Goal: Task Accomplishment & Management: Use online tool/utility

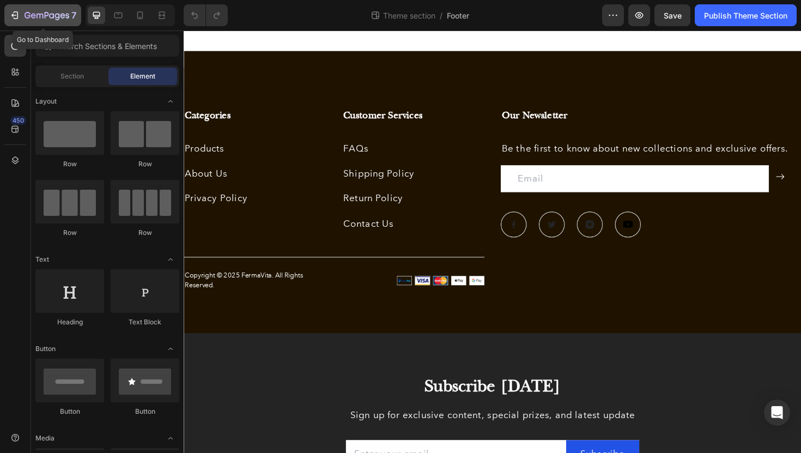
click at [19, 15] on icon "button" at bounding box center [14, 15] width 11 height 11
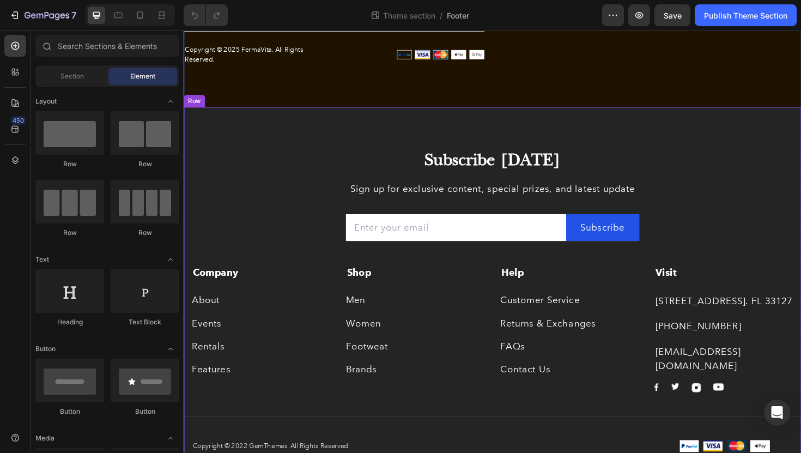
scroll to position [253, 0]
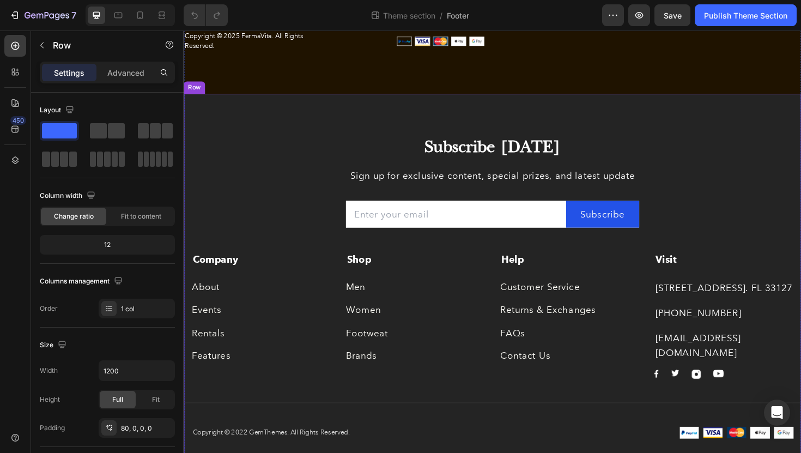
click at [292, 122] on div "Subscribe Today Heading Sign up for exclusive content, special prizes, and late…" at bounding box center [511, 289] width 654 height 382
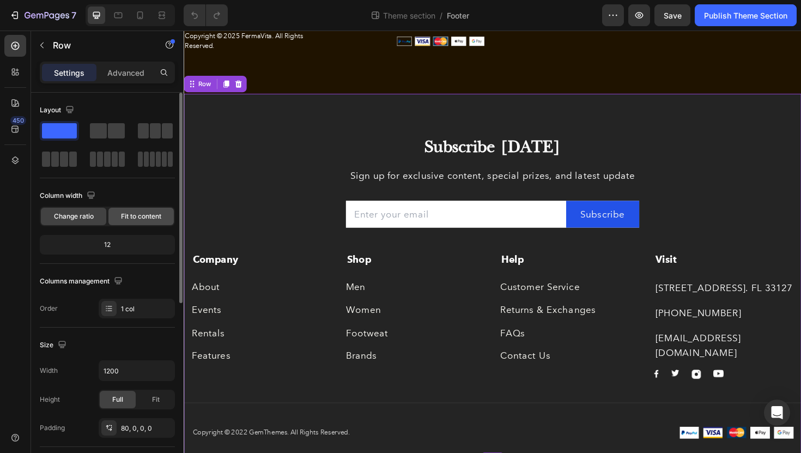
click at [122, 214] on span "Fit to content" at bounding box center [141, 216] width 40 height 10
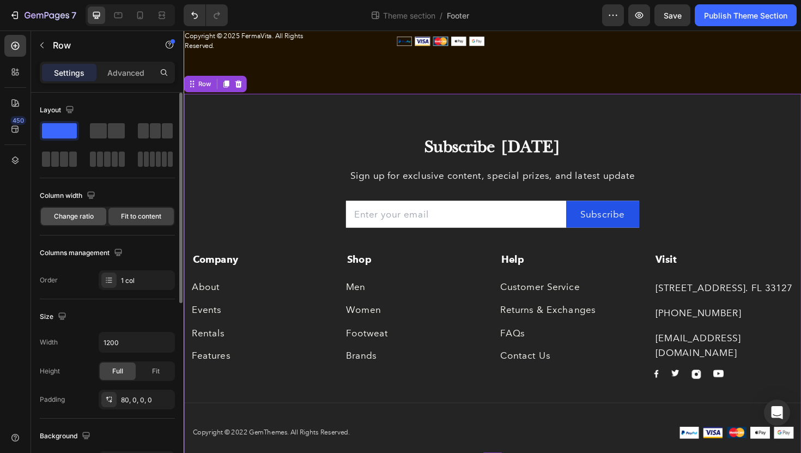
click at [78, 218] on span "Change ratio" at bounding box center [74, 216] width 40 height 10
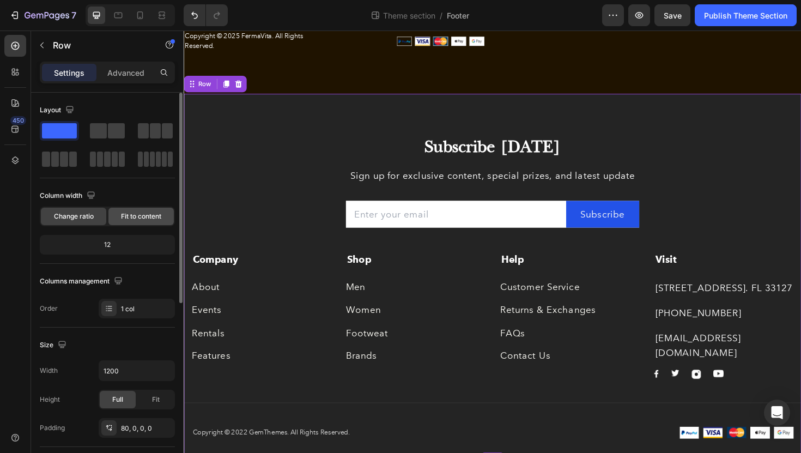
click at [120, 216] on div "Fit to content" at bounding box center [140, 216] width 65 height 17
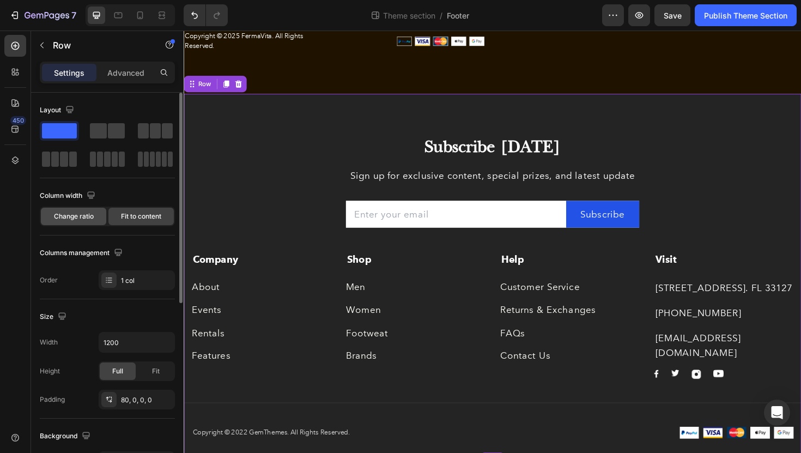
click at [87, 216] on span "Change ratio" at bounding box center [74, 216] width 40 height 10
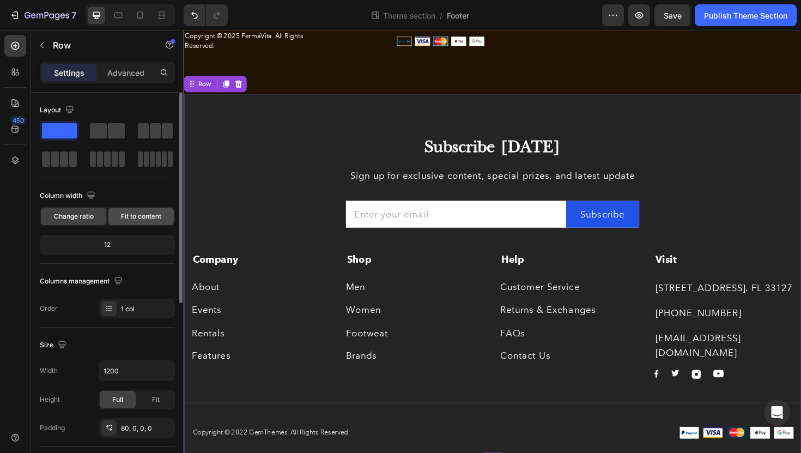
click at [132, 217] on span "Fit to content" at bounding box center [141, 216] width 40 height 10
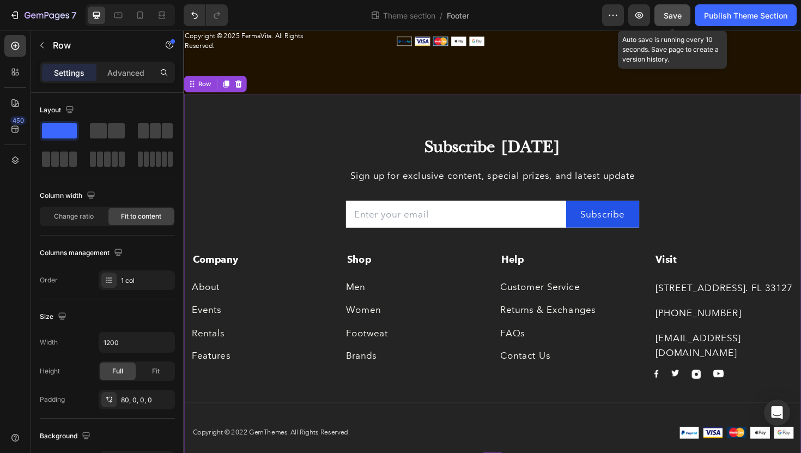
click at [678, 20] on div "Save" at bounding box center [673, 15] width 18 height 11
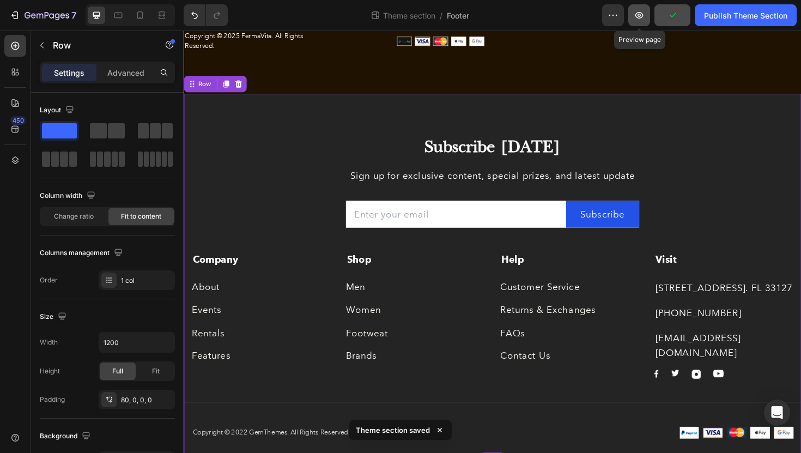
click at [638, 18] on icon "button" at bounding box center [639, 15] width 11 height 11
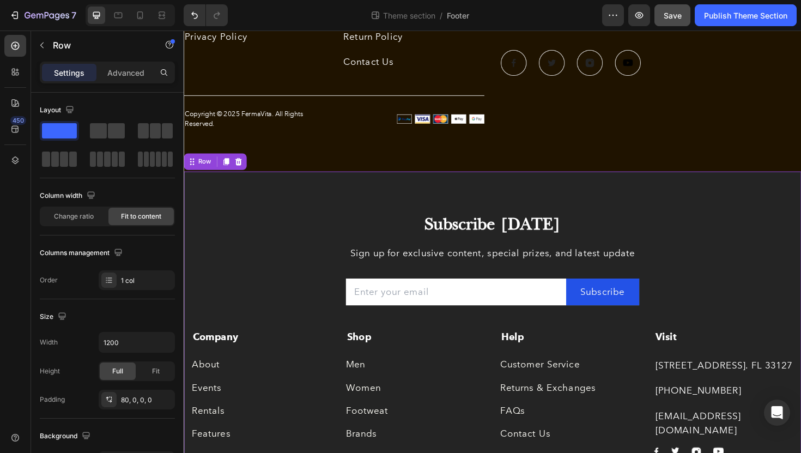
scroll to position [8, 0]
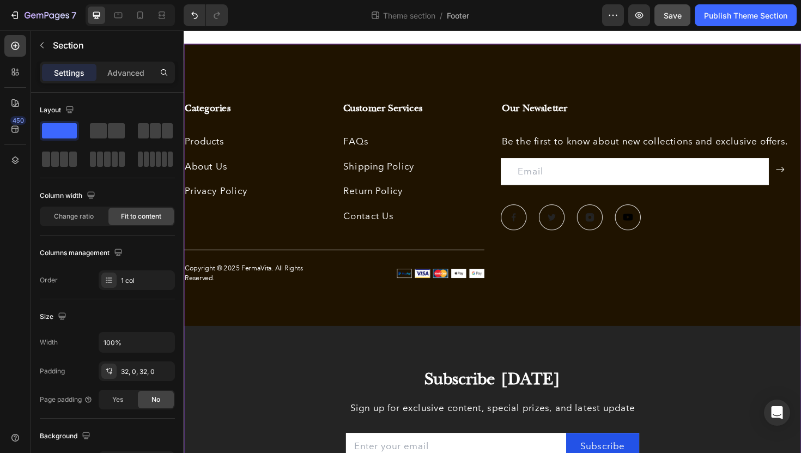
click at [90, 218] on span "Change ratio" at bounding box center [74, 216] width 40 height 10
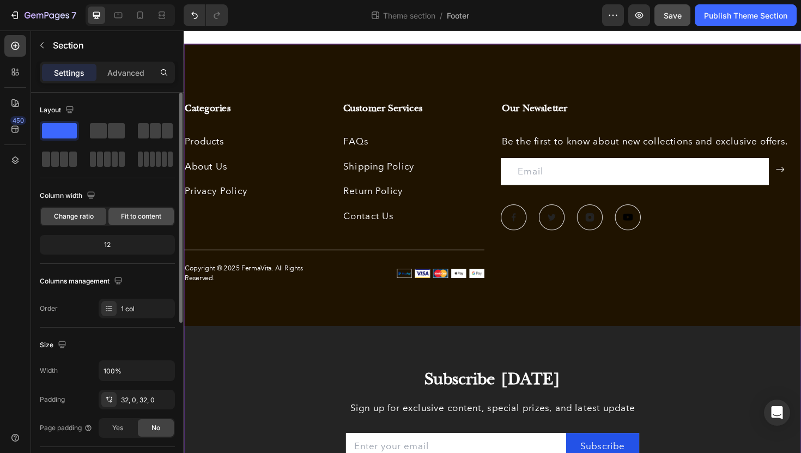
click at [122, 217] on span "Fit to content" at bounding box center [141, 216] width 40 height 10
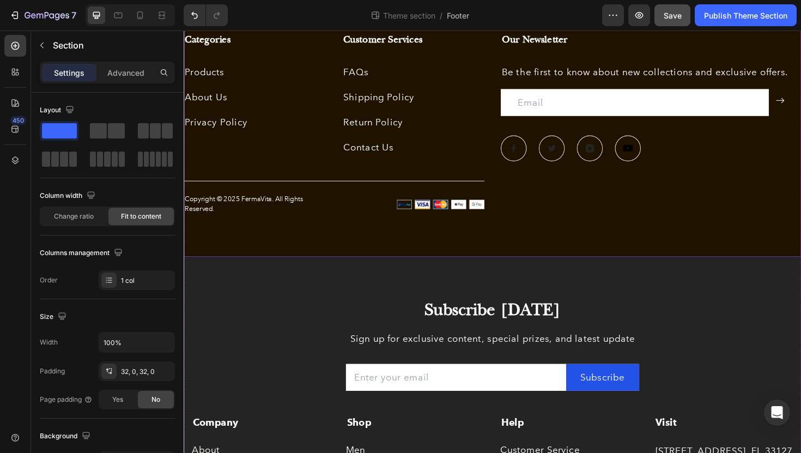
scroll to position [149, 0]
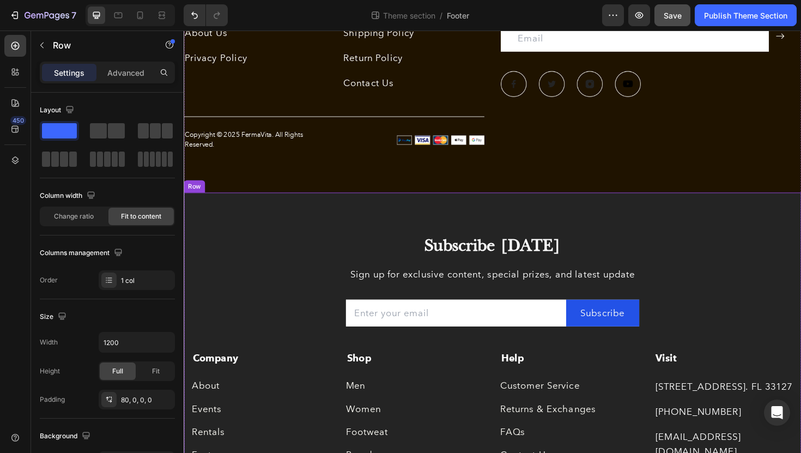
click at [382, 216] on div "Subscribe Today Heading Sign up for exclusive content, special prizes, and late…" at bounding box center [511, 393] width 654 height 382
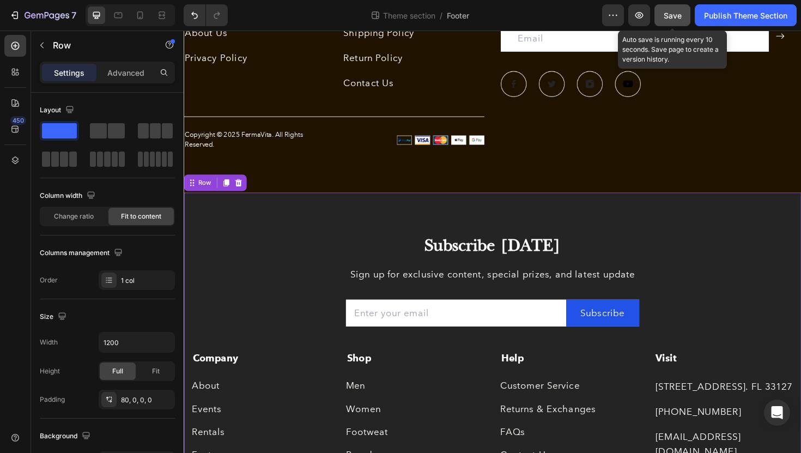
click at [680, 8] on button "Save" at bounding box center [673, 15] width 36 height 22
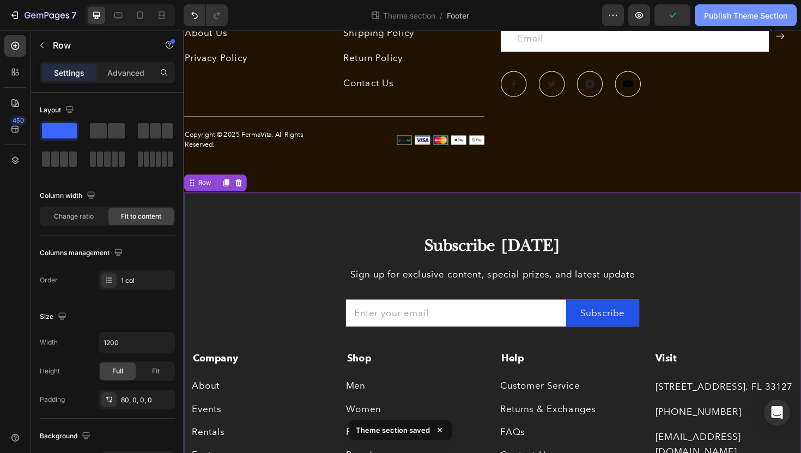
click at [746, 10] on div "Publish Theme Section" at bounding box center [745, 15] width 83 height 11
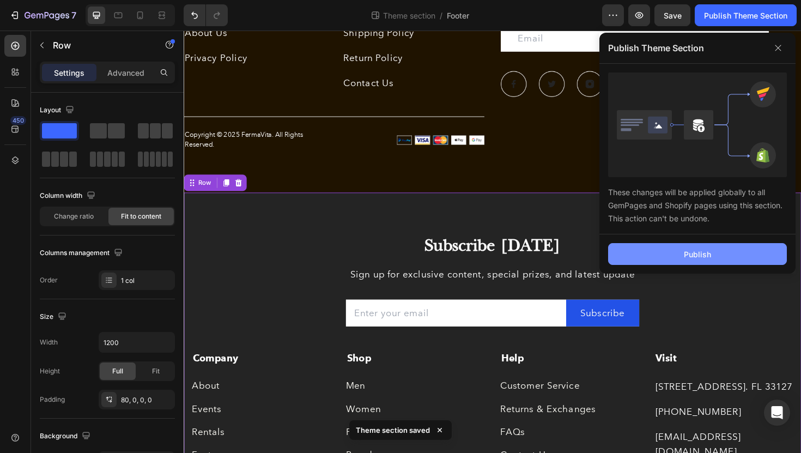
click at [696, 256] on div "Publish" at bounding box center [697, 254] width 27 height 11
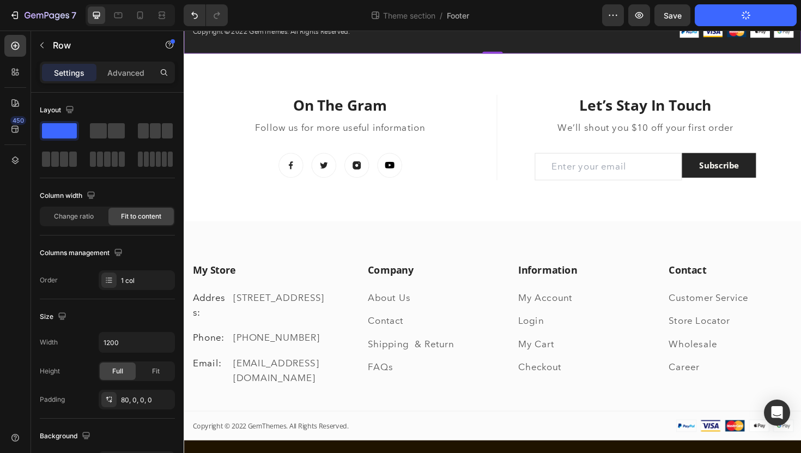
scroll to position [698, 0]
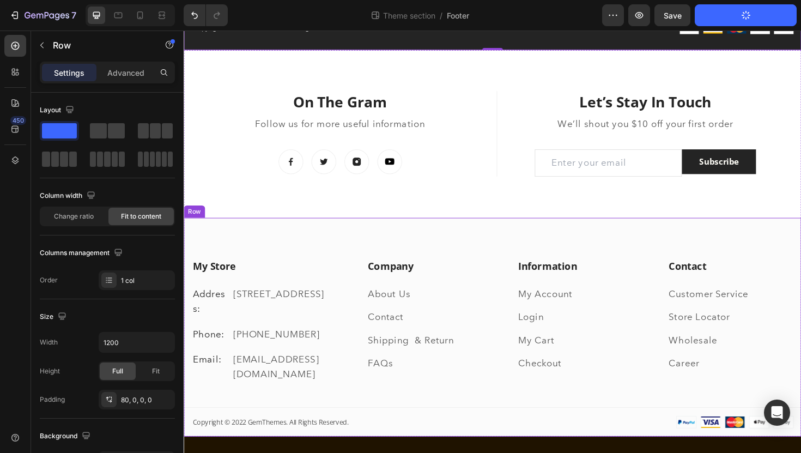
click at [617, 434] on div "My Store Heading Address: Text block 184 Main Rd E, St Albans VIC 3021, Austral…" at bounding box center [511, 367] width 654 height 189
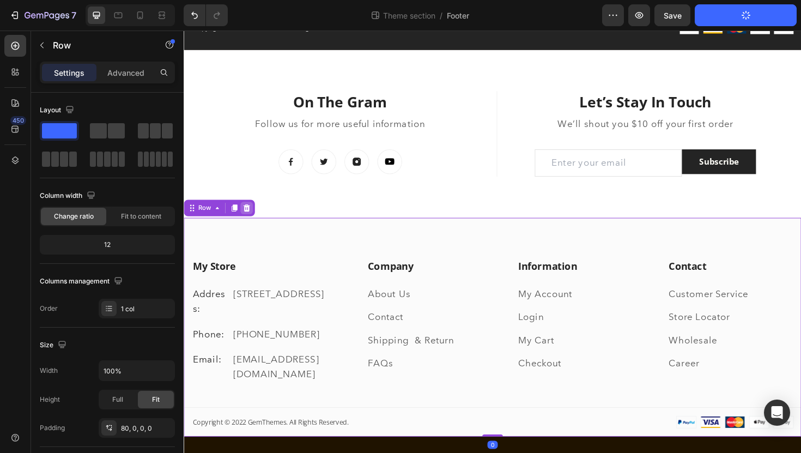
click at [249, 214] on icon at bounding box center [250, 218] width 9 height 9
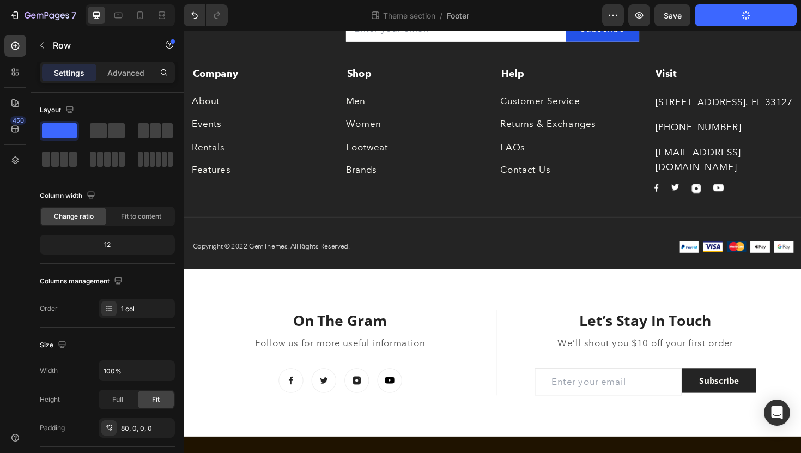
scroll to position [450, 0]
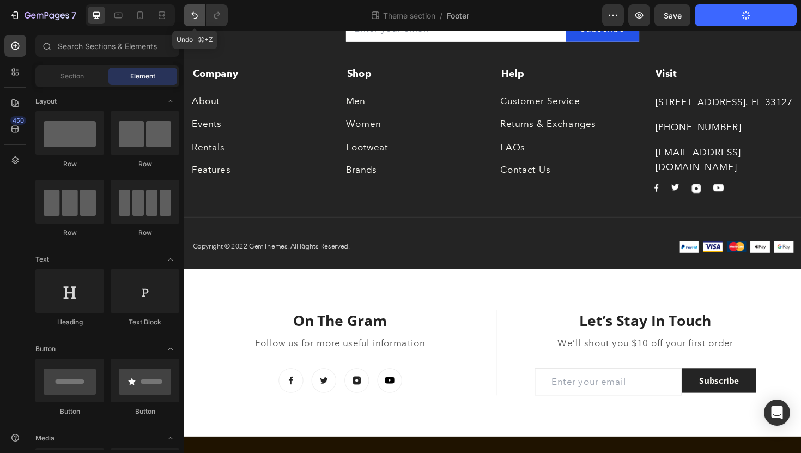
click at [191, 12] on icon "Undo/Redo" at bounding box center [194, 15] width 11 height 11
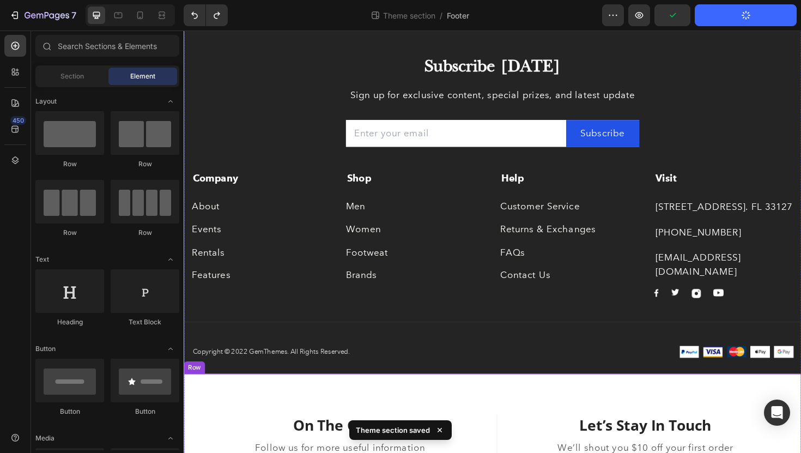
scroll to position [296, 0]
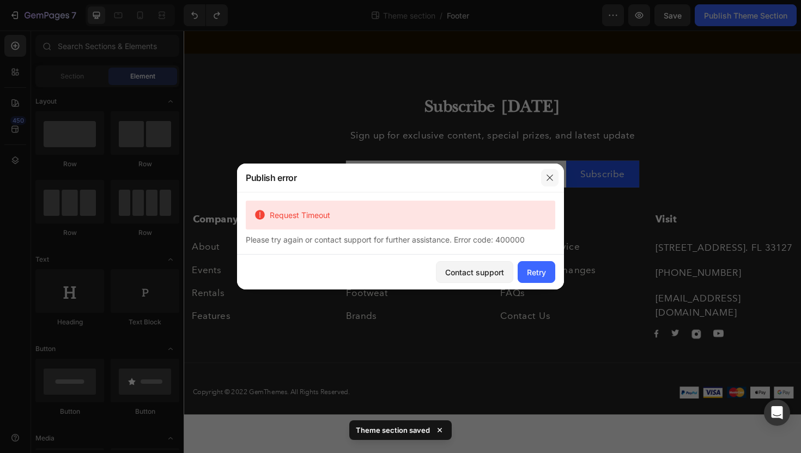
drag, startPoint x: 546, startPoint y: 173, endPoint x: 384, endPoint y: 154, distance: 163.5
click at [546, 173] on button "button" at bounding box center [549, 177] width 17 height 17
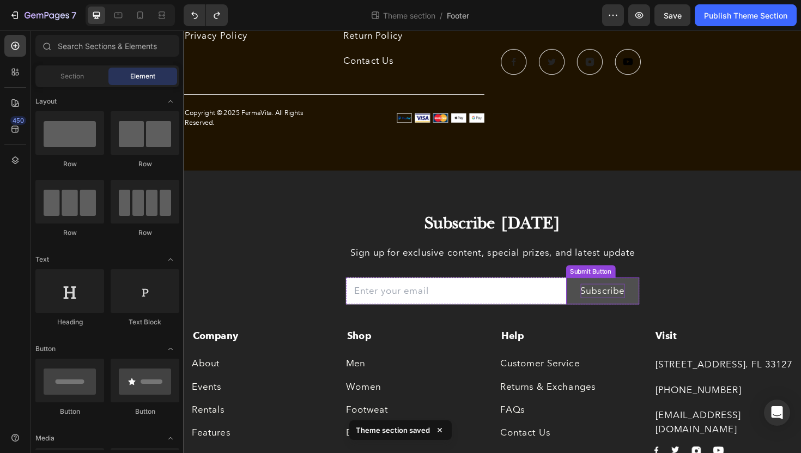
scroll to position [178, 0]
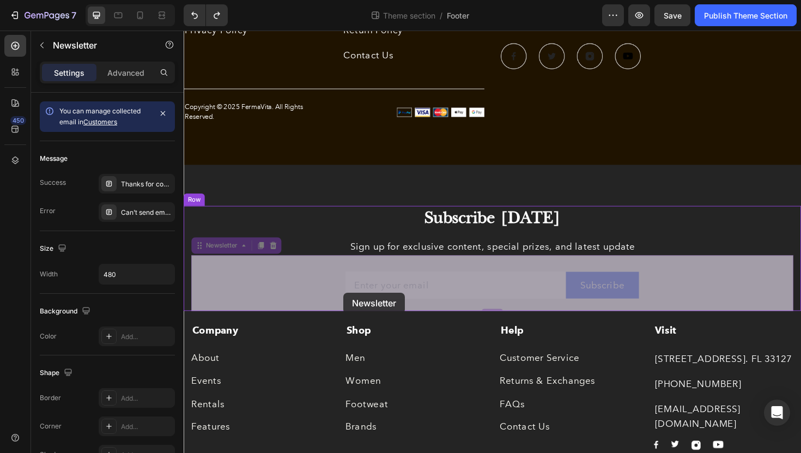
drag, startPoint x: 296, startPoint y: 307, endPoint x: 350, endPoint y: 310, distance: 54.0
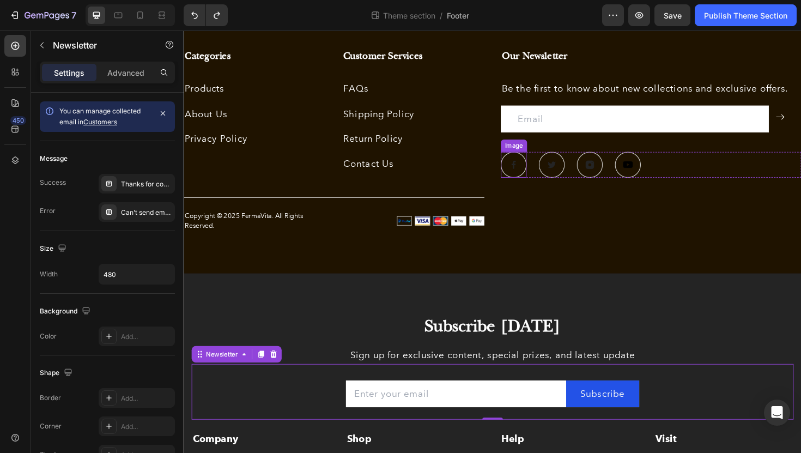
scroll to position [499, 0]
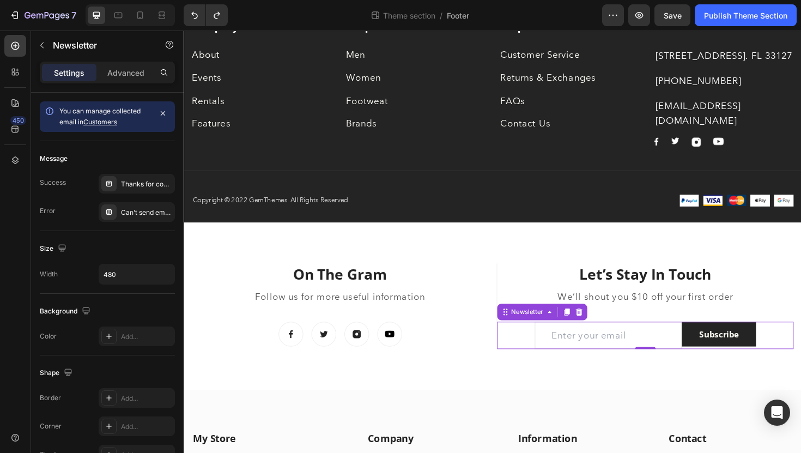
click at [545, 353] on div "Email Field Subscribe Submit Button Row Newsletter 0" at bounding box center [673, 353] width 315 height 29
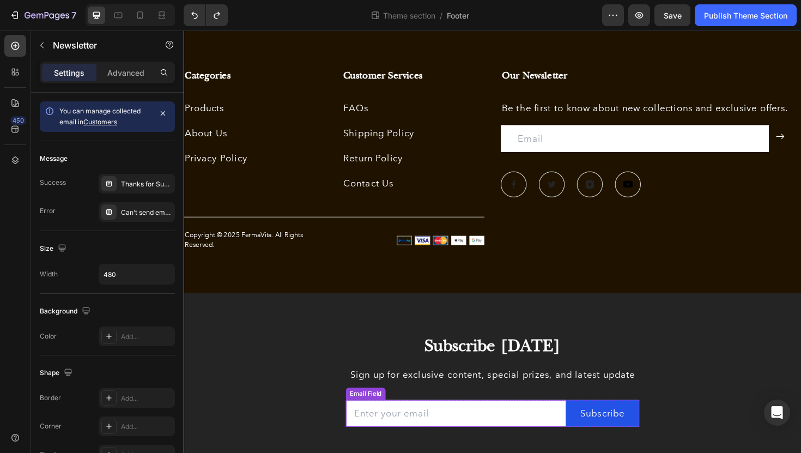
scroll to position [46, 0]
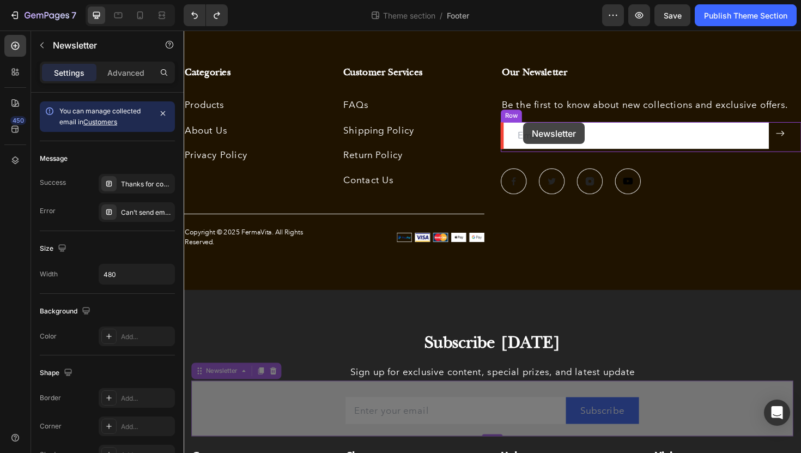
drag, startPoint x: 307, startPoint y: 428, endPoint x: 543, endPoint y: 128, distance: 381.5
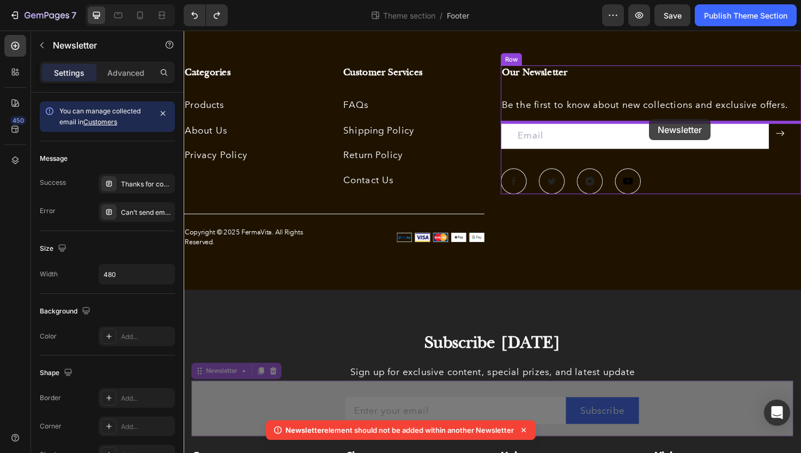
drag, startPoint x: 699, startPoint y: 430, endPoint x: 677, endPoint y: 124, distance: 306.0
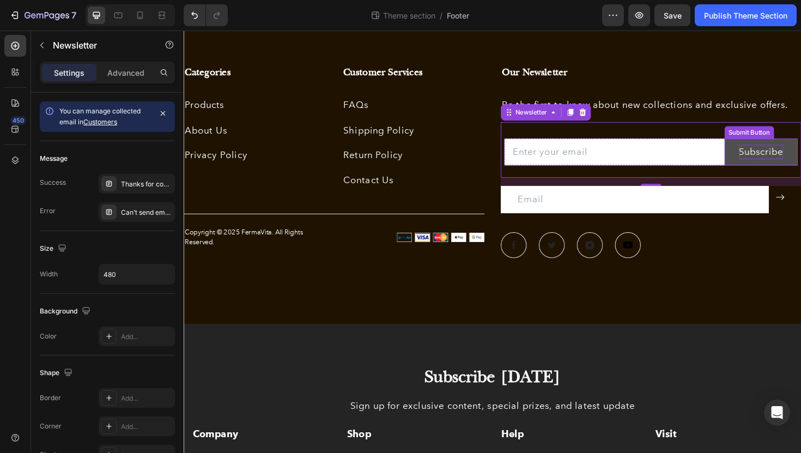
click at [791, 155] on div "Subscribe" at bounding box center [795, 160] width 47 height 16
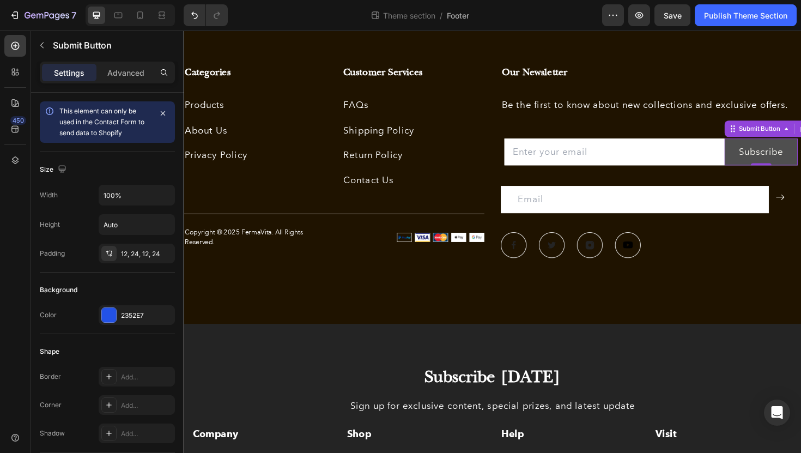
click at [762, 162] on button "Subscribe" at bounding box center [796, 159] width 78 height 29
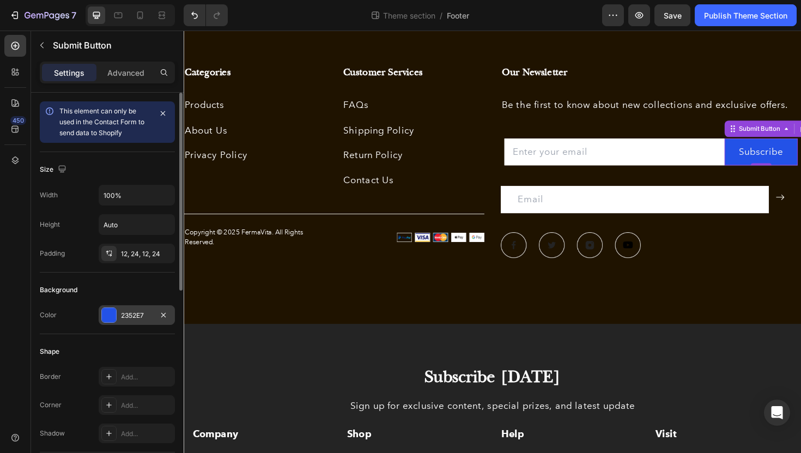
click at [118, 314] on div "2352E7" at bounding box center [137, 315] width 76 height 20
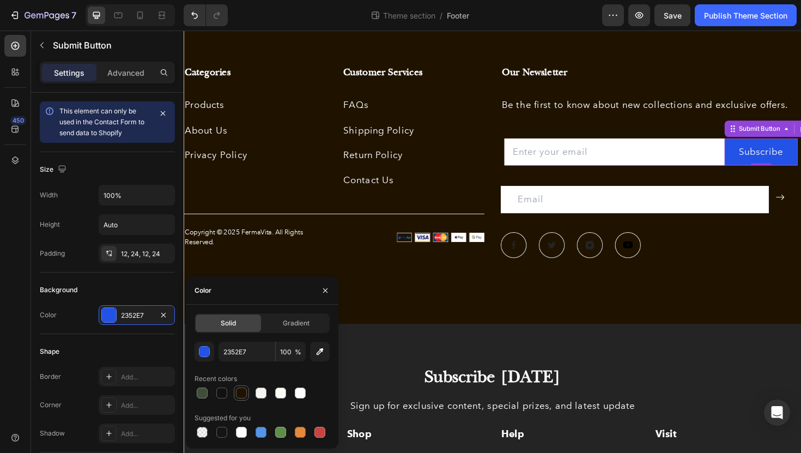
click at [244, 391] on div at bounding box center [241, 393] width 11 height 11
click at [261, 397] on div at bounding box center [261, 393] width 11 height 11
click at [209, 397] on div at bounding box center [202, 392] width 15 height 15
click at [228, 396] on div at bounding box center [221, 392] width 13 height 13
click at [243, 392] on div at bounding box center [241, 393] width 11 height 11
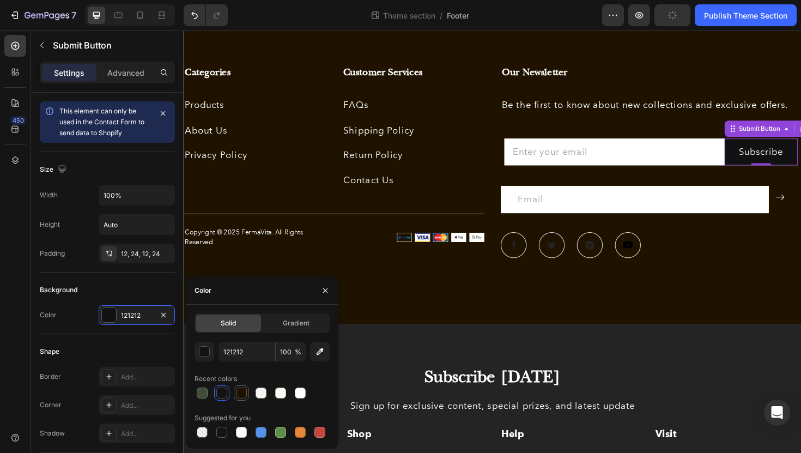
type input "1F1300"
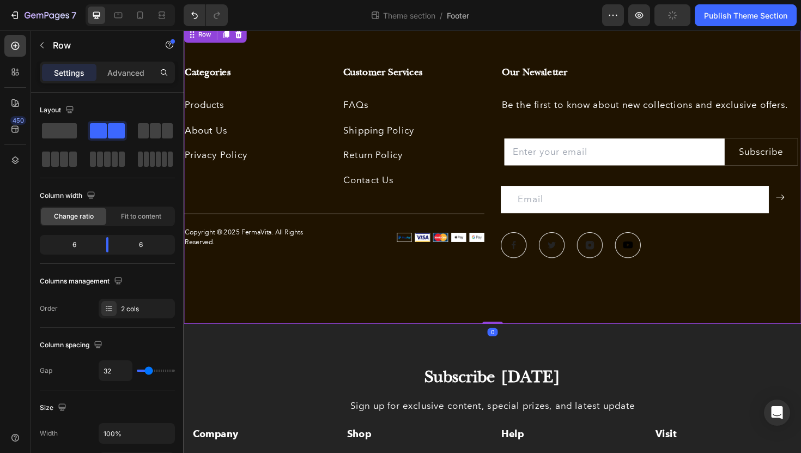
click at [400, 300] on div "Categories Heading Products Text block About Us Text block Privacy Policy Text …" at bounding box center [511, 182] width 654 height 317
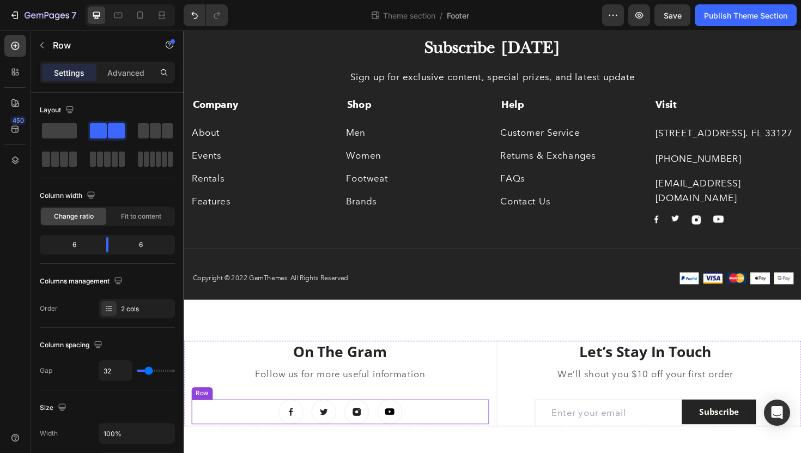
scroll to position [384, 0]
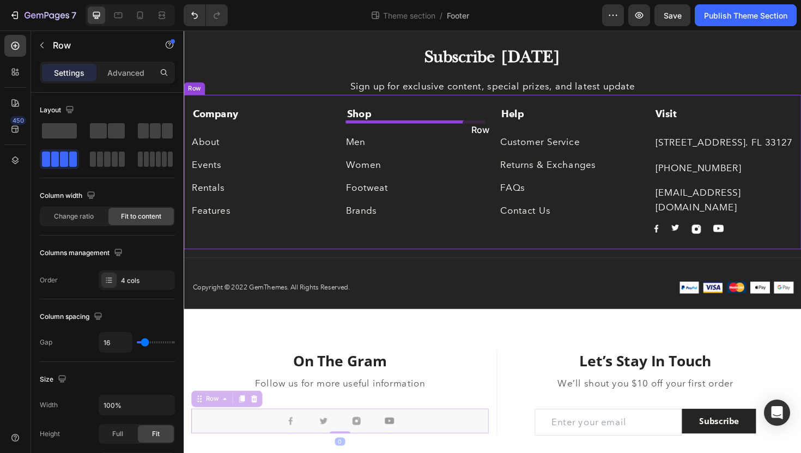
drag, startPoint x: 449, startPoint y: 446, endPoint x: 479, endPoint y: 123, distance: 324.1
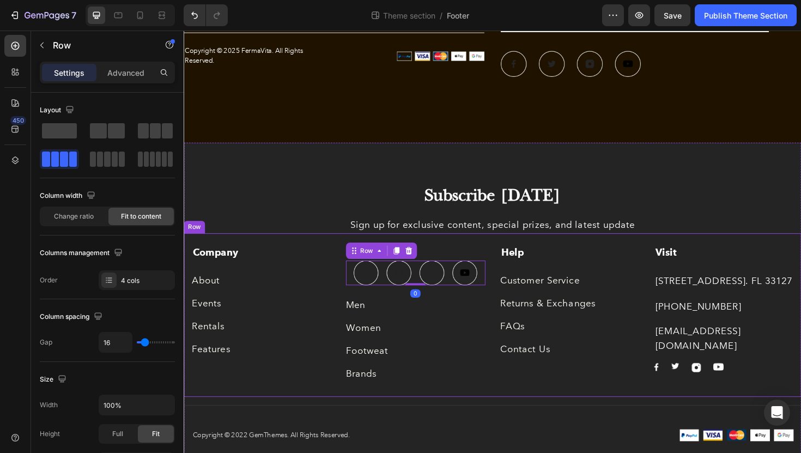
scroll to position [211, 0]
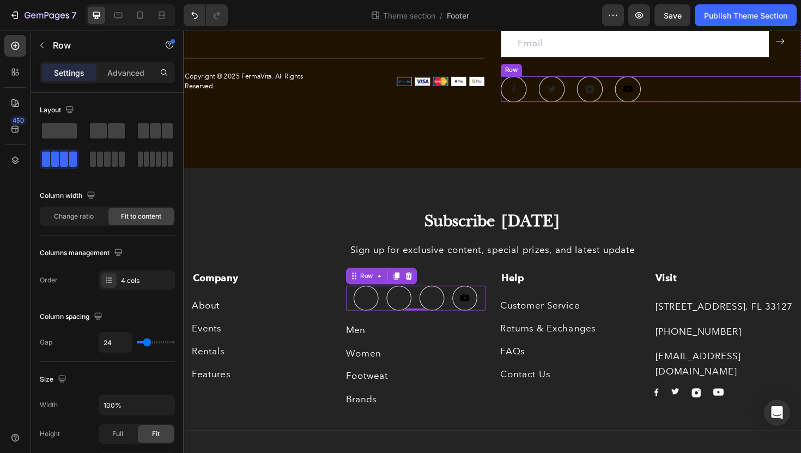
click at [678, 91] on div "Image Image Image Image Row" at bounding box center [678, 92] width 318 height 27
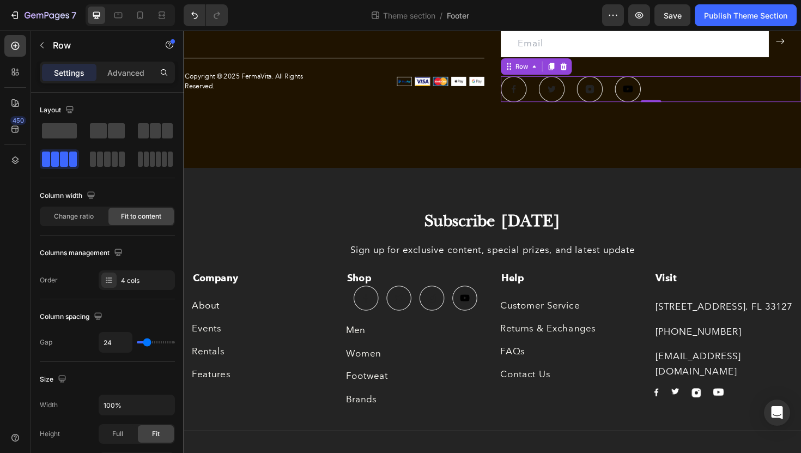
click at [636, 92] on div "Image Image Image Image Row 0" at bounding box center [678, 92] width 318 height 27
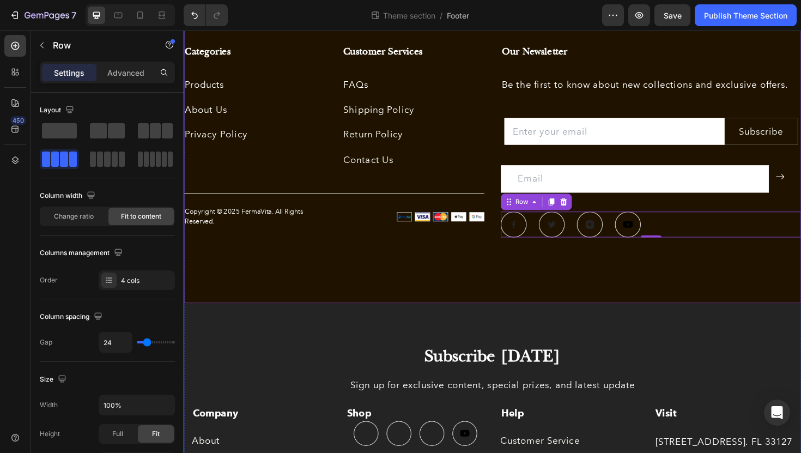
scroll to position [54, 0]
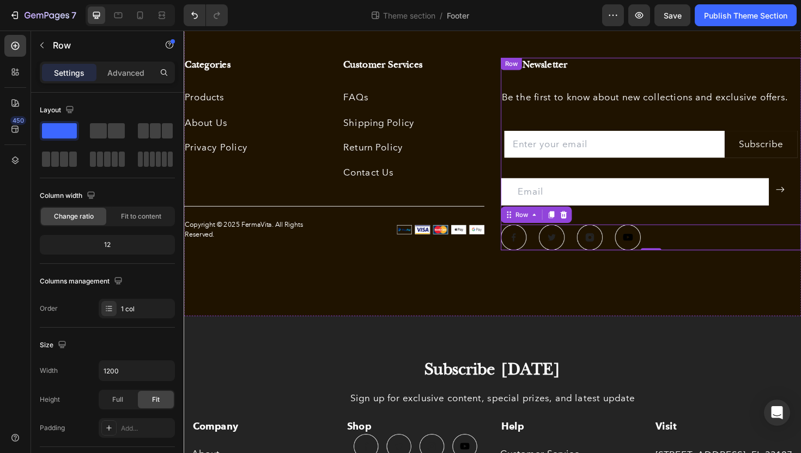
click at [712, 232] on div "Our Newsletter Heading Be the first to know about new collections and exclusive…" at bounding box center [678, 161] width 318 height 204
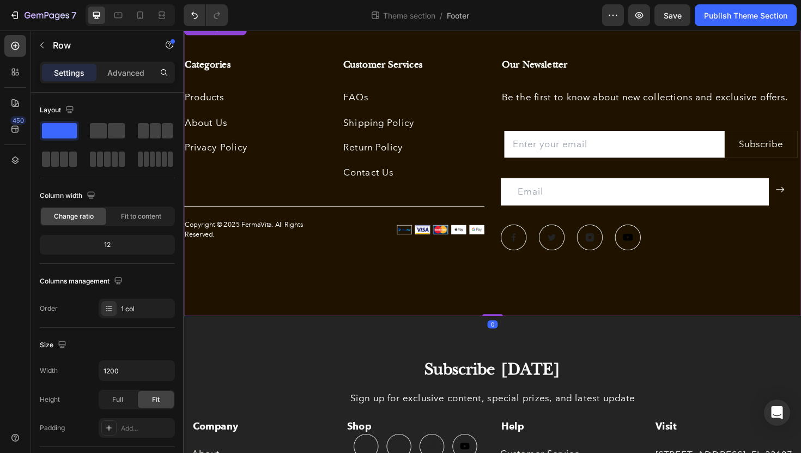
click at [420, 293] on div "Categories Heading Products Text block About Us Text block Privacy Policy Text …" at bounding box center [511, 174] width 654 height 317
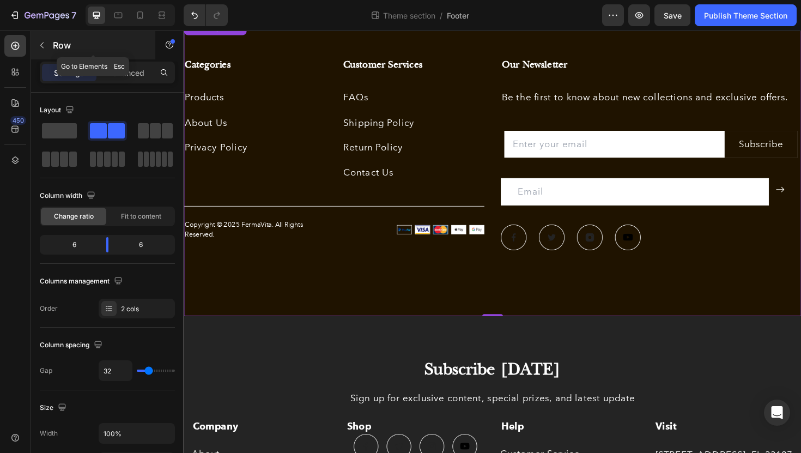
click at [38, 49] on icon "button" at bounding box center [42, 45] width 9 height 9
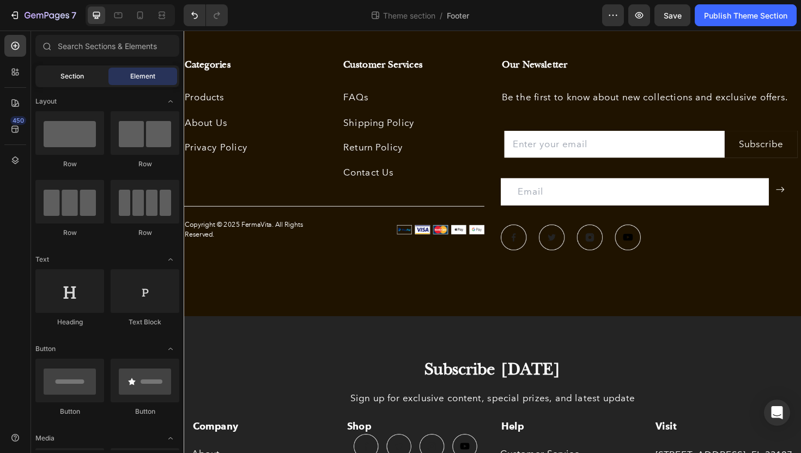
click at [62, 76] on span "Section" at bounding box center [72, 76] width 23 height 10
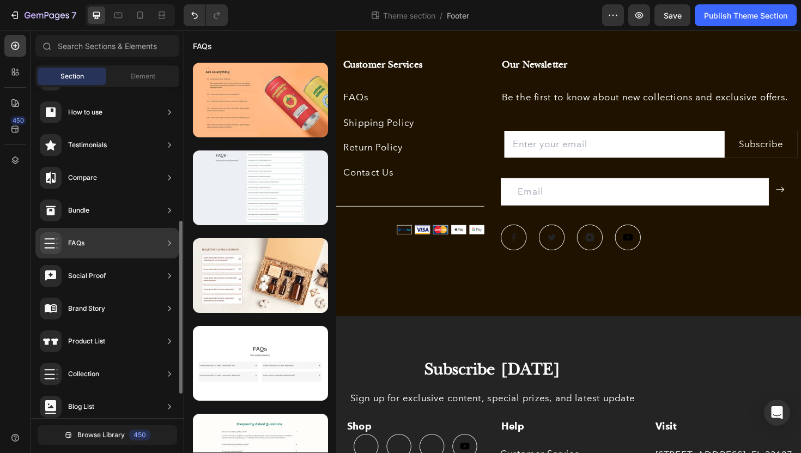
scroll to position [164, 0]
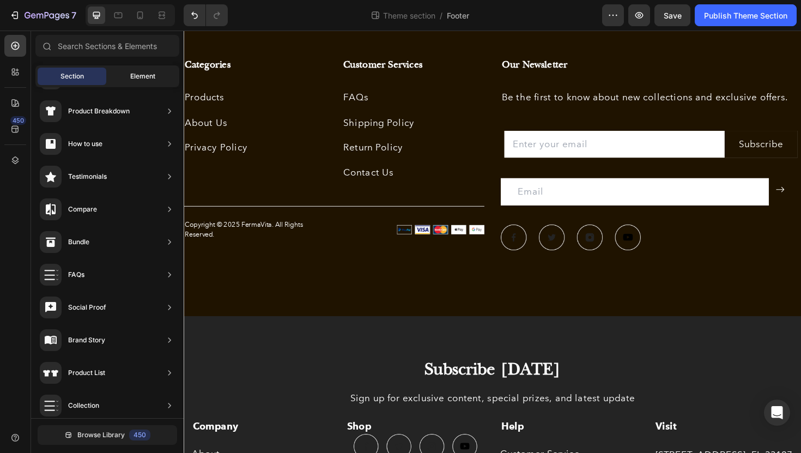
click at [137, 75] on span "Element" at bounding box center [142, 76] width 25 height 10
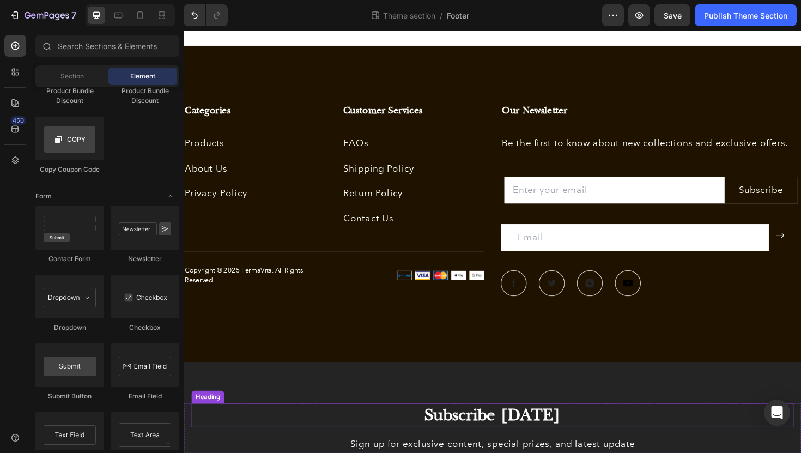
scroll to position [0, 0]
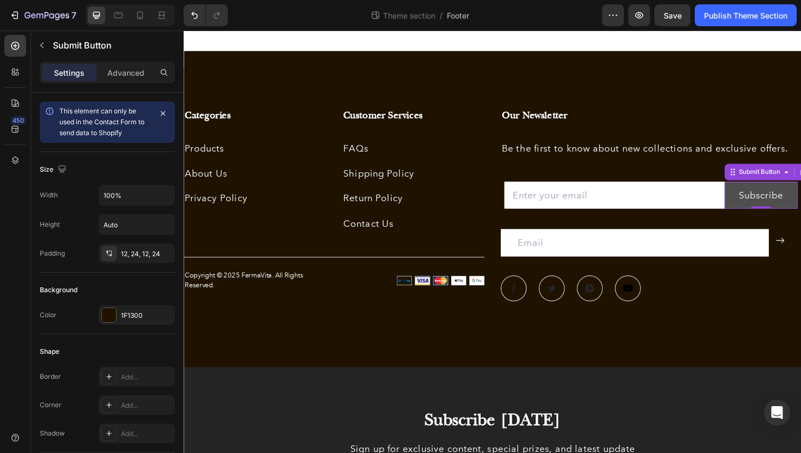
click at [761, 217] on button "Subscribe" at bounding box center [796, 205] width 78 height 29
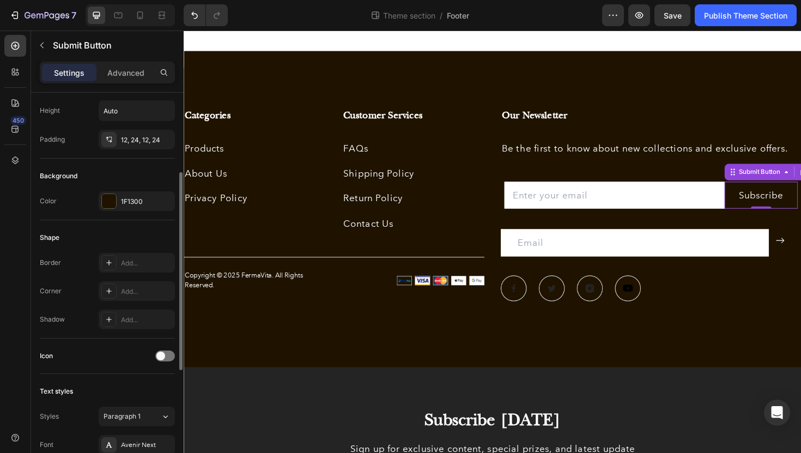
scroll to position [129, 0]
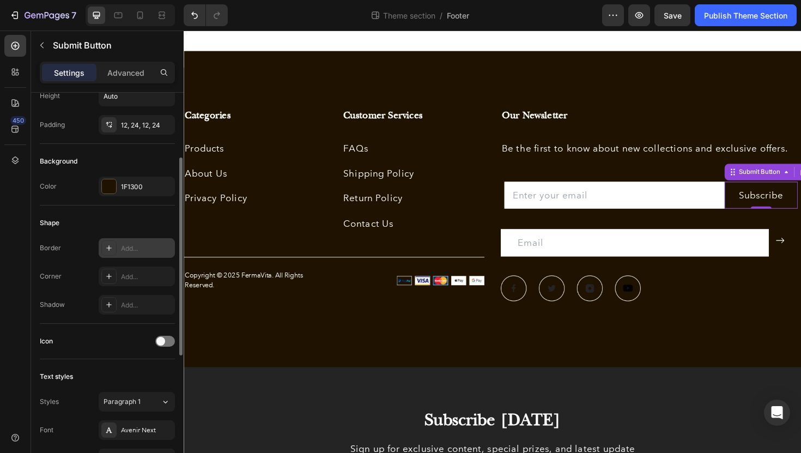
click at [111, 249] on icon at bounding box center [109, 248] width 9 height 9
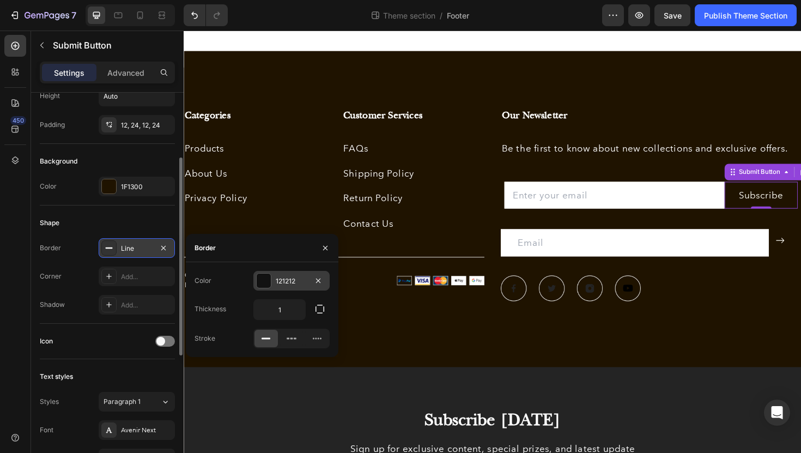
click at [262, 285] on div at bounding box center [264, 281] width 14 height 14
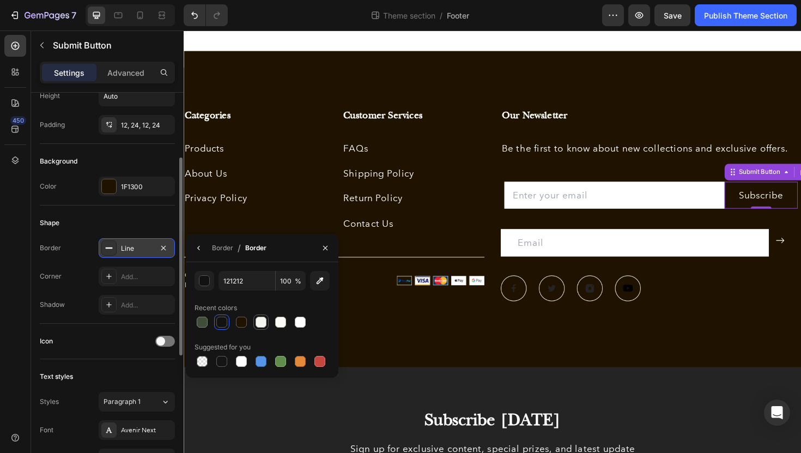
click at [264, 321] on div at bounding box center [261, 322] width 11 height 11
type input "F5F4F0"
click at [410, 335] on div "Categories Heading Products Text block About Us Text block Privacy Policy Text …" at bounding box center [343, 228] width 318 height 230
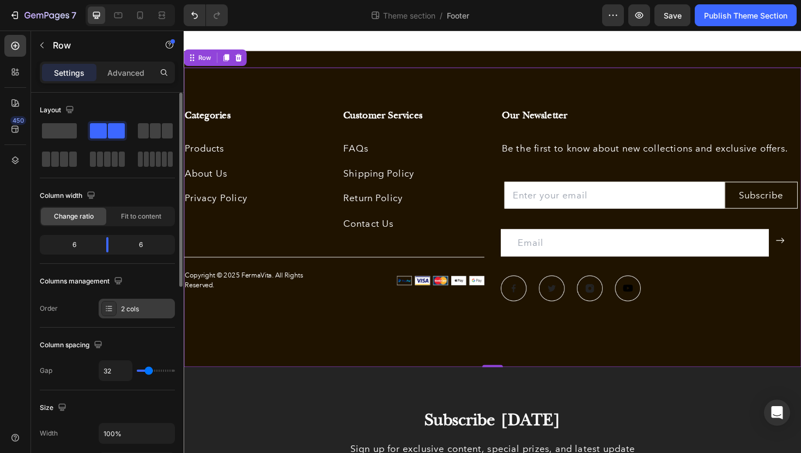
scroll to position [51, 0]
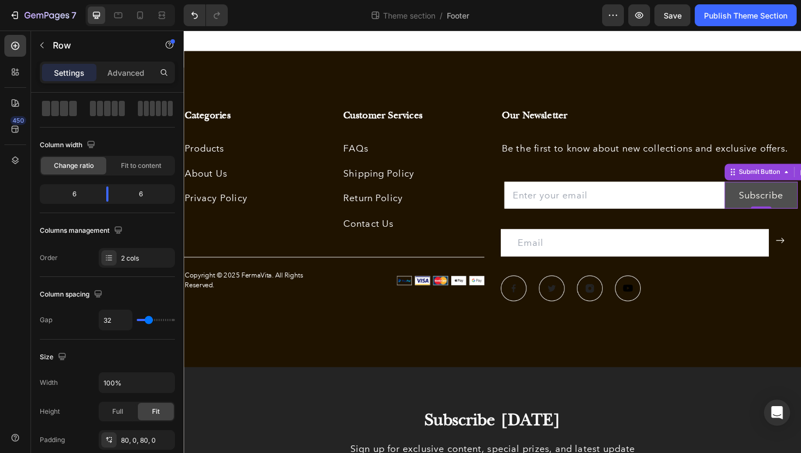
click at [763, 200] on button "Subscribe" at bounding box center [796, 205] width 78 height 29
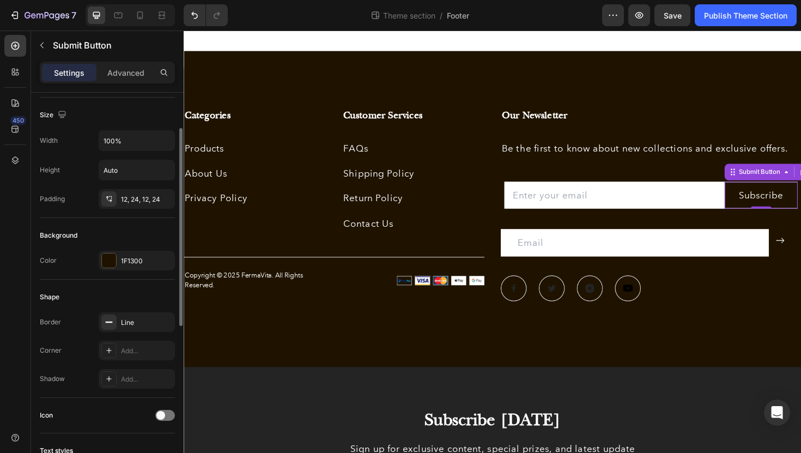
scroll to position [65, 0]
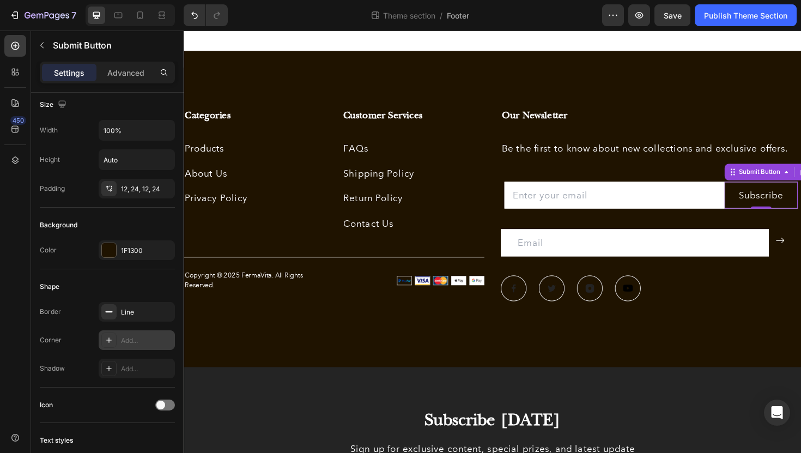
click at [120, 337] on div "Add..." at bounding box center [137, 340] width 76 height 20
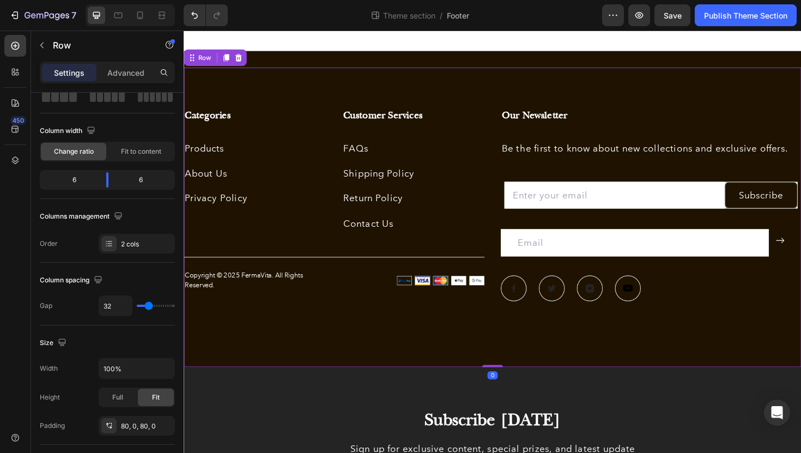
click at [505, 323] on div "Categories Heading Products Text block About Us Text block Privacy Policy Text …" at bounding box center [511, 228] width 654 height 317
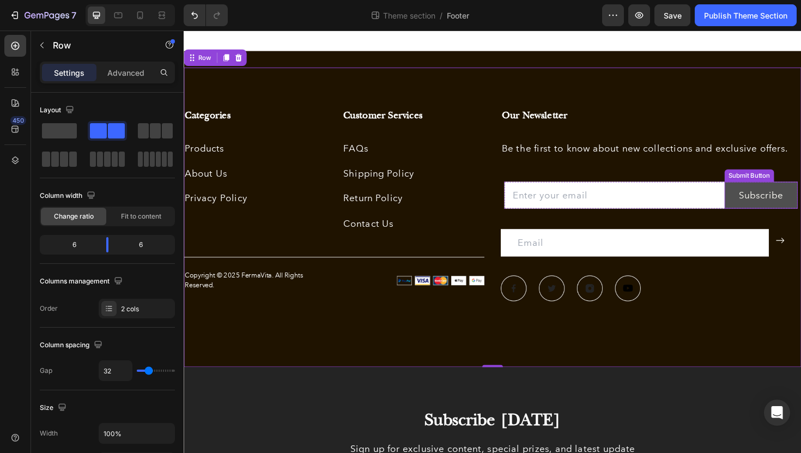
click at [765, 203] on button "Subscribe" at bounding box center [796, 205] width 78 height 29
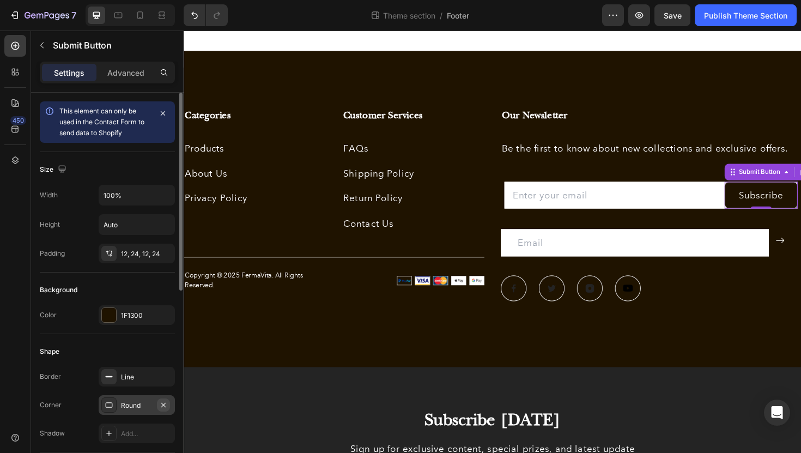
click at [165, 403] on icon "button" at bounding box center [163, 405] width 9 height 9
click at [136, 379] on div "Line" at bounding box center [137, 377] width 32 height 10
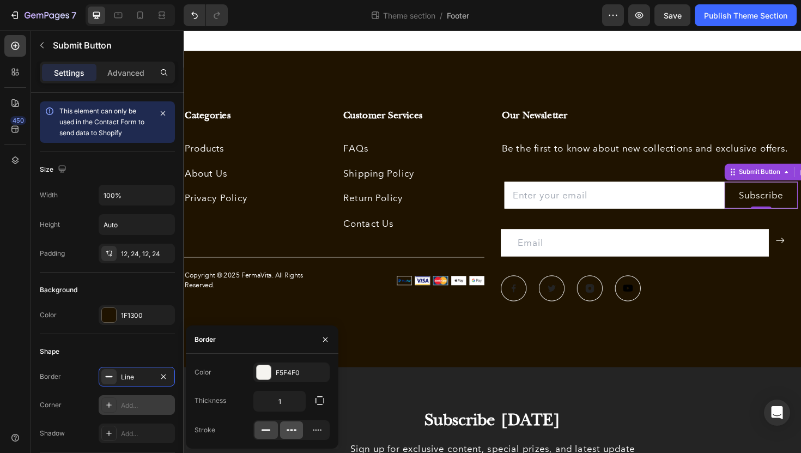
click at [291, 434] on icon at bounding box center [291, 430] width 11 height 11
click at [507, 324] on div "Categories Heading Products Text block About Us Text block Privacy Policy Text …" at bounding box center [511, 228] width 654 height 317
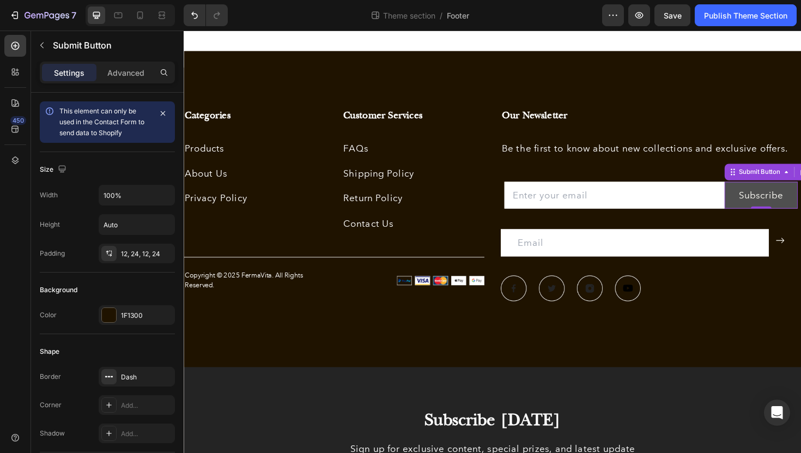
click at [765, 200] on button "Subscribe" at bounding box center [796, 205] width 78 height 29
click at [144, 376] on div "Dash" at bounding box center [137, 377] width 32 height 10
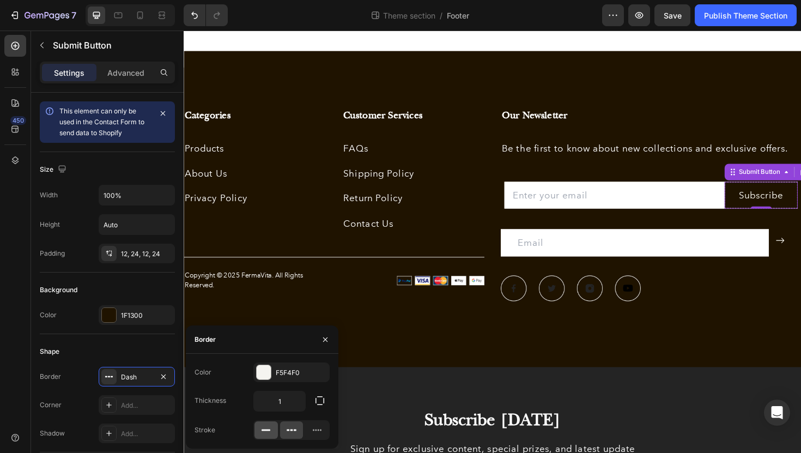
click at [268, 435] on icon at bounding box center [266, 430] width 11 height 11
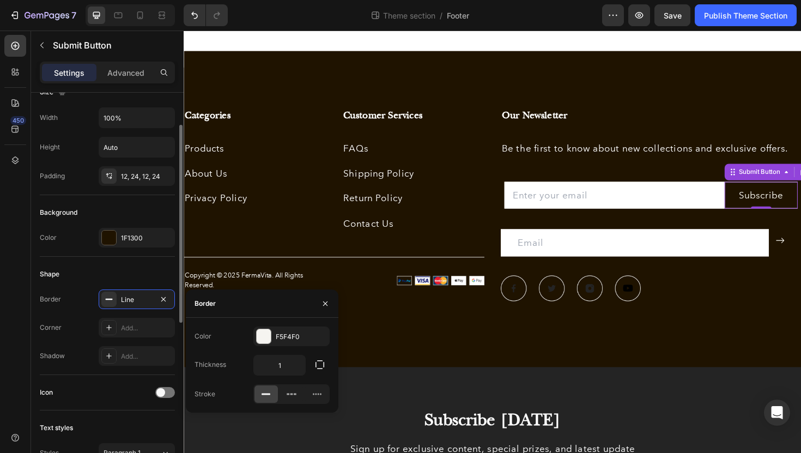
scroll to position [82, 0]
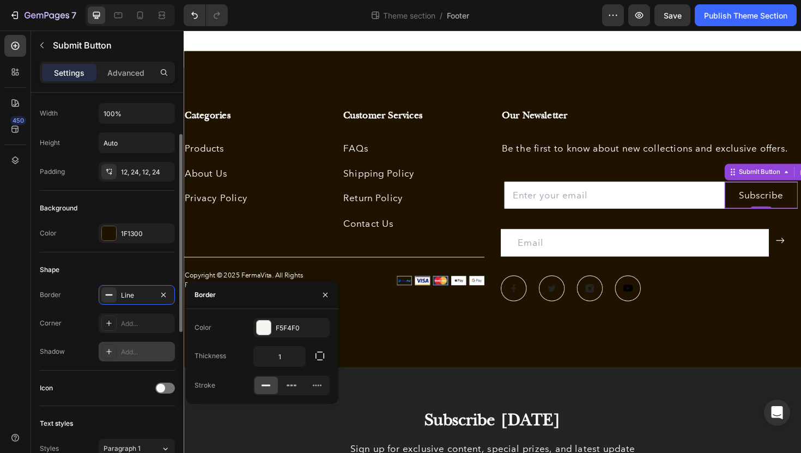
click at [131, 358] on div "Add..." at bounding box center [137, 352] width 76 height 20
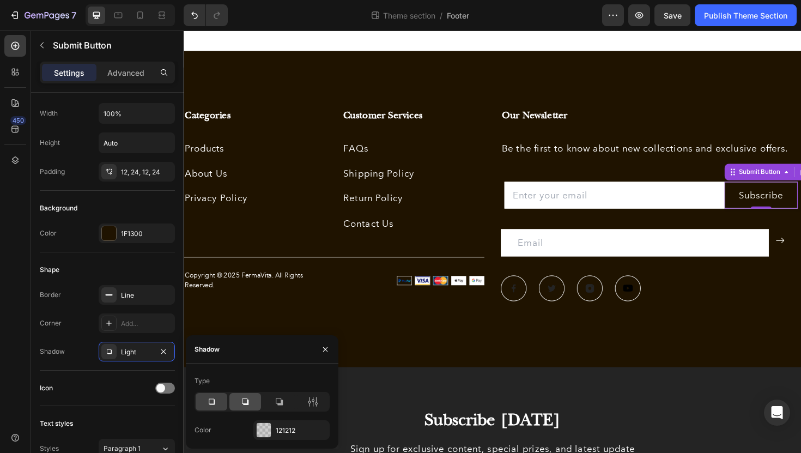
click at [252, 405] on div at bounding box center [245, 401] width 32 height 17
click at [214, 403] on icon at bounding box center [212, 402] width 6 height 6
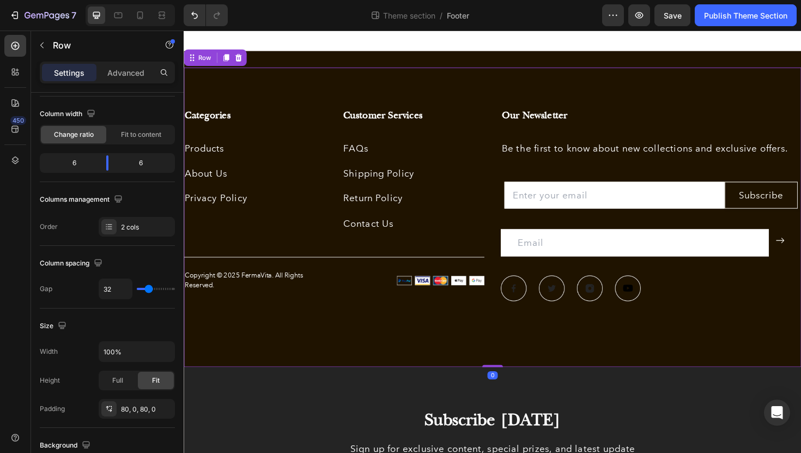
click at [541, 338] on div "Our Newsletter Heading Be the first to know about new collections and exclusive…" at bounding box center [678, 228] width 318 height 230
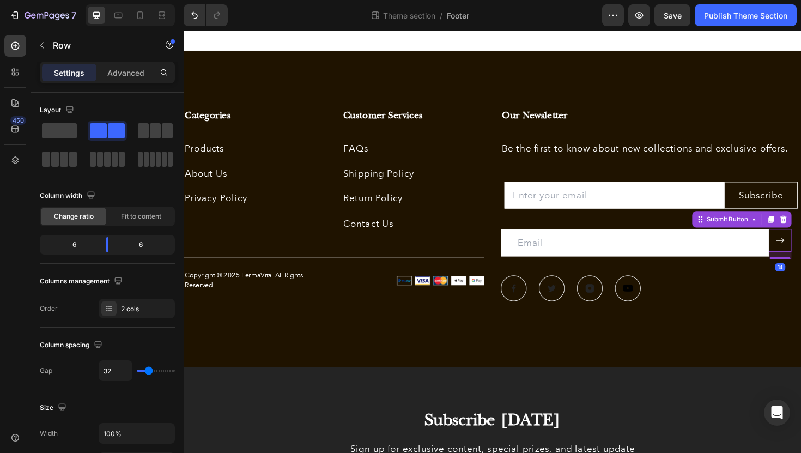
click at [801, 263] on button at bounding box center [815, 253] width 24 height 24
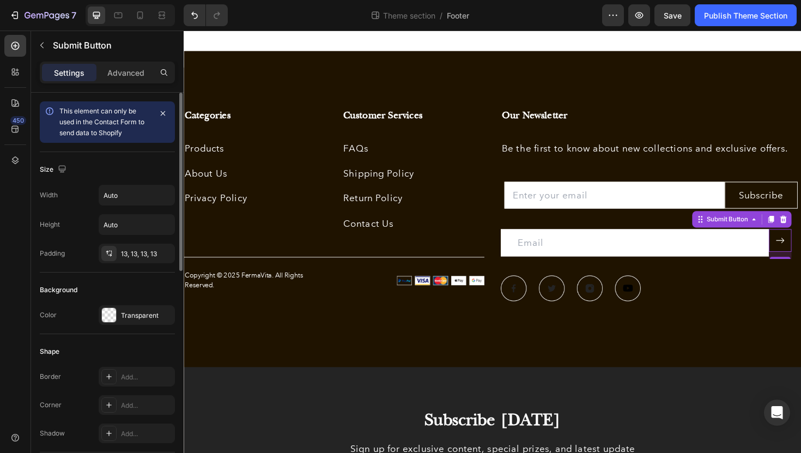
scroll to position [46, 0]
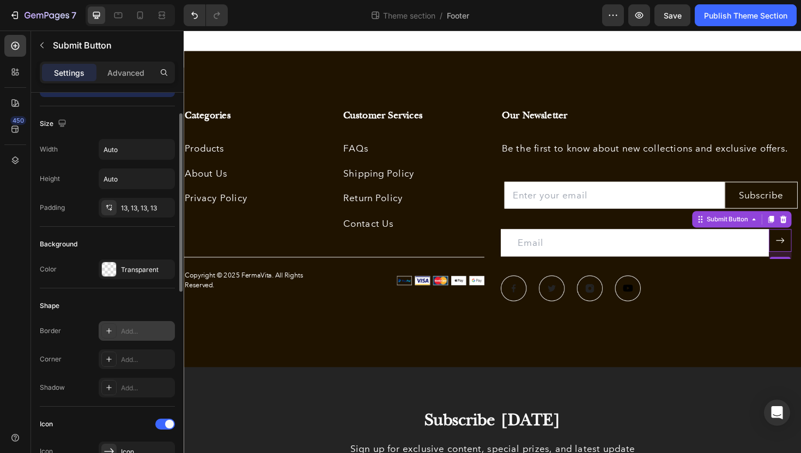
click at [106, 329] on icon at bounding box center [109, 330] width 9 height 9
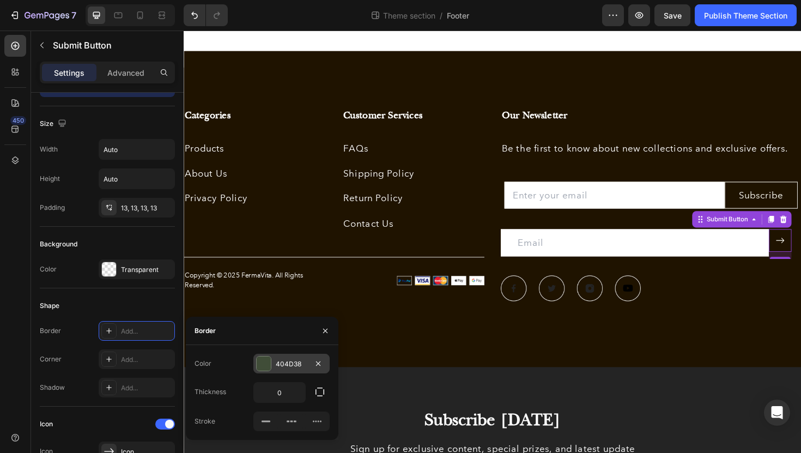
click at [265, 366] on div at bounding box center [264, 363] width 14 height 14
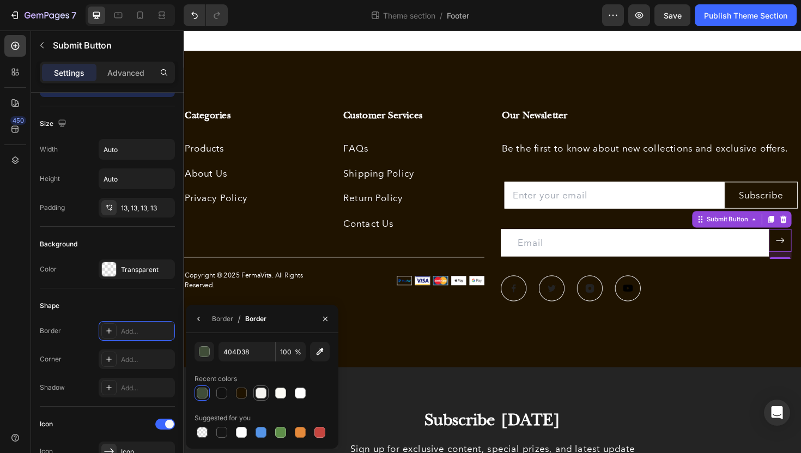
click at [258, 389] on div at bounding box center [261, 393] width 11 height 11
click at [279, 394] on div at bounding box center [280, 393] width 11 height 11
click at [298, 395] on div at bounding box center [300, 393] width 11 height 11
type input "FFFFFF"
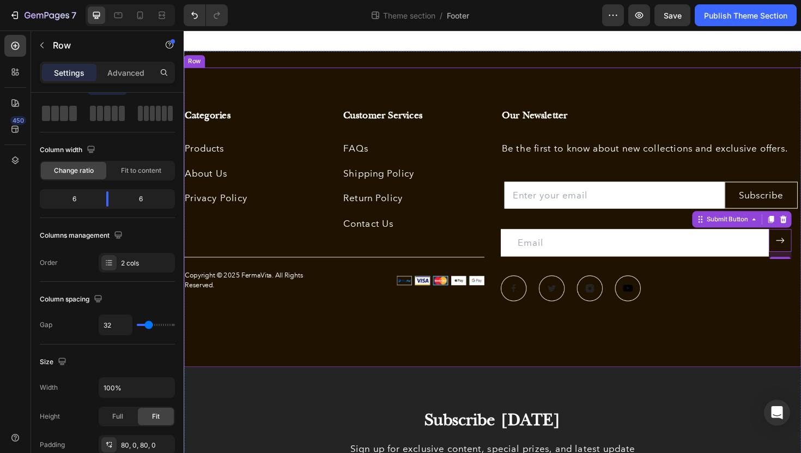
click at [476, 349] on div "Categories Heading Products Text block About Us Text block Privacy Policy Text …" at bounding box center [511, 228] width 654 height 317
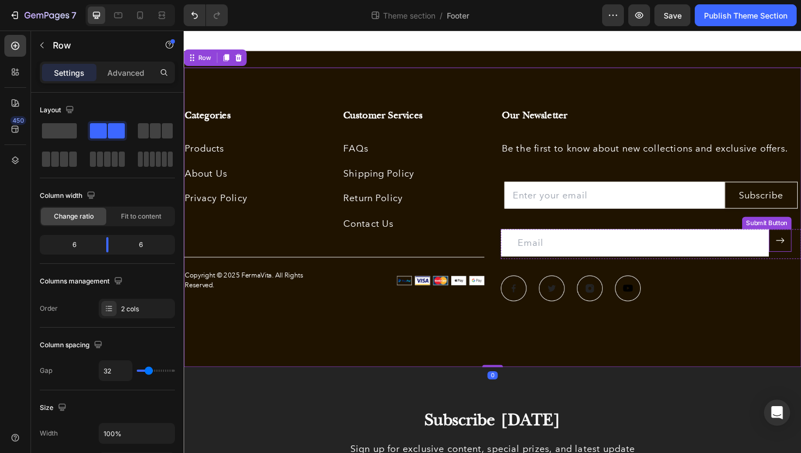
click at [801, 258] on button at bounding box center [815, 253] width 24 height 24
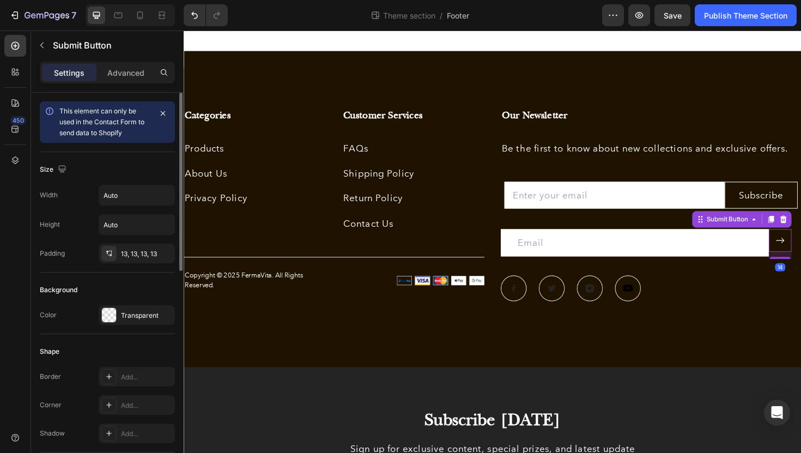
scroll to position [15, 0]
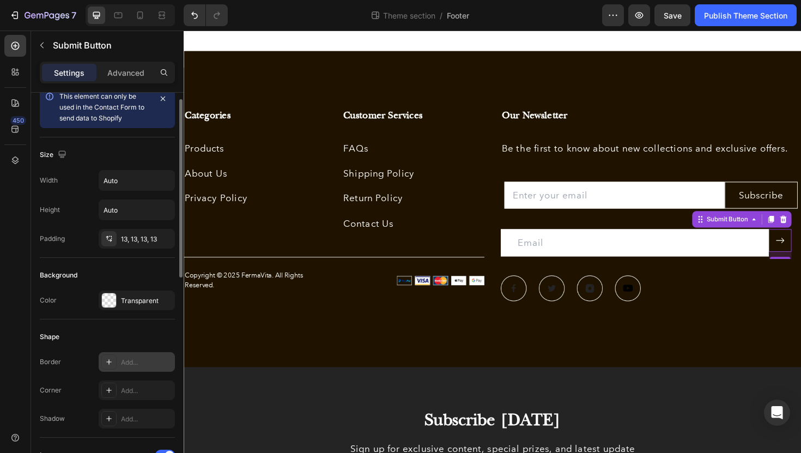
click at [113, 358] on div at bounding box center [108, 361] width 15 height 15
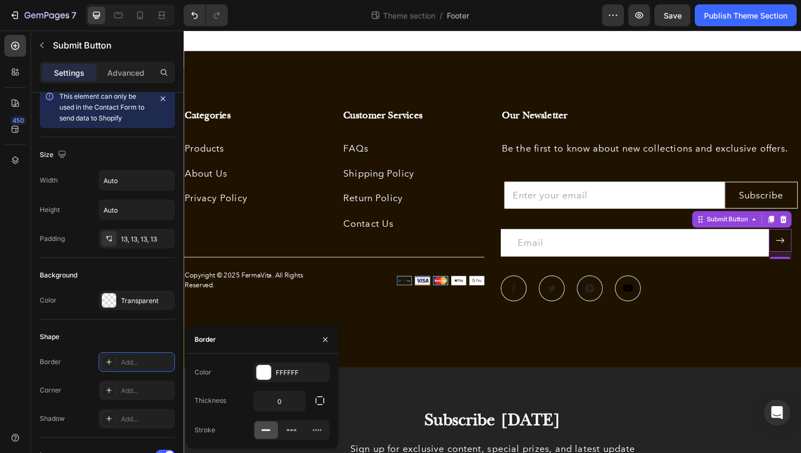
click at [268, 430] on rect at bounding box center [266, 431] width 9 height 2
type input "1"
click at [565, 374] on div "Categories Heading Products Text block About Us Text block Privacy Policy Text …" at bounding box center [511, 228] width 654 height 317
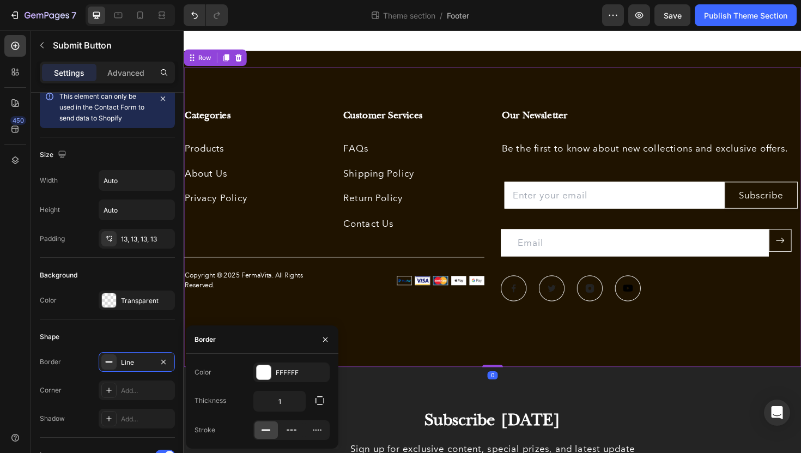
scroll to position [0, 0]
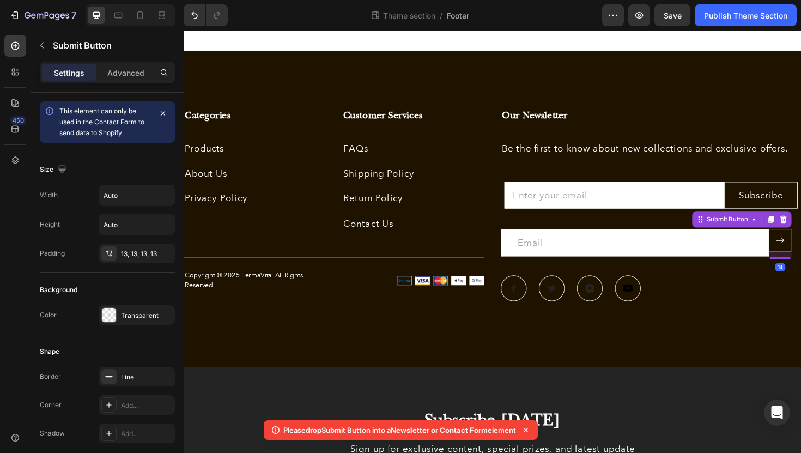
click at [801, 257] on icon at bounding box center [816, 253] width 10 height 10
click at [765, 326] on div "Our Newsletter Heading Be the first to know about new collections and exclusive…" at bounding box center [678, 228] width 318 height 230
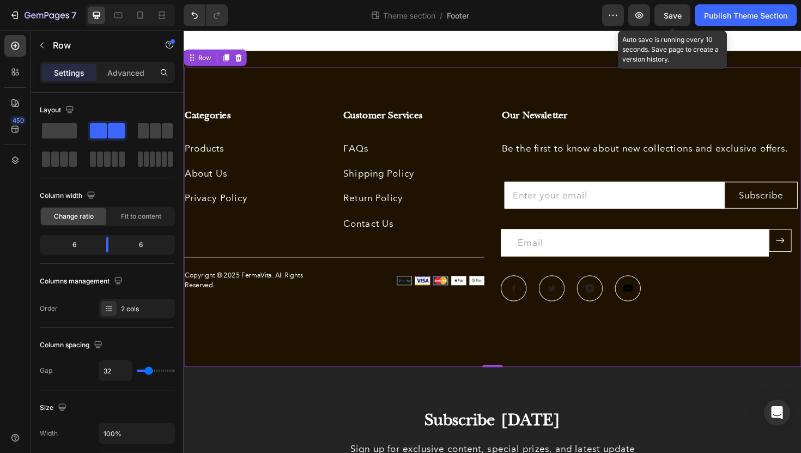
click at [674, 17] on span "Save" at bounding box center [673, 15] width 18 height 9
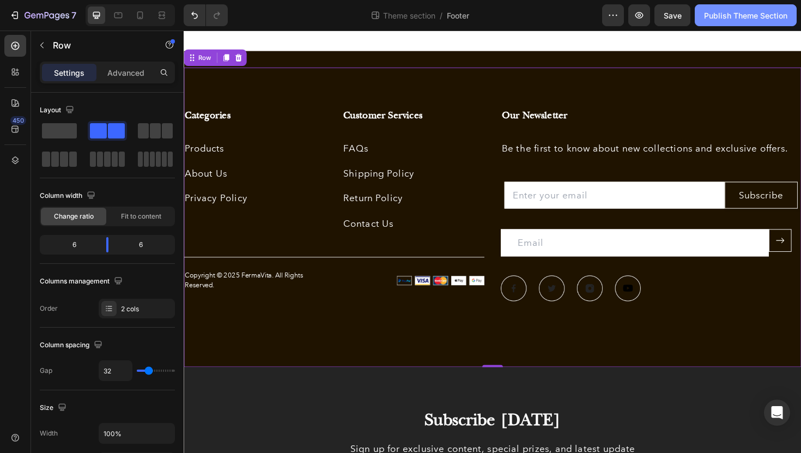
click at [723, 20] on div "Publish Theme Section" at bounding box center [745, 15] width 83 height 11
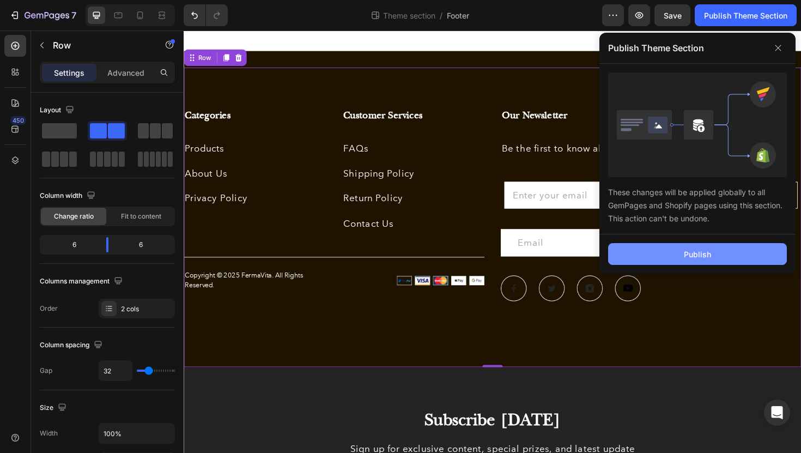
click at [690, 247] on button "Publish" at bounding box center [697, 254] width 179 height 22
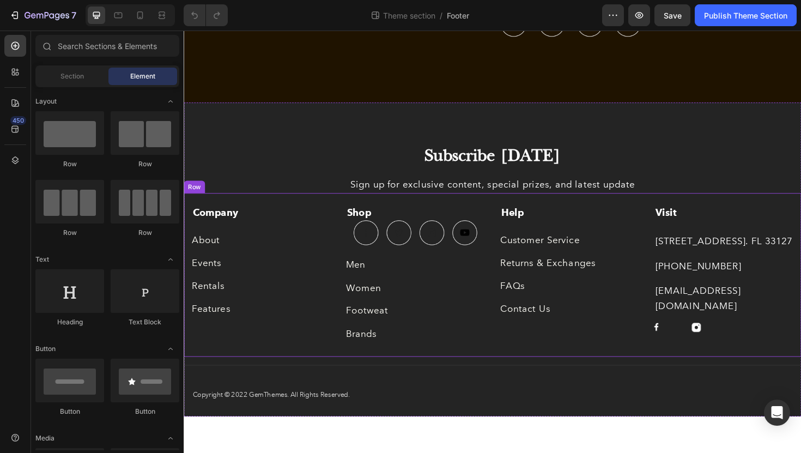
scroll to position [685, 0]
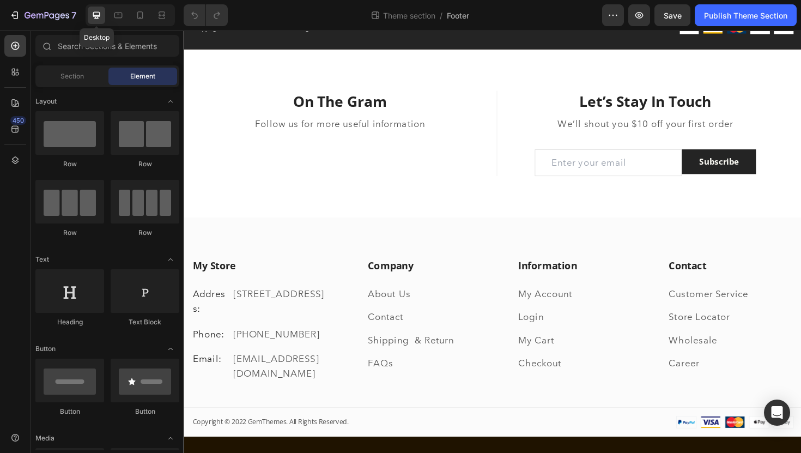
click at [91, 14] on icon at bounding box center [96, 15] width 11 height 11
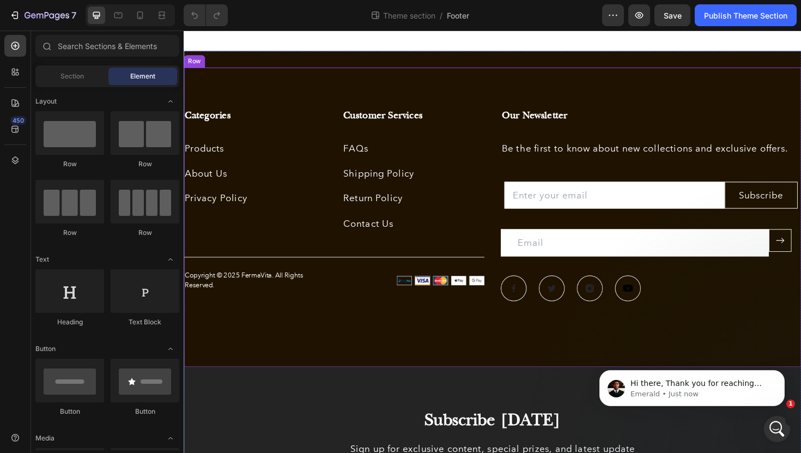
click at [565, 347] on div "Categories Heading Products Text block About Us Text block Privacy Policy Text …" at bounding box center [511, 228] width 654 height 317
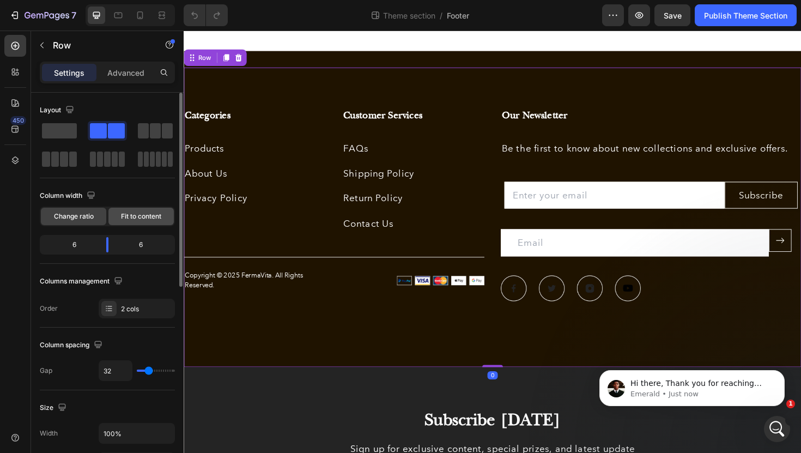
click at [141, 221] on span "Fit to content" at bounding box center [141, 216] width 40 height 10
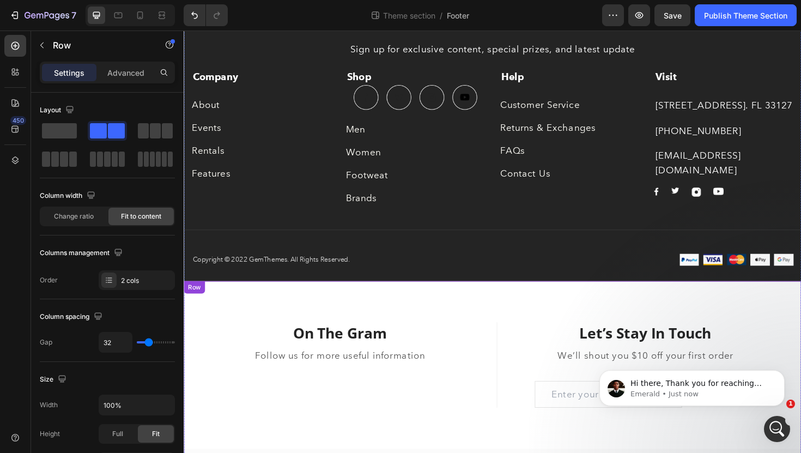
scroll to position [30, 0]
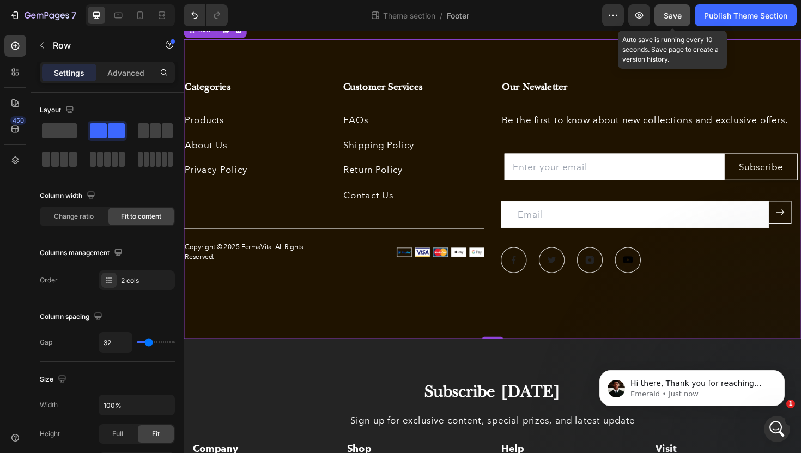
click at [678, 15] on span "Save" at bounding box center [673, 15] width 18 height 9
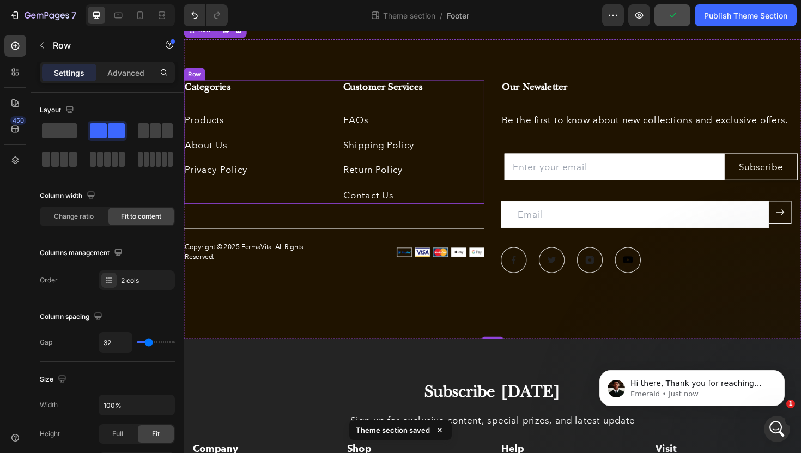
scroll to position [0, 0]
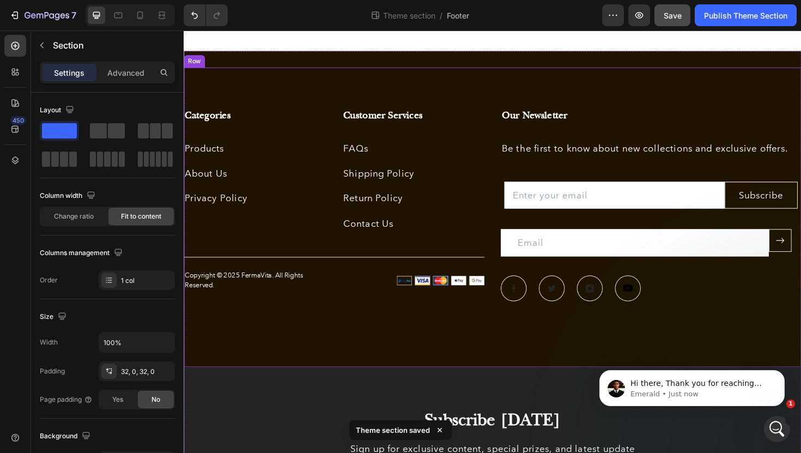
click at [410, 79] on div "Categories Heading Products Text block About Us Text block Privacy Policy Text …" at bounding box center [511, 228] width 654 height 317
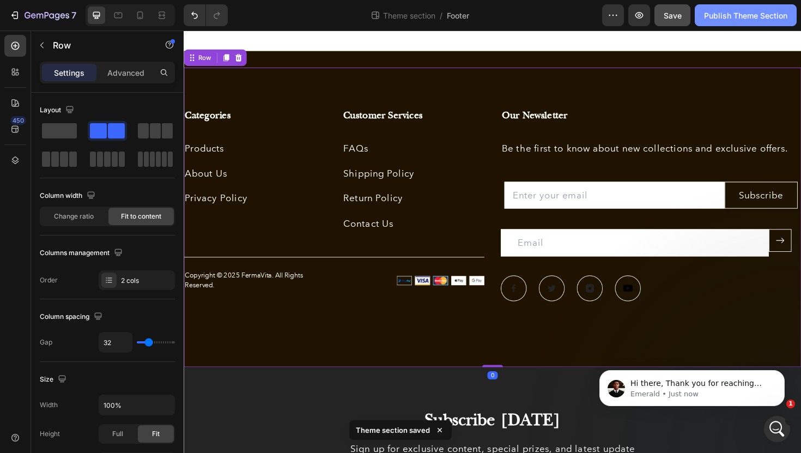
click at [737, 19] on div "Publish Theme Section" at bounding box center [745, 15] width 83 height 11
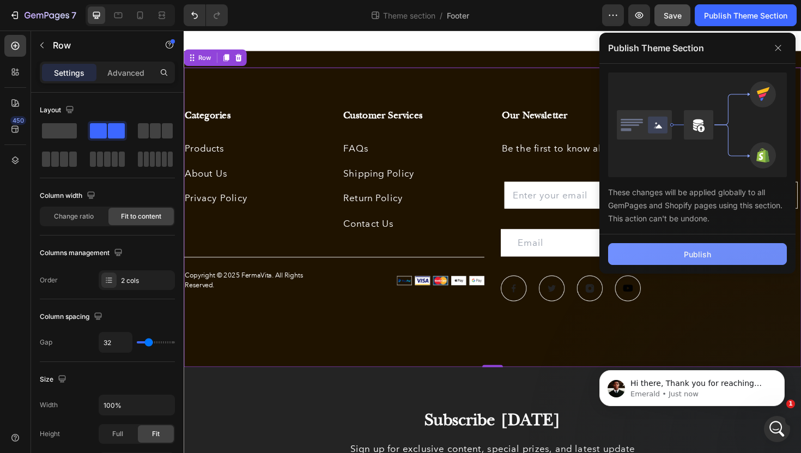
click at [674, 256] on button "Publish" at bounding box center [697, 254] width 179 height 22
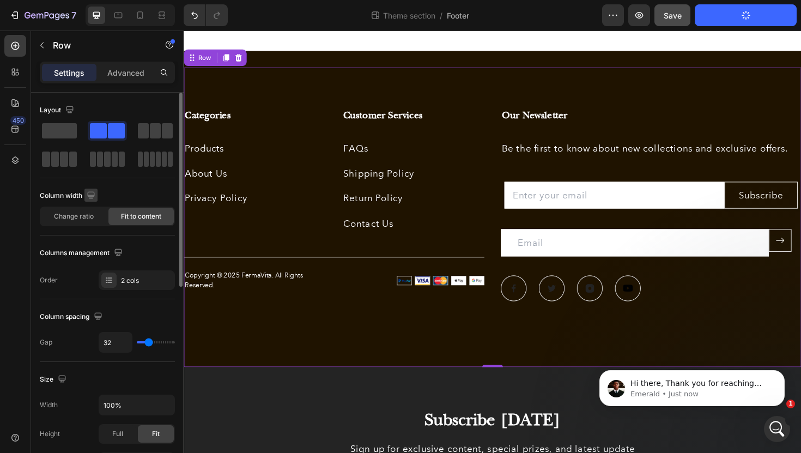
click at [93, 197] on icon "button" at bounding box center [91, 195] width 11 height 11
click at [96, 234] on icon "button" at bounding box center [93, 232] width 8 height 6
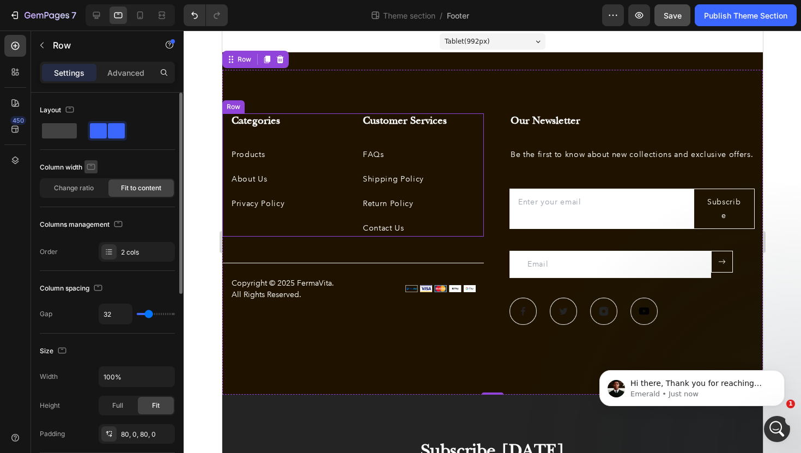
click at [95, 168] on icon "button" at bounding box center [91, 167] width 8 height 6
click at [94, 218] on icon "button" at bounding box center [93, 223] width 11 height 11
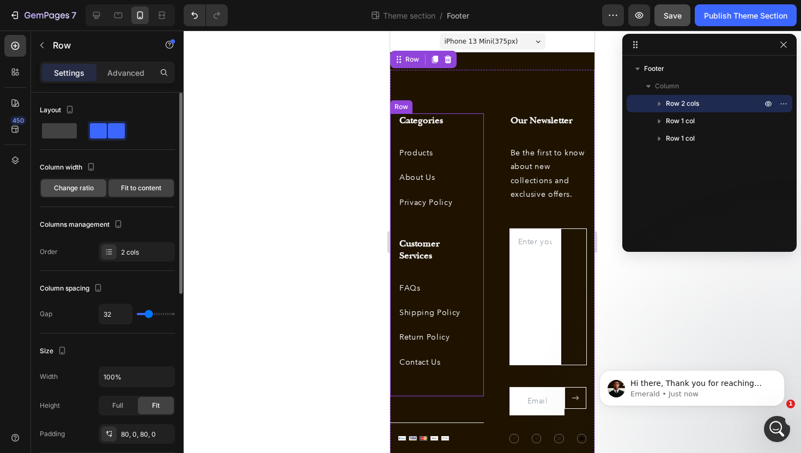
scroll to position [1, 0]
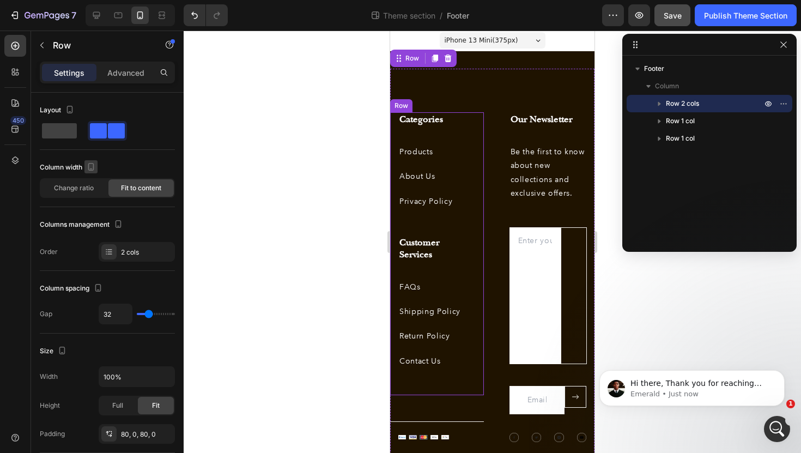
click at [94, 170] on icon "button" at bounding box center [91, 166] width 11 height 11
click at [90, 170] on icon "button" at bounding box center [91, 167] width 6 height 8
click at [90, 166] on icon "button" at bounding box center [91, 166] width 11 height 11
click at [92, 182] on icon "button" at bounding box center [93, 184] width 11 height 11
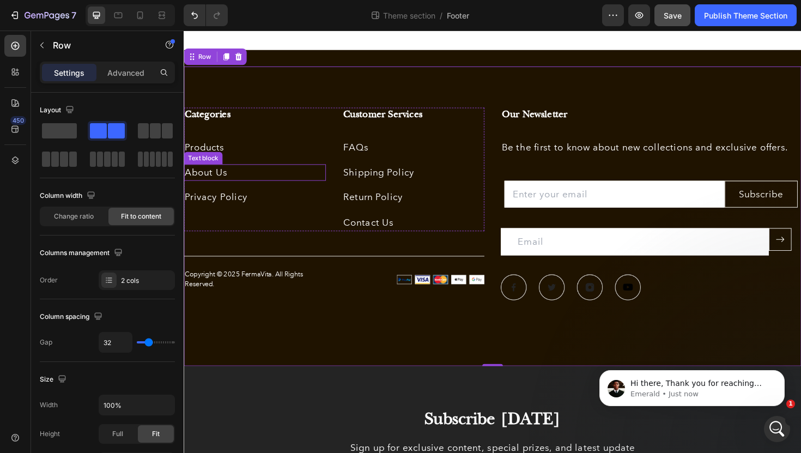
scroll to position [27, 0]
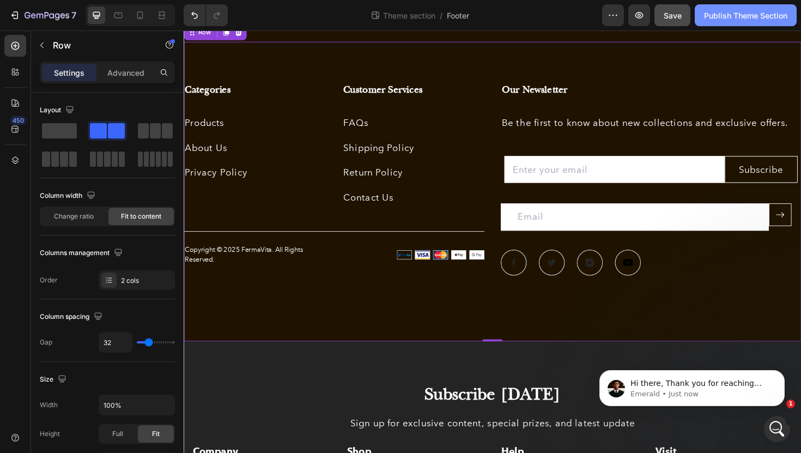
click at [757, 12] on div "Publish Theme Section" at bounding box center [745, 15] width 83 height 11
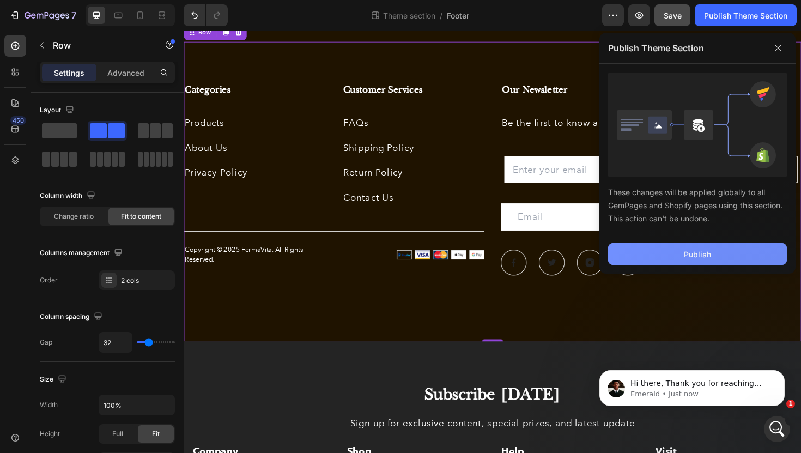
click at [702, 251] on div "Publish" at bounding box center [697, 254] width 27 height 11
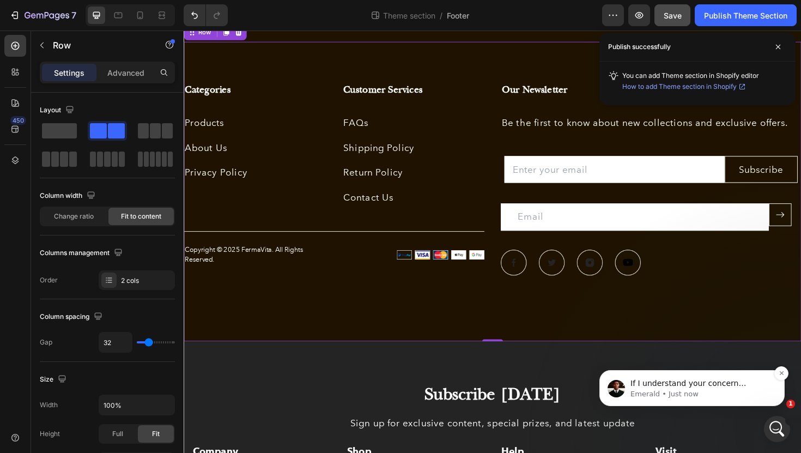
click at [666, 385] on p "If I understand your concern correctly, you would like your footer to be full-w…" at bounding box center [701, 383] width 141 height 11
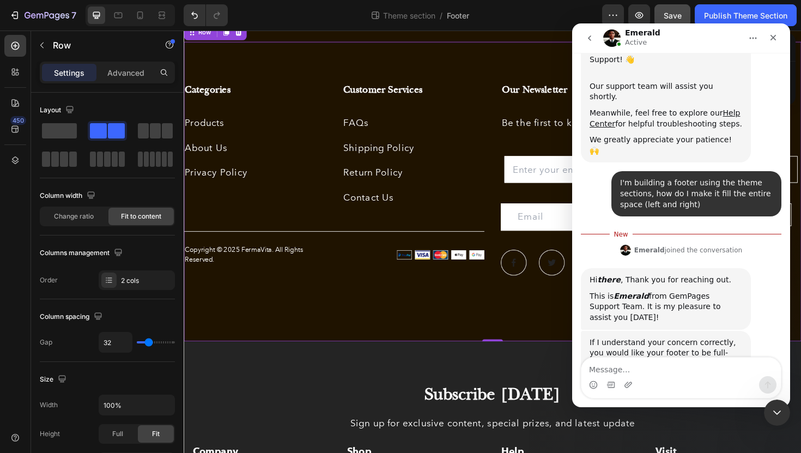
scroll to position [179, 0]
type textarea "Y"
type textarea "Hello Emerald"
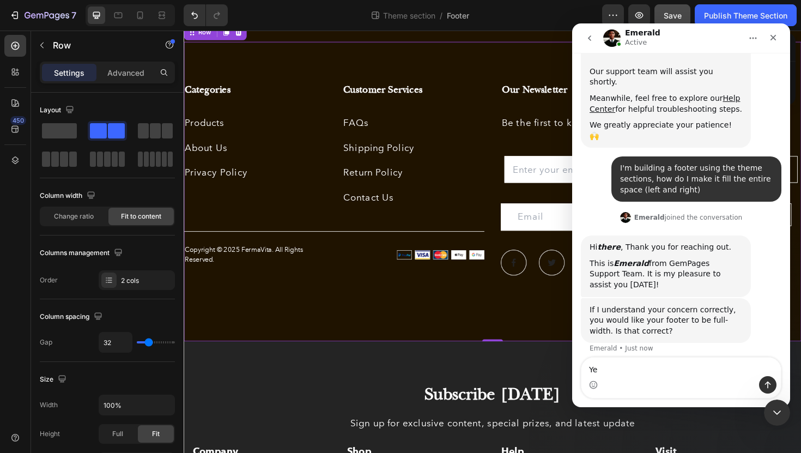
type textarea "Yes"
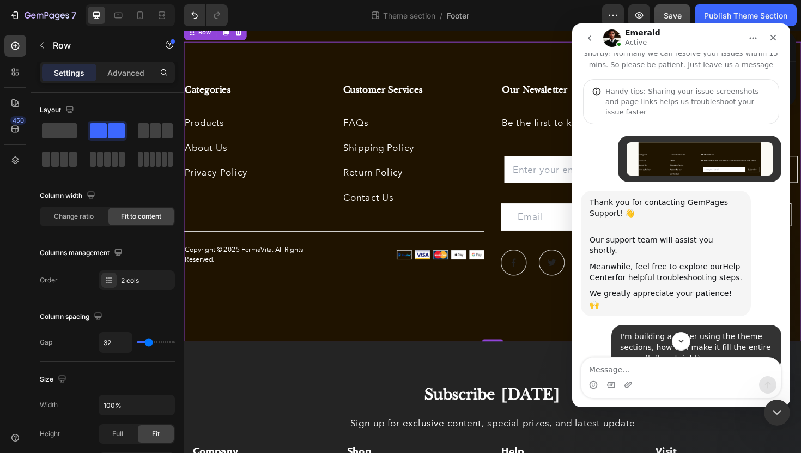
scroll to position [219, 0]
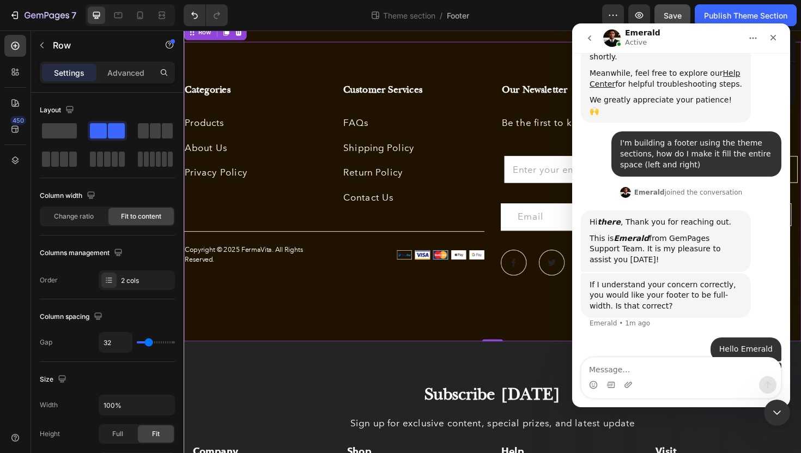
click at [348, 310] on div "Categories Heading Products Text block About Us Text block Privacy Policy Text …" at bounding box center [343, 201] width 318 height 230
click at [111, 280] on icon at bounding box center [109, 280] width 4 height 1
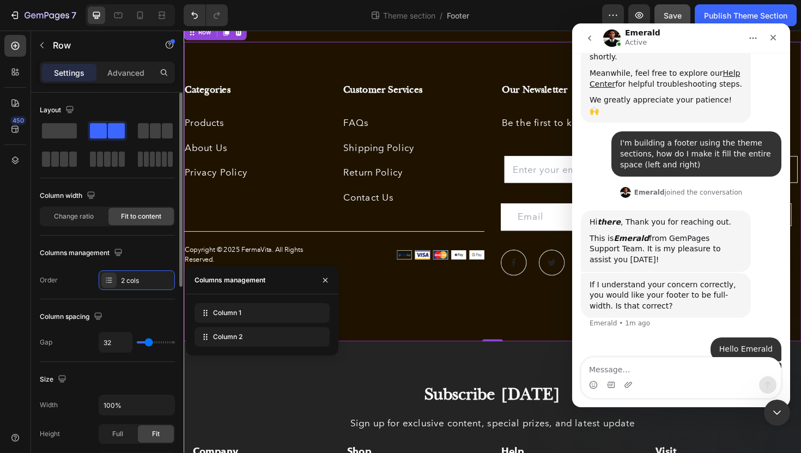
click at [142, 258] on div "Columns management" at bounding box center [107, 252] width 135 height 17
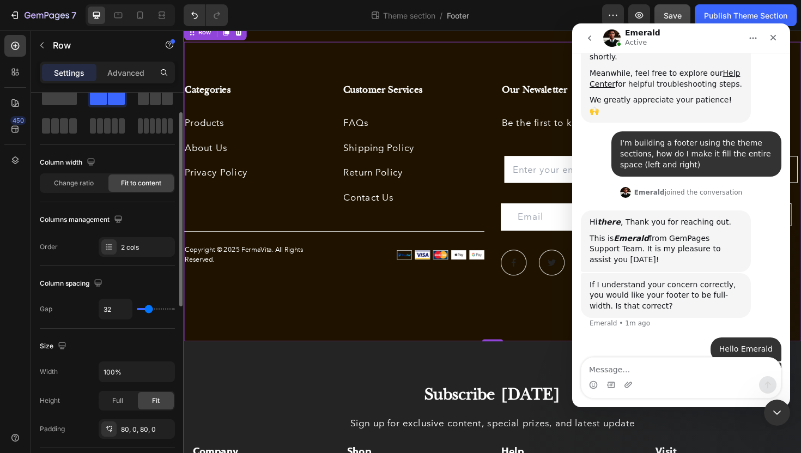
scroll to position [36, 0]
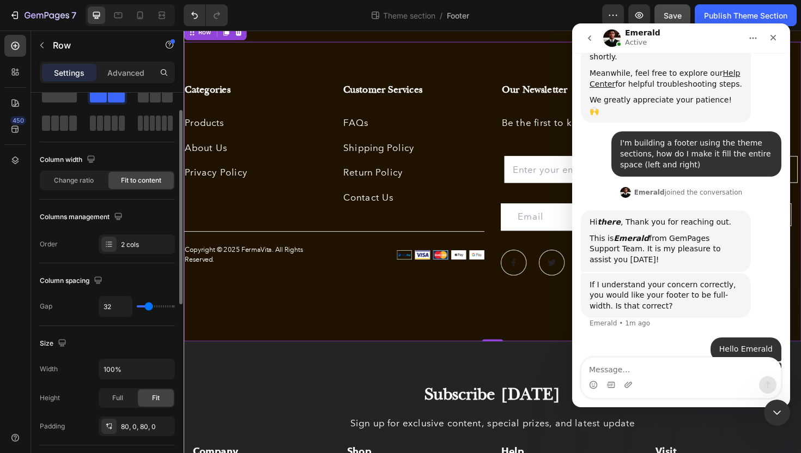
type input "4"
type input "0"
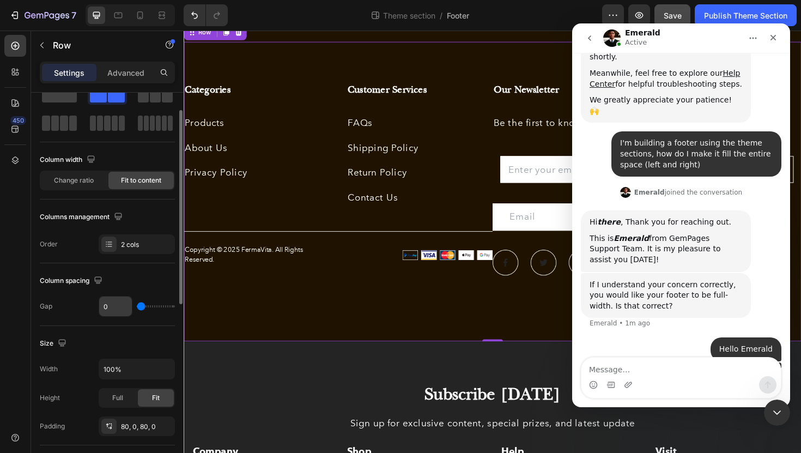
drag, startPoint x: 146, startPoint y: 308, endPoint x: 129, endPoint y: 307, distance: 16.9
type input "0"
click at [137, 307] on input "range" at bounding box center [156, 306] width 38 height 2
type input "13"
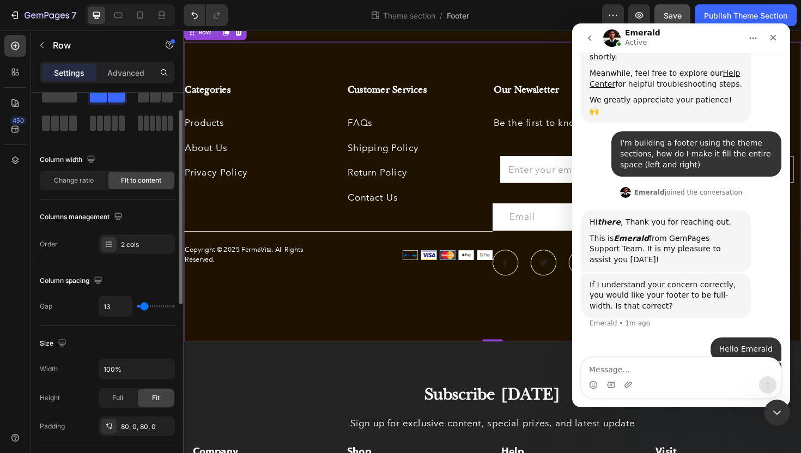
type input "17"
type input "19"
type input "20"
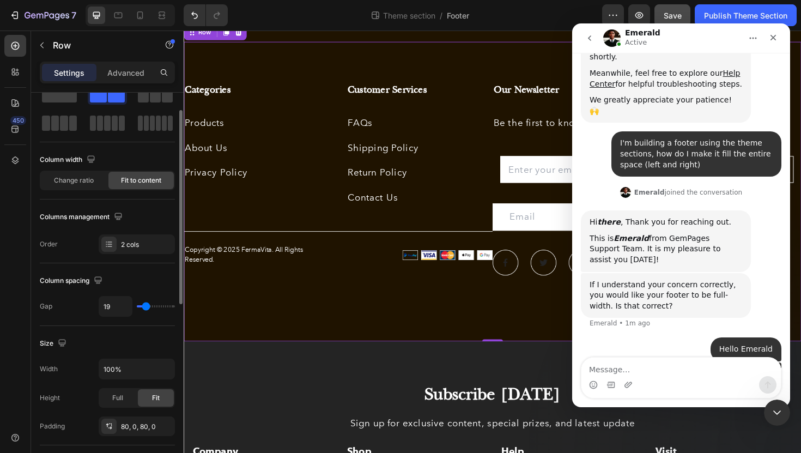
type input "20"
type input "23"
type input "29"
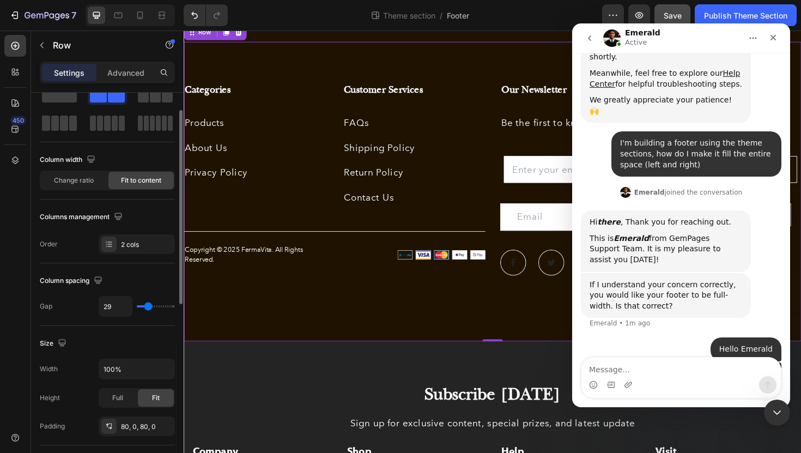
type input "36"
type input "43"
type input "48"
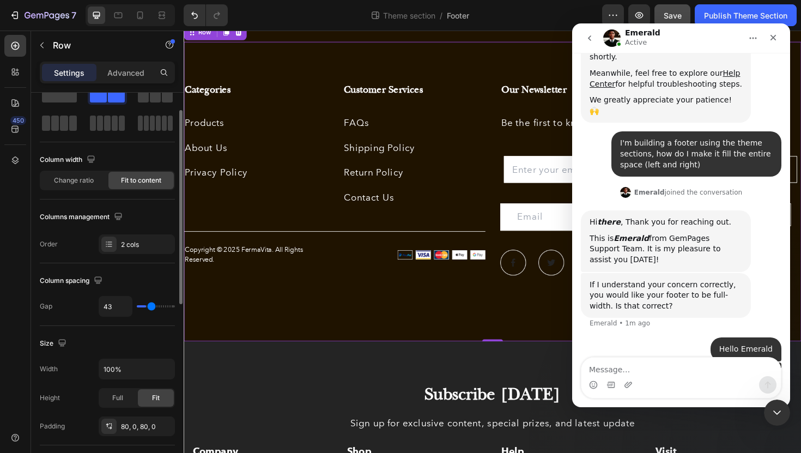
type input "48"
type input "51"
type input "53"
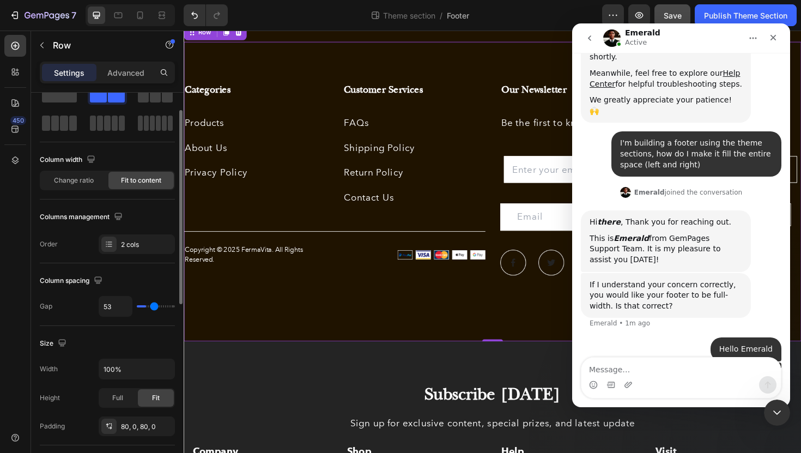
type input "54"
type input "55"
type input "57"
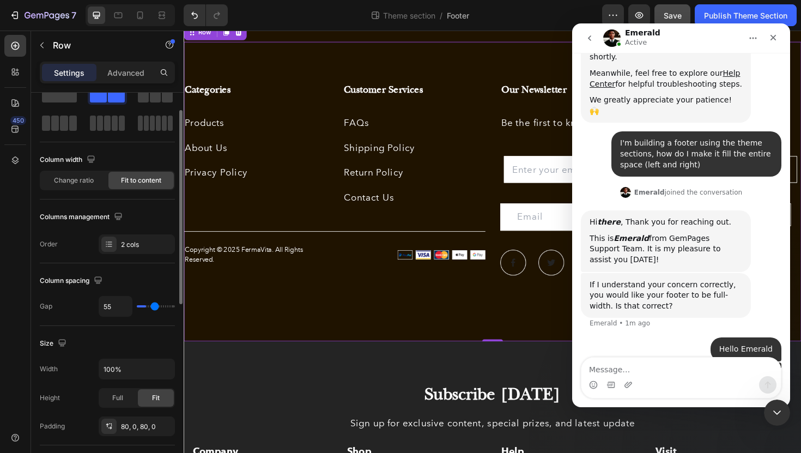
type input "57"
type input "63"
type input "77"
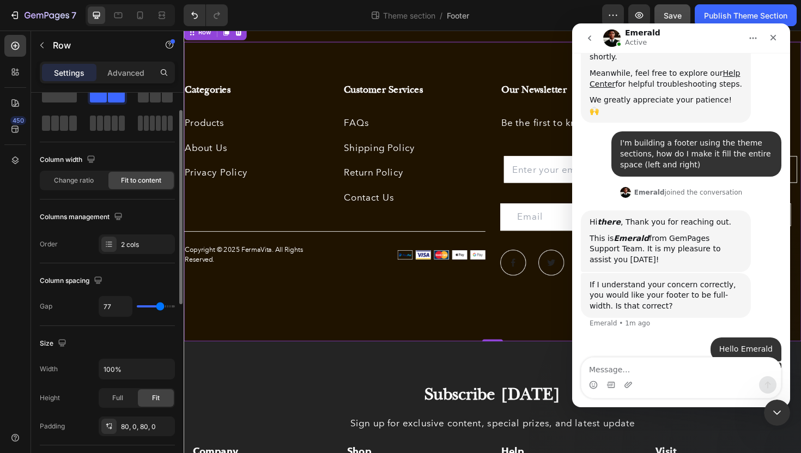
type input "98"
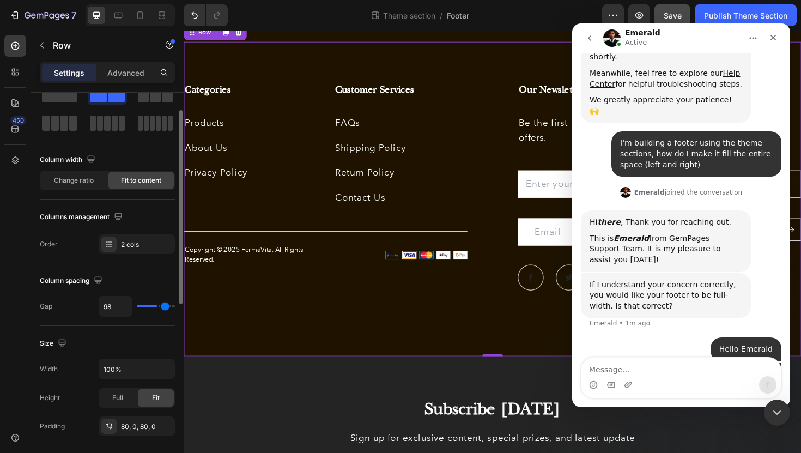
type input "120"
type input "112"
type input "94"
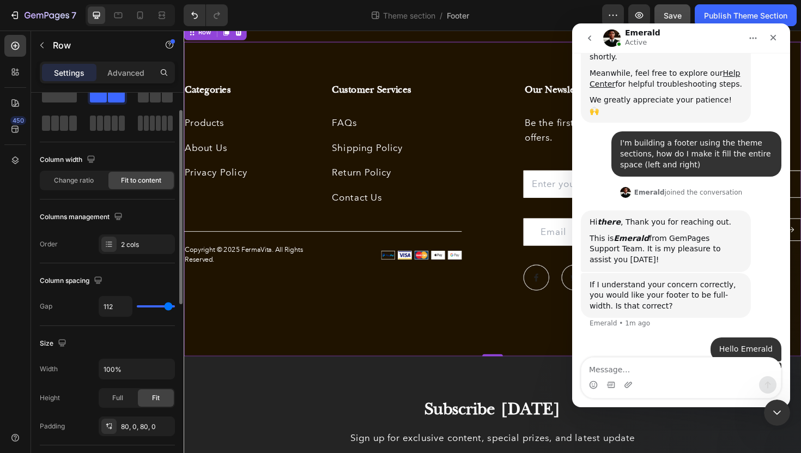
type input "94"
type input "90"
type input "88"
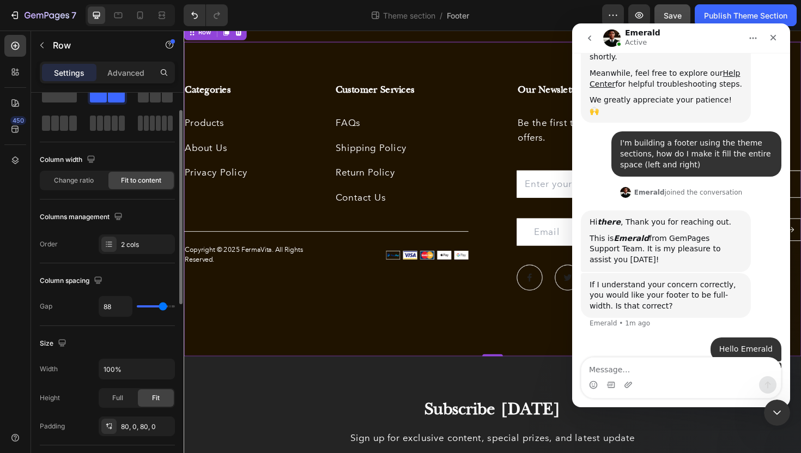
type input "87"
type input "86"
type input "85"
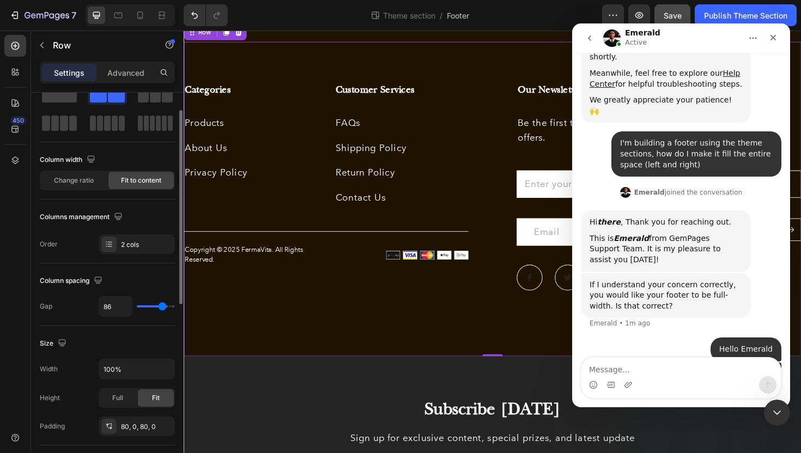
type input "85"
type input "84"
type input "82"
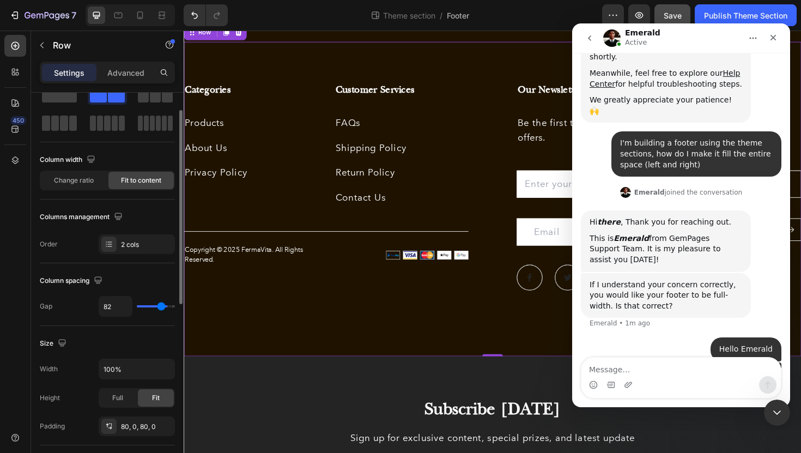
type input "77"
type input "73"
type input "68"
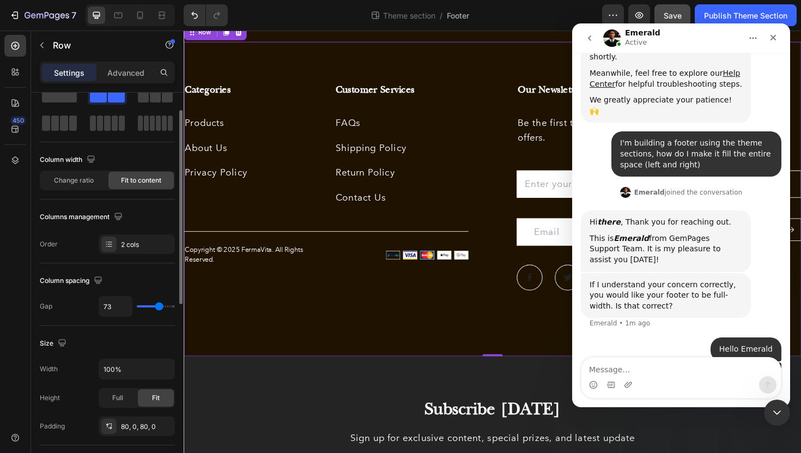
type input "68"
type input "65"
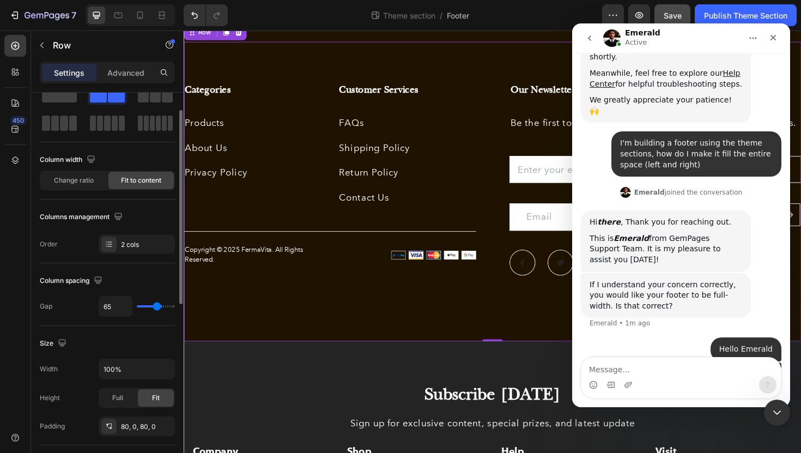
type input "63"
type input "61"
type input "60"
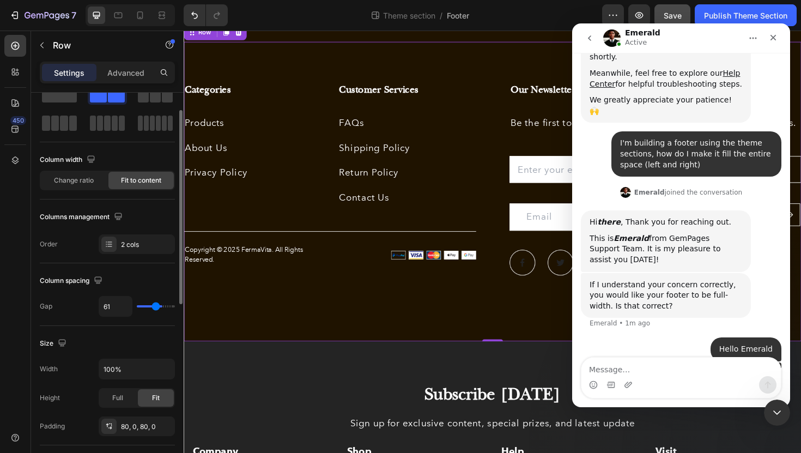
type input "60"
type input "58"
type input "56"
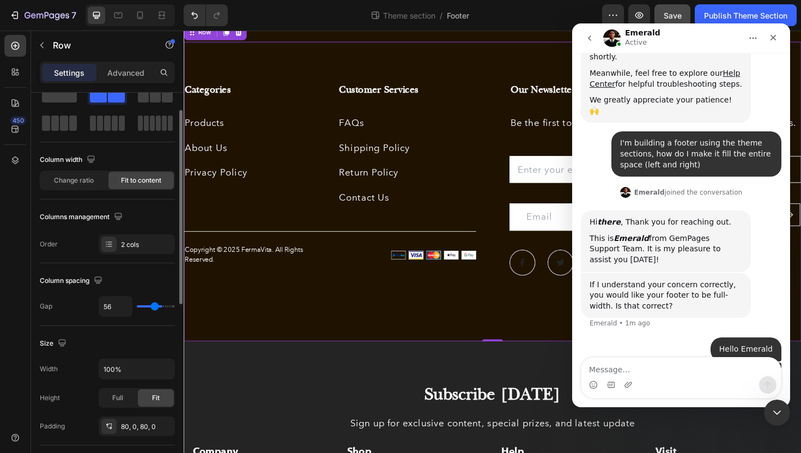
type input "53"
type input "50"
type input "47"
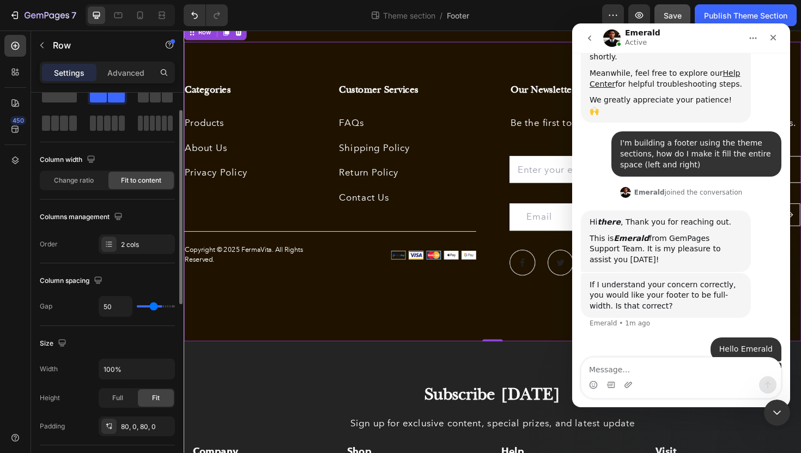
type input "47"
type input "43"
type input "42"
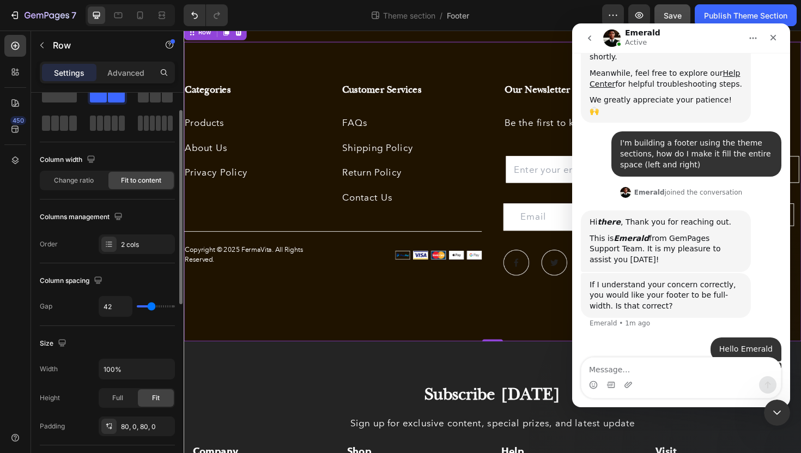
type input "40"
type input "34"
type input "33"
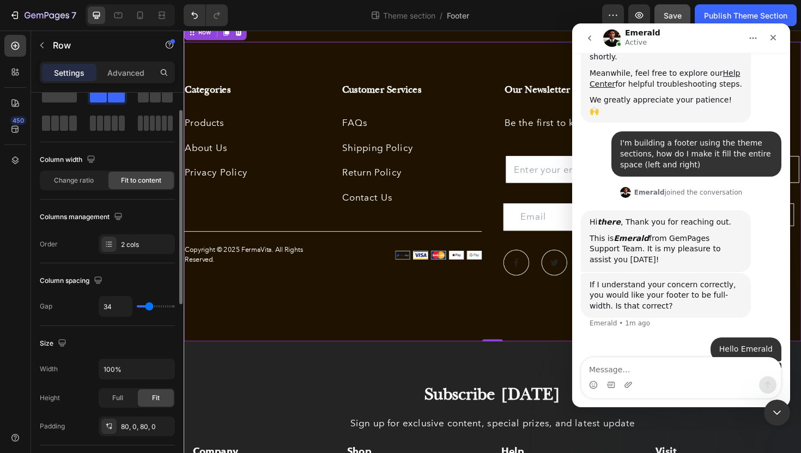
type input "33"
type input "32"
drag, startPoint x: 142, startPoint y: 306, endPoint x: 149, endPoint y: 306, distance: 6.5
type input "32"
click at [149, 306] on input "range" at bounding box center [156, 306] width 38 height 2
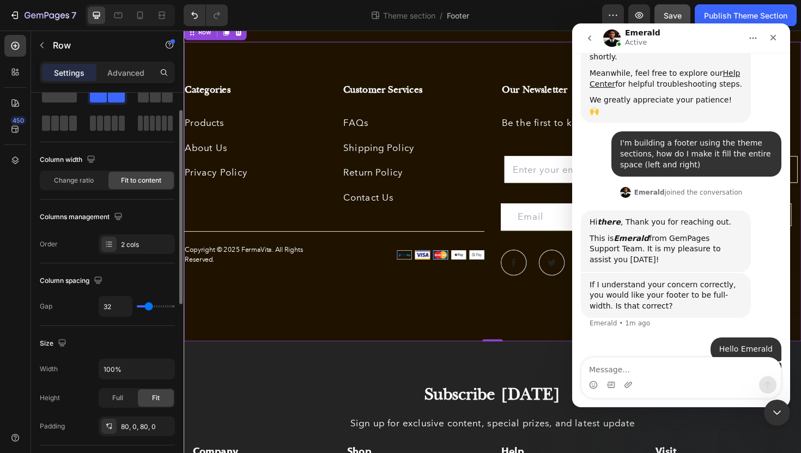
click at [127, 325] on div "Column spacing Gap 32" at bounding box center [107, 294] width 135 height 63
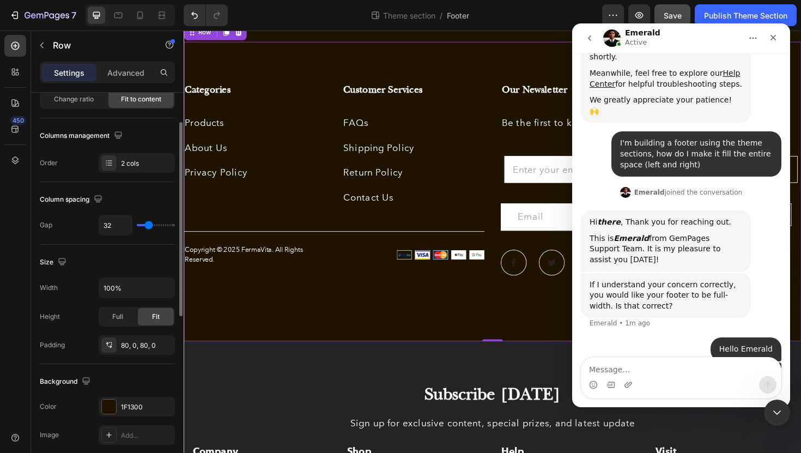
scroll to position [130, 0]
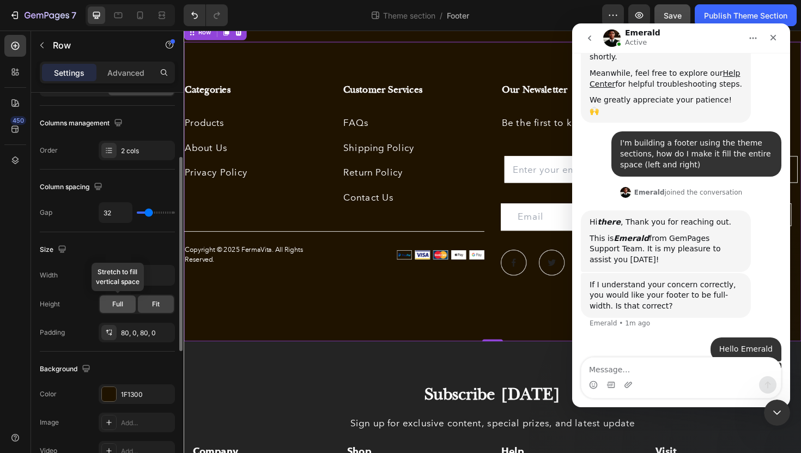
click at [116, 305] on span "Full" at bounding box center [117, 304] width 11 height 10
click at [148, 306] on div "Fit" at bounding box center [156, 303] width 36 height 17
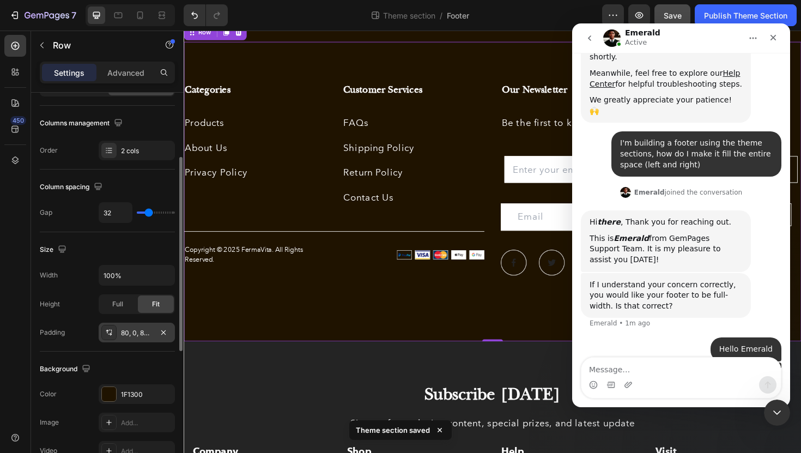
click at [123, 335] on div "80, 0, 80, 0" at bounding box center [137, 333] width 32 height 10
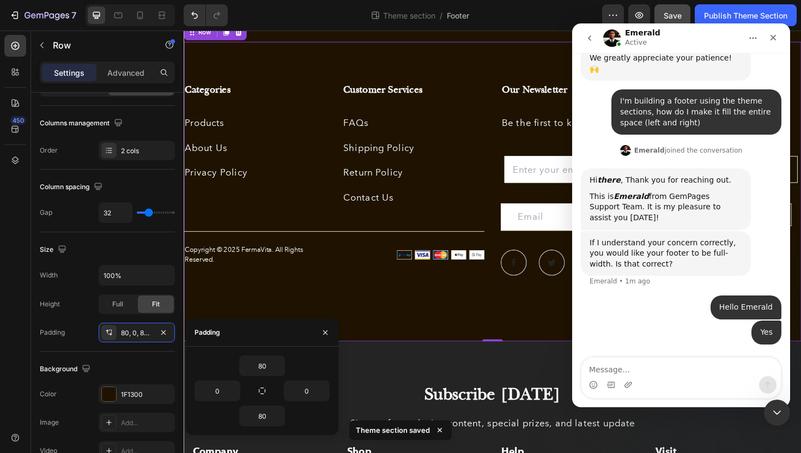
scroll to position [0, 0]
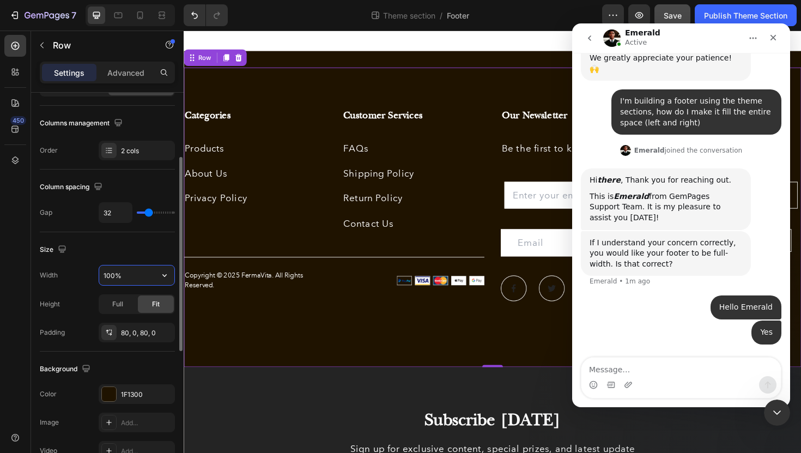
click at [131, 279] on input "100%" at bounding box center [136, 275] width 75 height 20
click at [161, 274] on icon "button" at bounding box center [164, 275] width 11 height 11
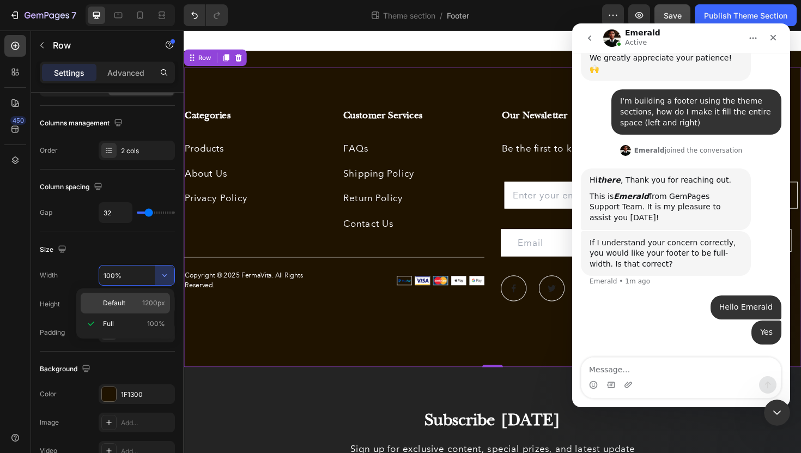
click at [136, 300] on p "Default 1200px" at bounding box center [134, 303] width 62 height 10
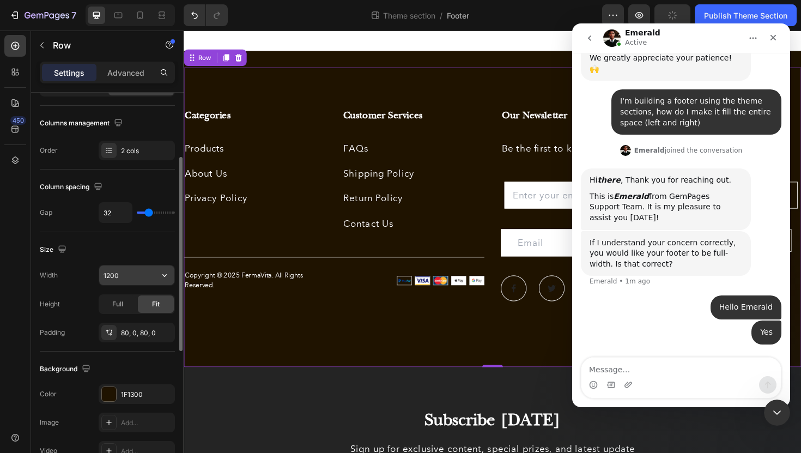
click at [142, 274] on input "1200" at bounding box center [136, 275] width 75 height 20
click at [169, 270] on icon "button" at bounding box center [164, 275] width 11 height 11
click at [148, 249] on div "Size" at bounding box center [107, 249] width 135 height 17
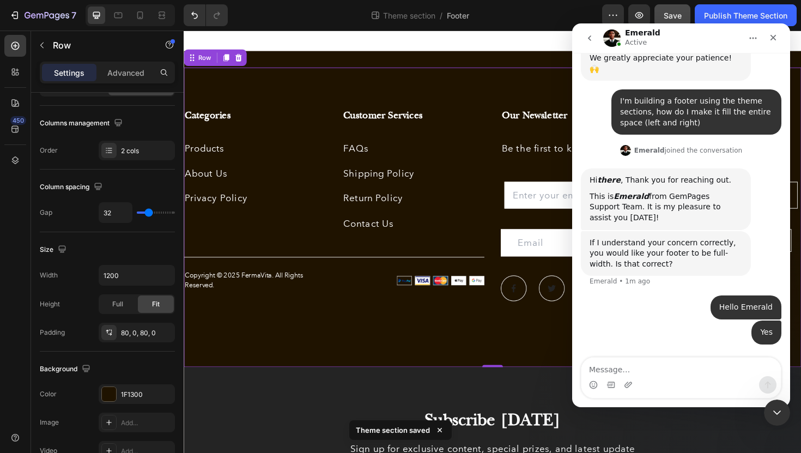
click at [676, 10] on div "Save" at bounding box center [673, 15] width 18 height 11
click at [719, 10] on div "Publish Theme Section" at bounding box center [745, 15] width 83 height 11
click at [724, 11] on div "Publish Theme Section" at bounding box center [745, 15] width 83 height 11
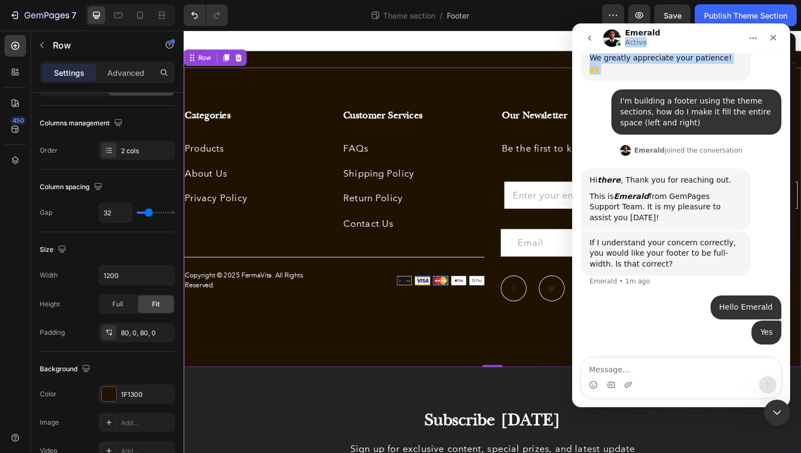
drag, startPoint x: 704, startPoint y: 41, endPoint x: 630, endPoint y: 62, distance: 76.3
click at [630, 62] on div "Emerald Active We're on GMT + 7 timezone and may get back to you shortly! Norma…" at bounding box center [681, 215] width 218 height 384
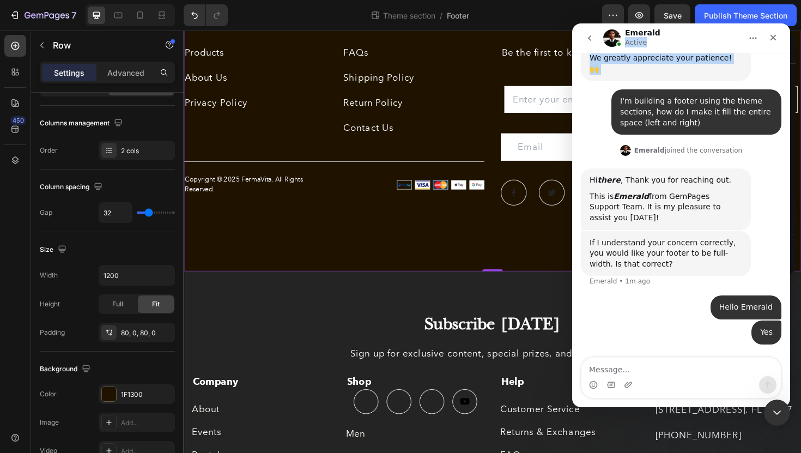
scroll to position [184, 0]
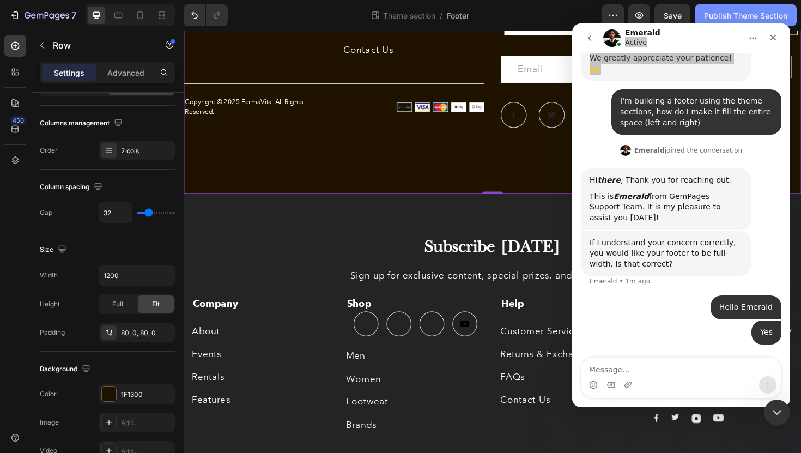
click at [726, 15] on div "Publish Theme Section" at bounding box center [745, 15] width 83 height 11
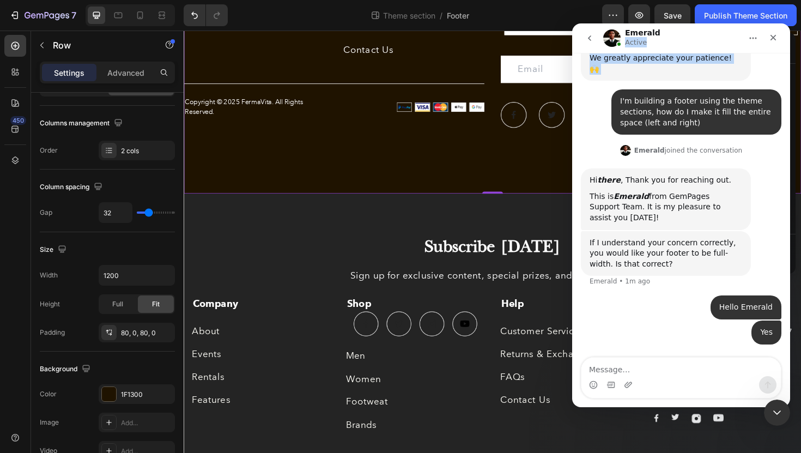
click at [588, 40] on icon "go back" at bounding box center [589, 38] width 9 height 9
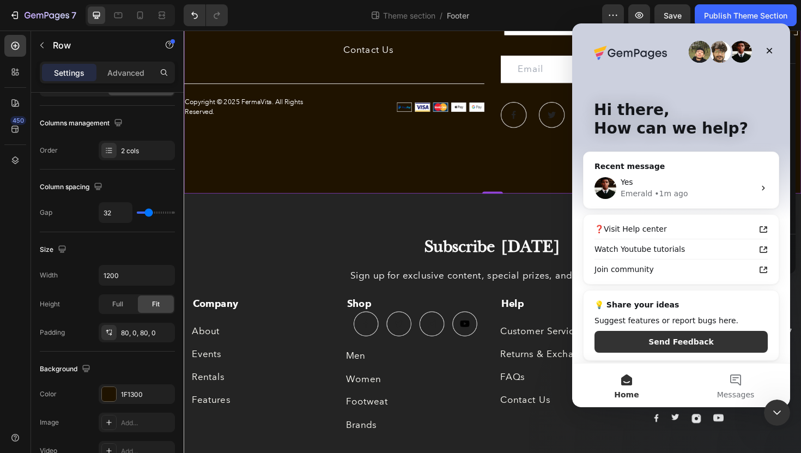
scroll to position [0, 0]
click at [777, 406] on icon "Close Intercom Messenger" at bounding box center [775, 410] width 13 height 13
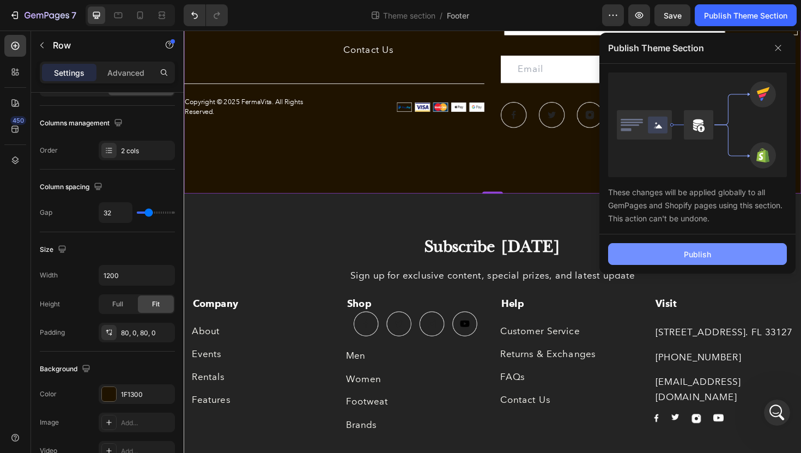
click at [717, 250] on button "Publish" at bounding box center [697, 254] width 179 height 22
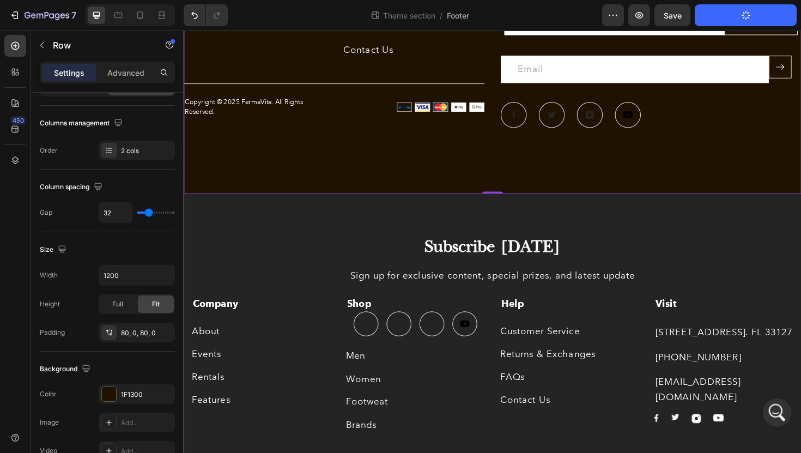
click at [776, 412] on icon "Open Intercom Messenger" at bounding box center [776, 411] width 18 height 18
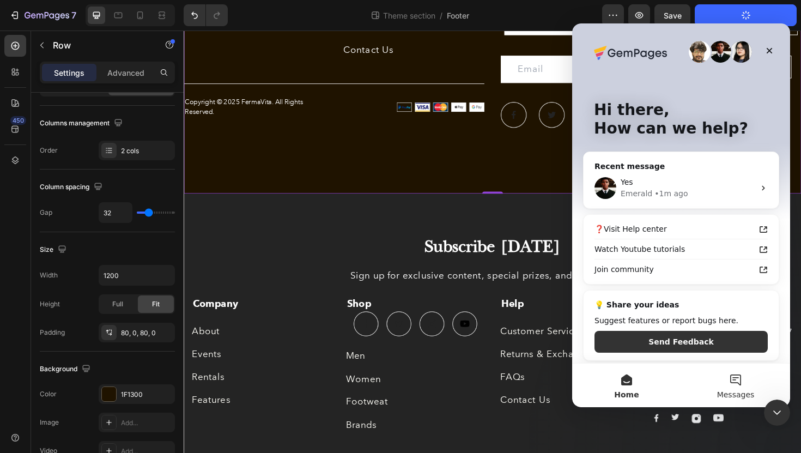
click at [728, 388] on button "Messages" at bounding box center [735, 386] width 109 height 44
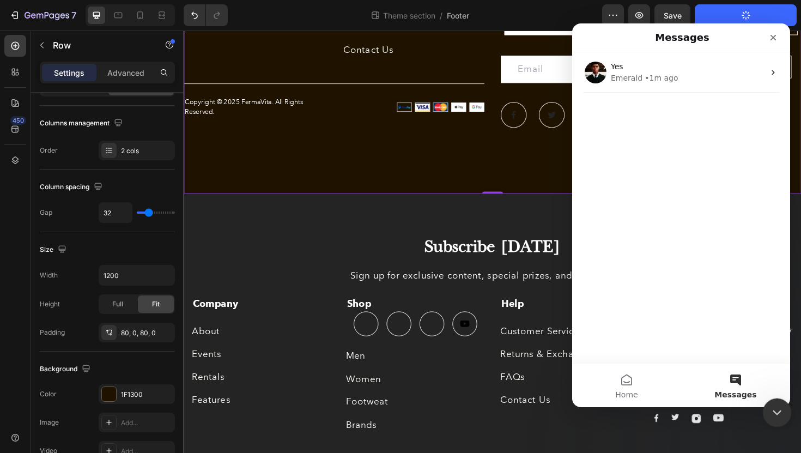
click at [773, 413] on icon "Close Intercom Messenger" at bounding box center [775, 410] width 13 height 13
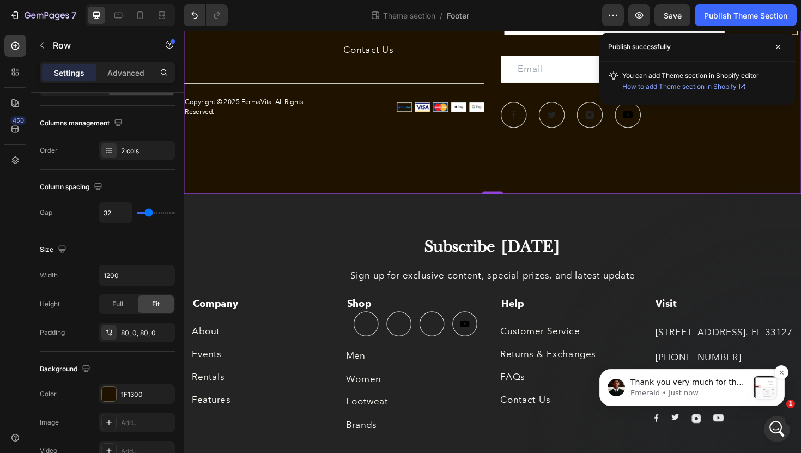
click at [694, 388] on p "Emerald • Just now" at bounding box center [690, 393] width 118 height 10
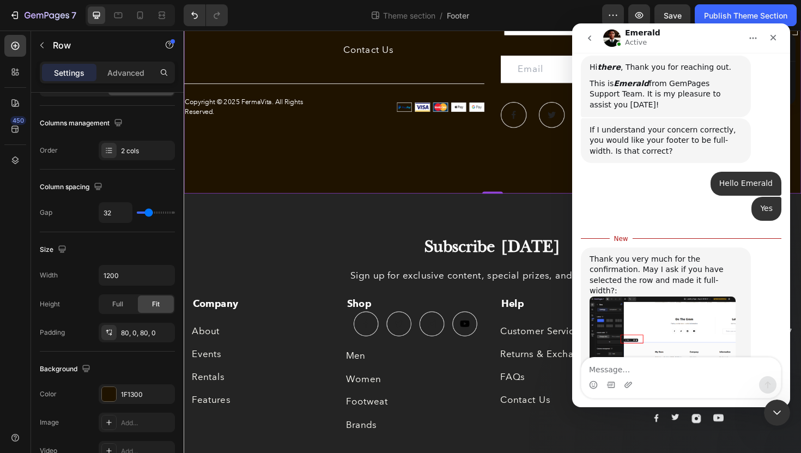
scroll to position [384, 0]
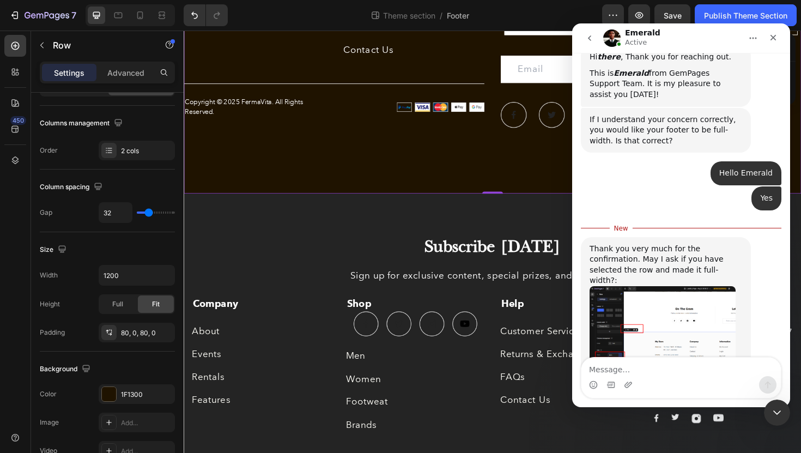
click at [654, 286] on img "Emerald says…" at bounding box center [663, 333] width 146 height 94
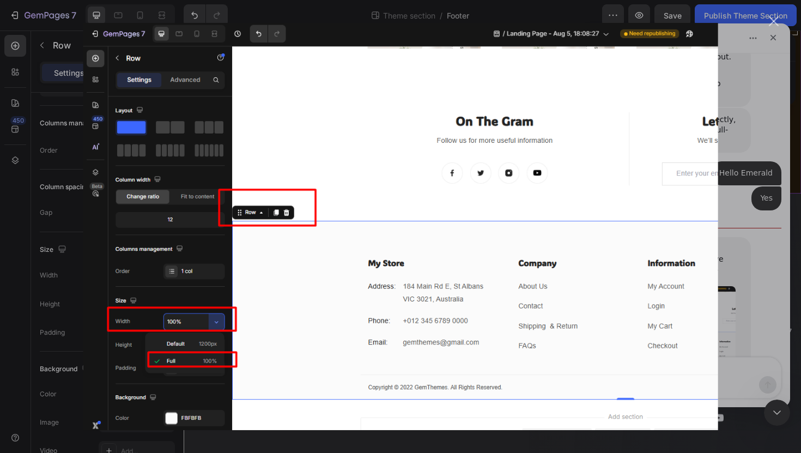
click at [771, 264] on div "Intercom messenger" at bounding box center [400, 226] width 801 height 453
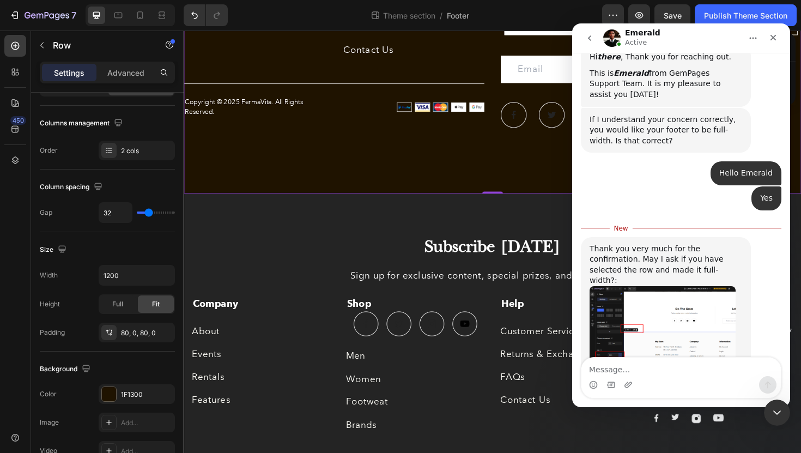
click at [676, 286] on img "Emerald says…" at bounding box center [663, 333] width 146 height 94
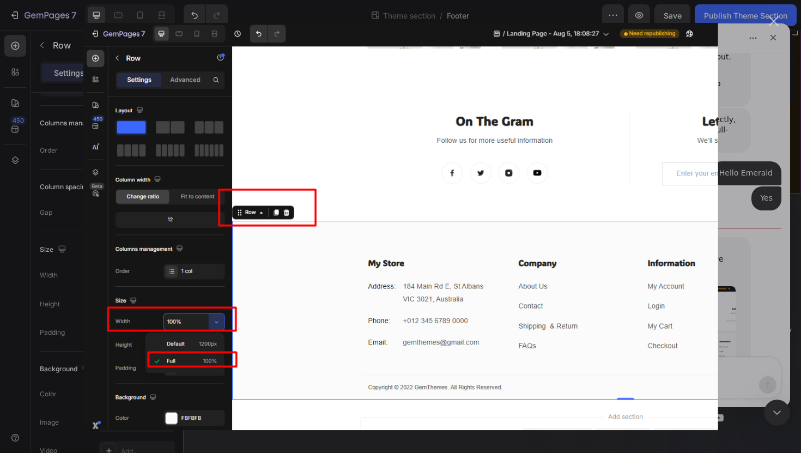
click at [779, 213] on div "Intercom messenger" at bounding box center [400, 226] width 801 height 453
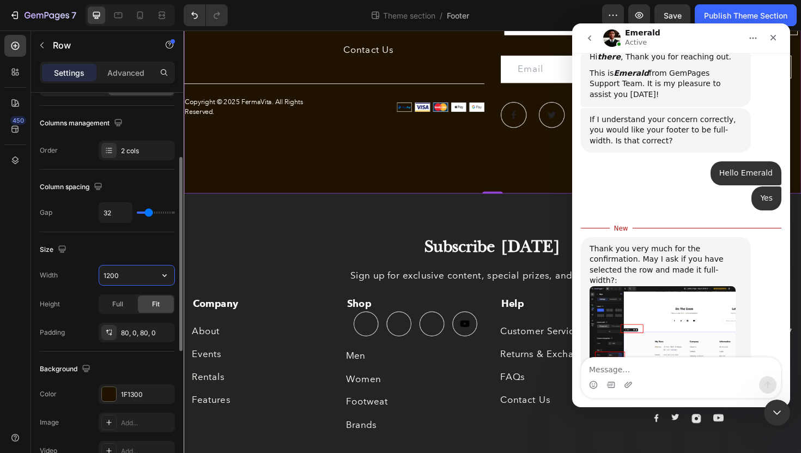
click at [144, 269] on input "1200" at bounding box center [136, 275] width 75 height 20
click at [160, 277] on icon "button" at bounding box center [164, 275] width 11 height 11
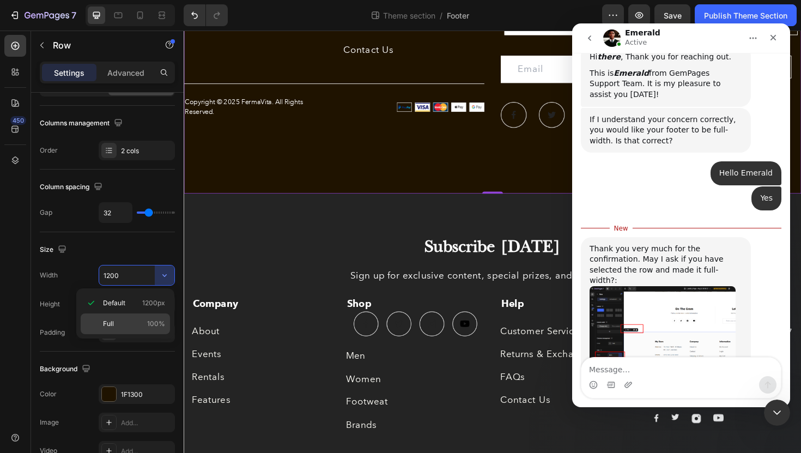
click at [137, 322] on p "Full 100%" at bounding box center [134, 324] width 62 height 10
type input "100%"
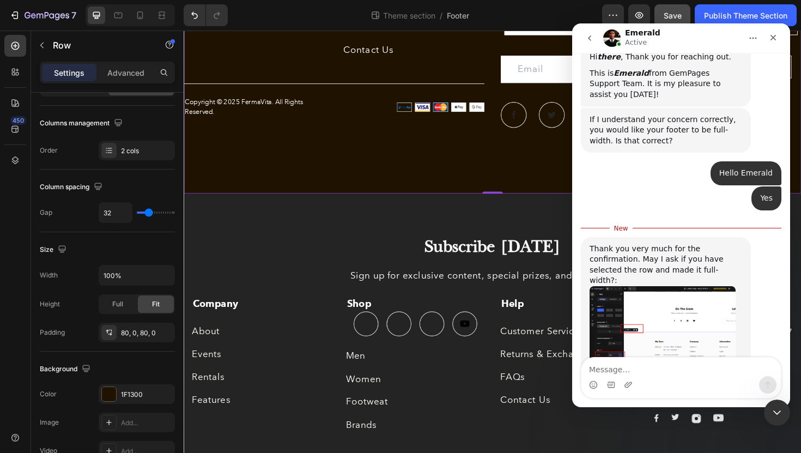
click at [679, 9] on button "Save" at bounding box center [673, 15] width 36 height 22
click at [724, 11] on div "Publish Theme Section" at bounding box center [745, 15] width 83 height 11
click at [716, 13] on div "Publish Theme Section" at bounding box center [745, 15] width 83 height 11
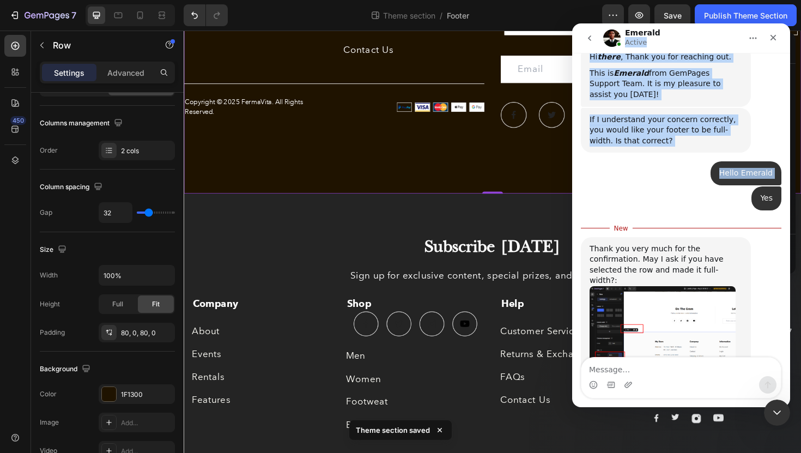
drag, startPoint x: 716, startPoint y: 33, endPoint x: 783, endPoint y: 148, distance: 132.7
click at [782, 148] on div "Emerald Active We're on GMT + 7 timezone and may get back to you shortly! Norma…" at bounding box center [681, 215] width 218 height 384
click at [591, 40] on icon "go back" at bounding box center [589, 38] width 9 height 9
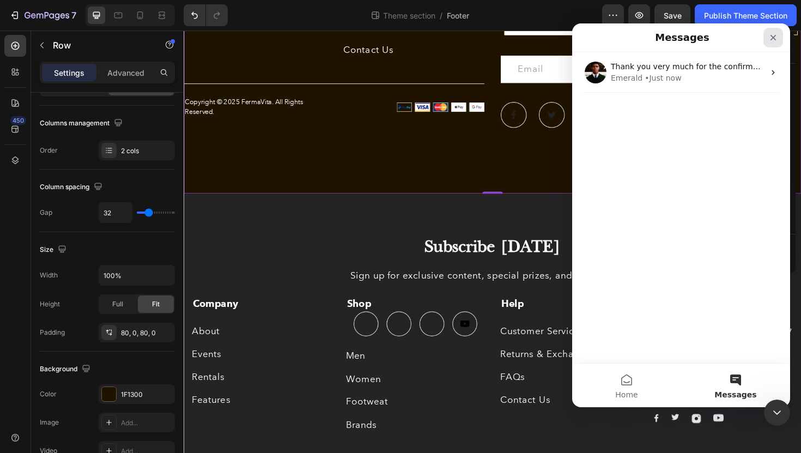
click at [770, 38] on icon "Close" at bounding box center [773, 37] width 9 height 9
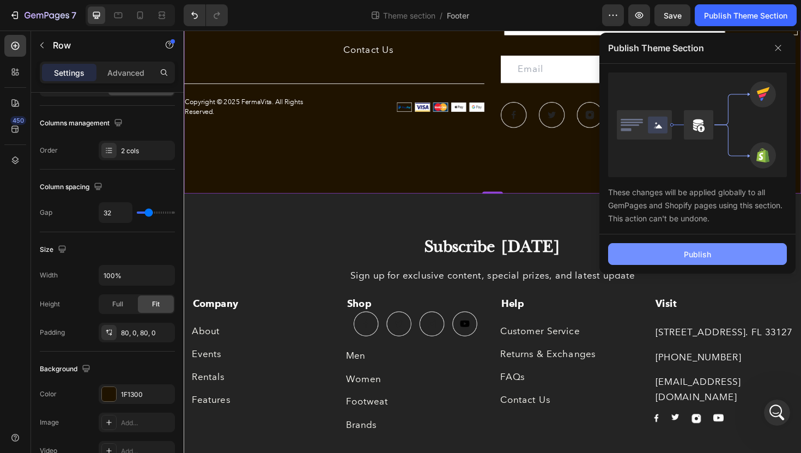
click at [697, 252] on div "Publish" at bounding box center [697, 254] width 27 height 11
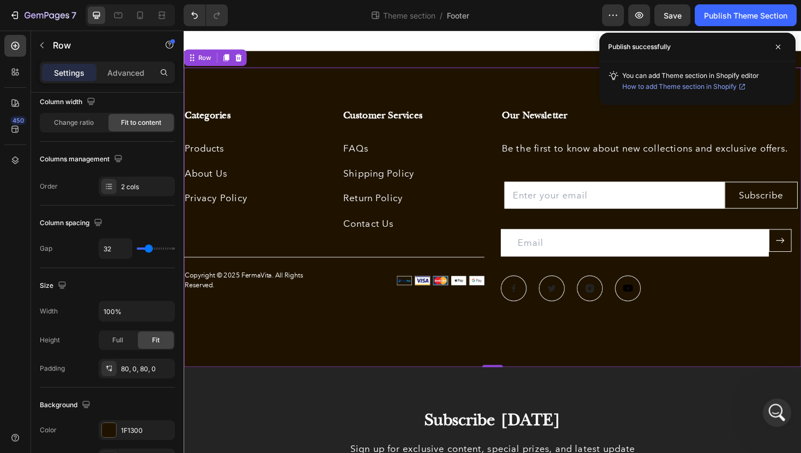
click at [775, 406] on icon "Open Intercom Messenger" at bounding box center [776, 411] width 18 height 18
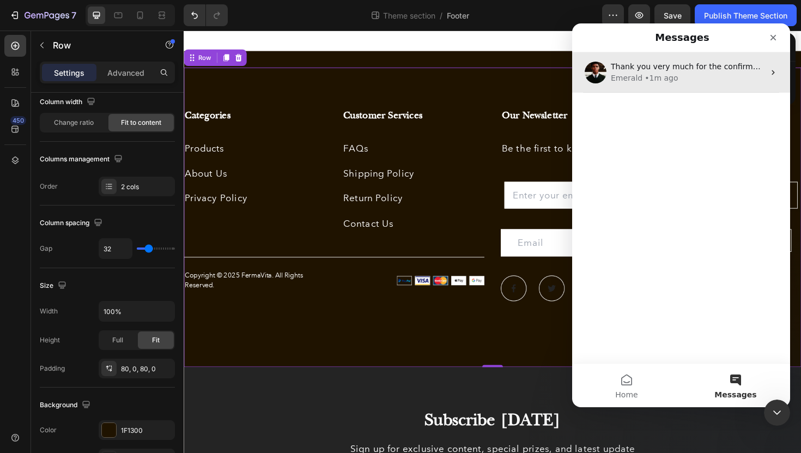
click at [657, 82] on div "• 1m ago" at bounding box center [661, 77] width 33 height 11
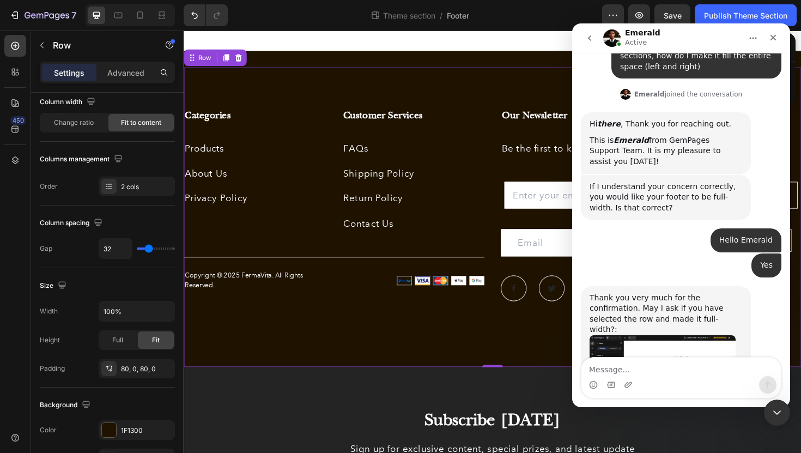
scroll to position [366, 0]
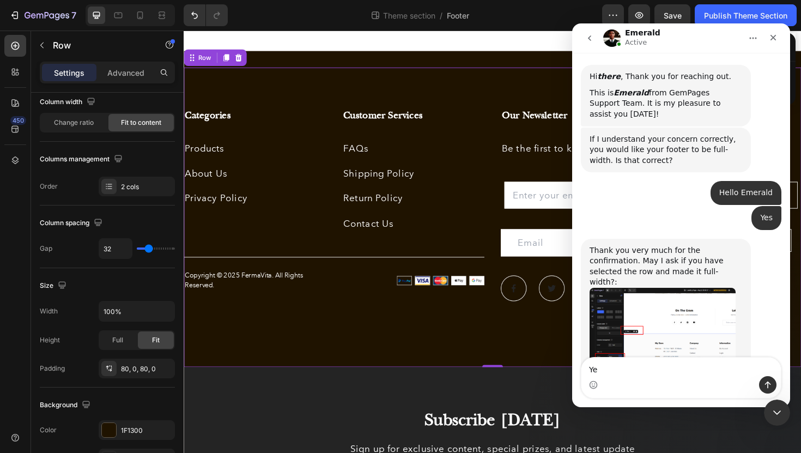
type textarea "Yes"
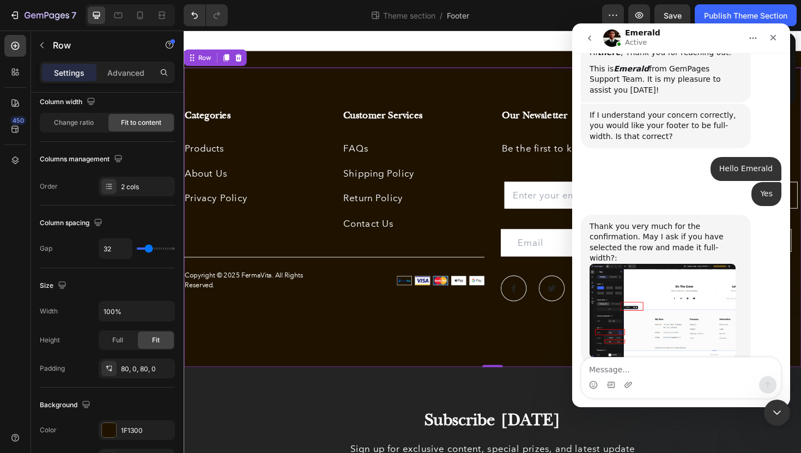
scroll to position [399, 0]
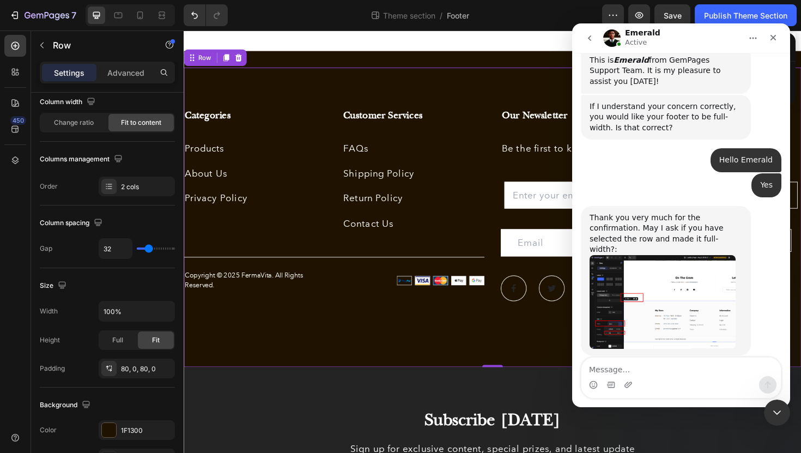
click at [644, 255] on img "Emerald says…" at bounding box center [663, 302] width 146 height 94
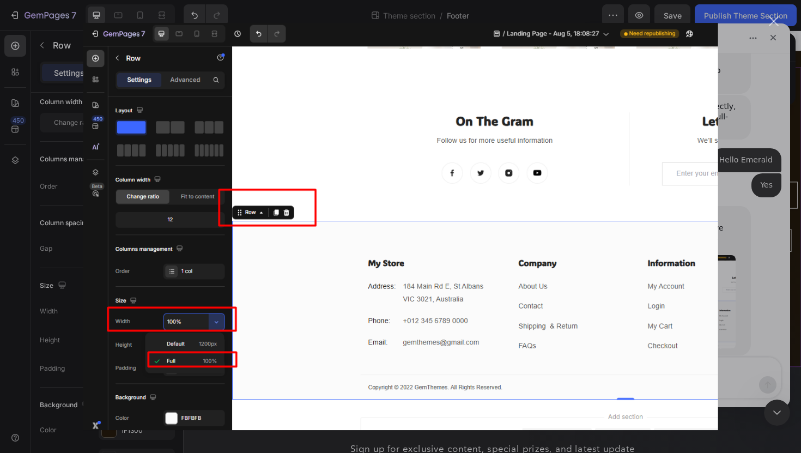
click at [747, 209] on div "Intercom messenger" at bounding box center [400, 226] width 801 height 453
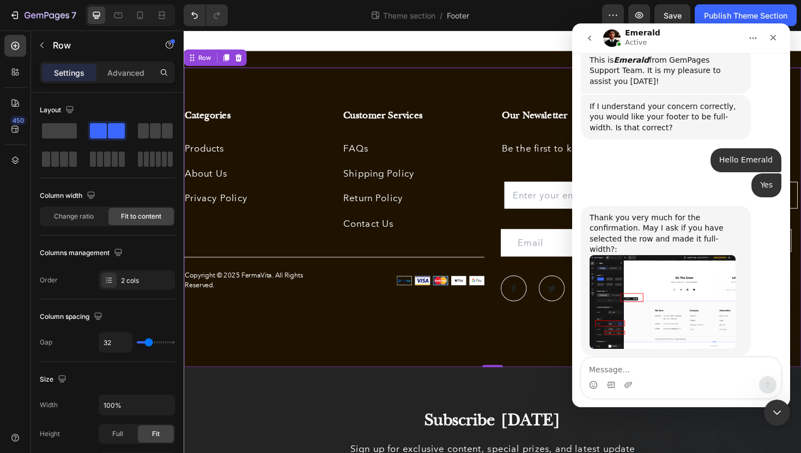
click at [255, 83] on div "Categories Heading Products Text block About Us Text block Privacy Policy Text …" at bounding box center [511, 228] width 654 height 317
click at [197, 63] on div "Row" at bounding box center [206, 60] width 18 height 10
click at [193, 59] on icon at bounding box center [194, 60] width 2 height 2
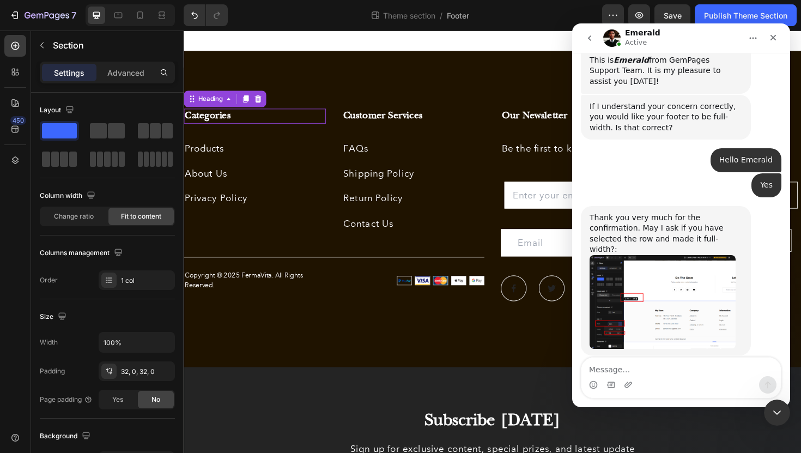
click at [323, 118] on h3 "Categories" at bounding box center [259, 121] width 150 height 16
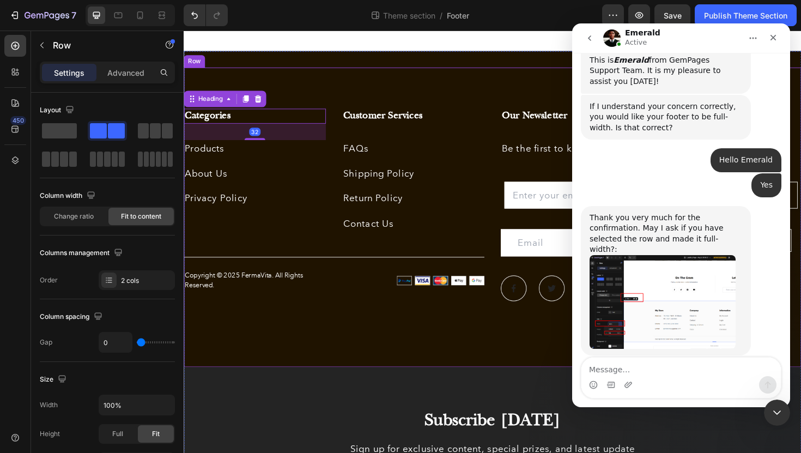
click at [341, 92] on div "Categories Heading 32 Products Text block About Us Text block Privacy Policy Te…" at bounding box center [511, 228] width 654 height 317
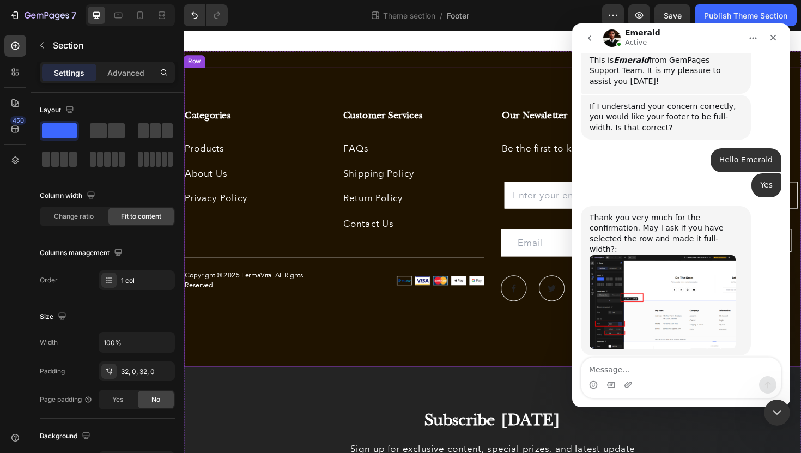
click at [339, 80] on div "Categories Heading Products Text block About Us Text block Privacy Policy Text …" at bounding box center [511, 228] width 654 height 317
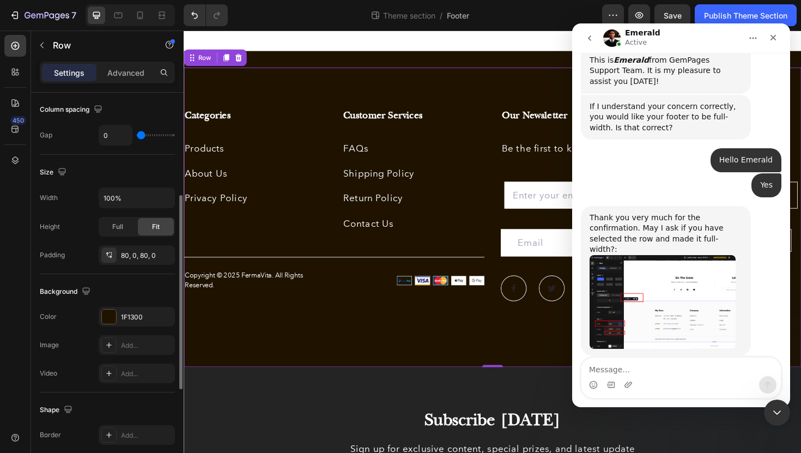
scroll to position [213, 0]
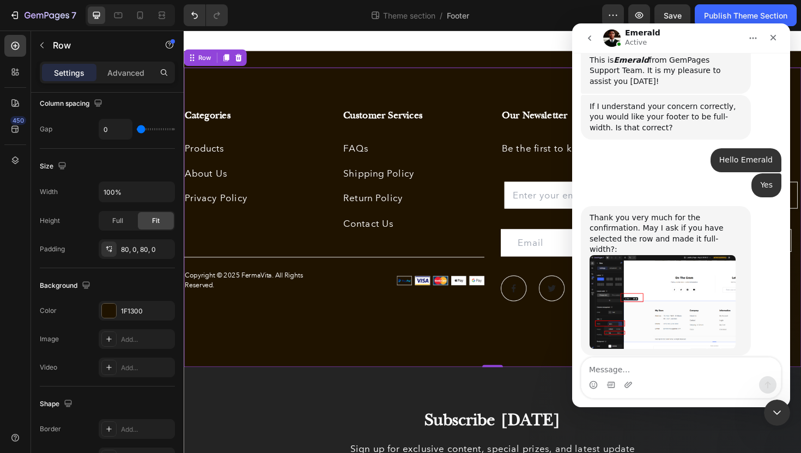
click at [658, 262] on img "Emerald says…" at bounding box center [663, 302] width 146 height 94
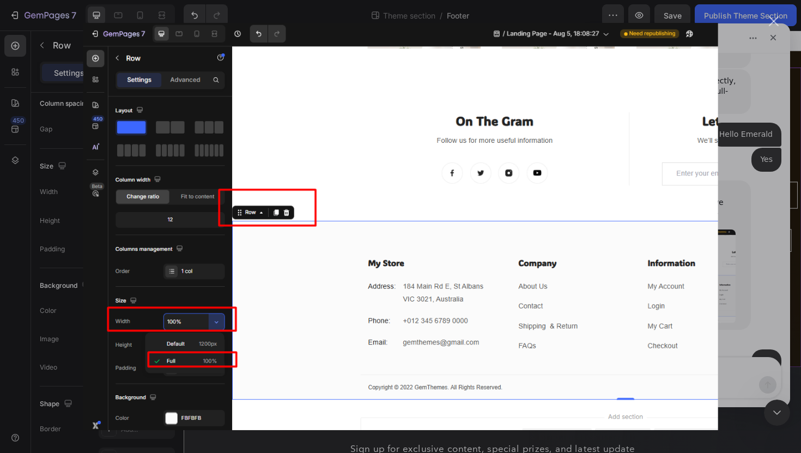
scroll to position [441, 0]
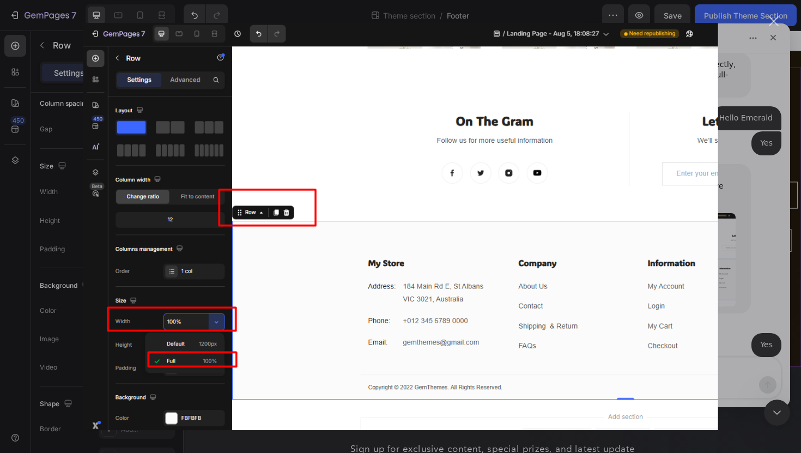
click at [757, 193] on div "Intercom messenger" at bounding box center [400, 226] width 801 height 453
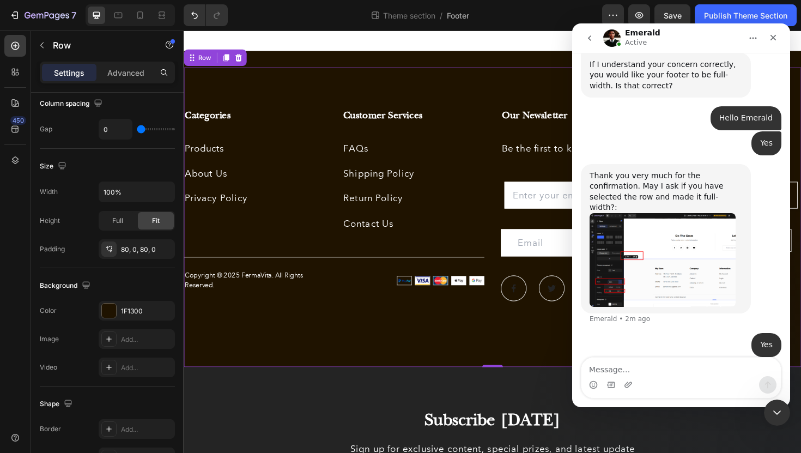
click at [646, 214] on img "Emerald says…" at bounding box center [663, 260] width 146 height 94
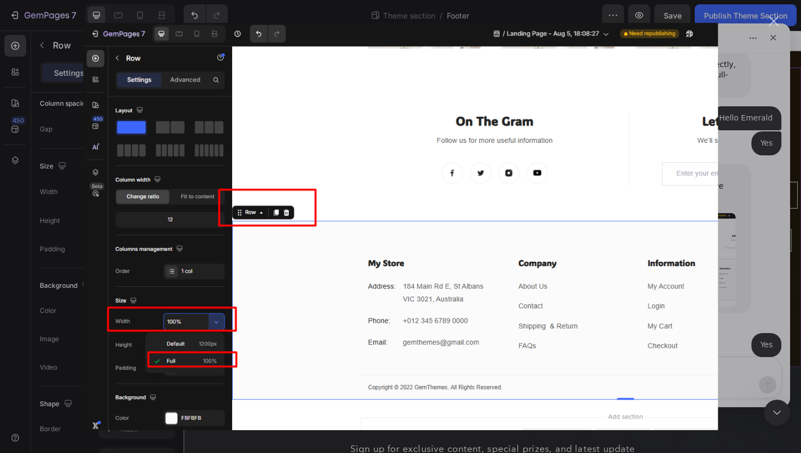
click at [763, 177] on div "Intercom messenger" at bounding box center [400, 226] width 801 height 453
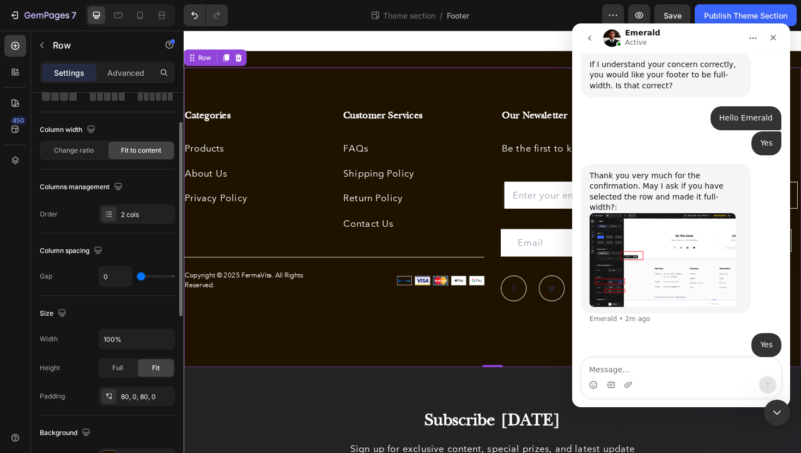
scroll to position [52, 0]
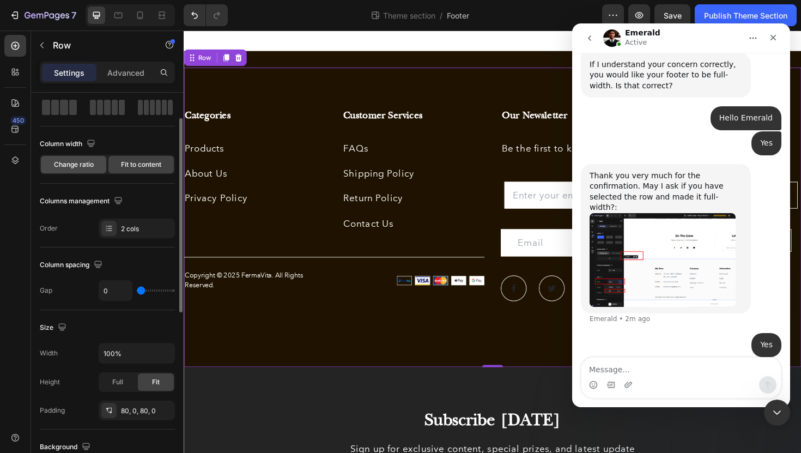
click at [71, 171] on div "Change ratio" at bounding box center [73, 164] width 65 height 17
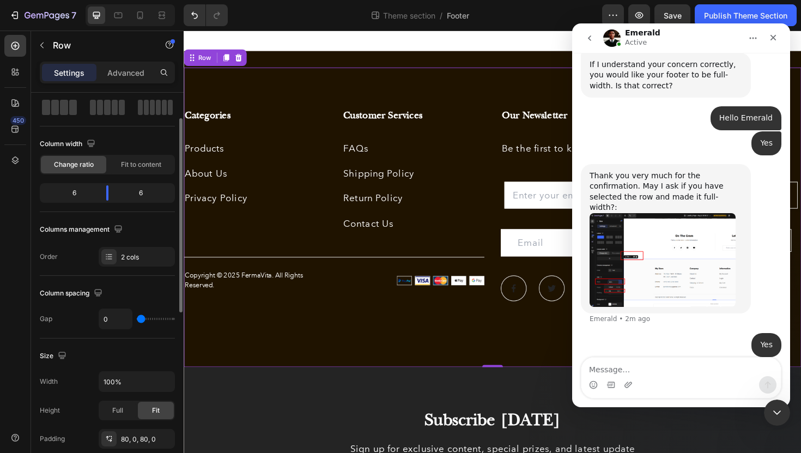
click at [76, 193] on div "6" at bounding box center [70, 192] width 56 height 15
click at [148, 193] on div "6" at bounding box center [145, 192] width 56 height 15
click at [76, 190] on div "6" at bounding box center [70, 192] width 56 height 15
click at [93, 143] on icon "button" at bounding box center [90, 143] width 7 height 7
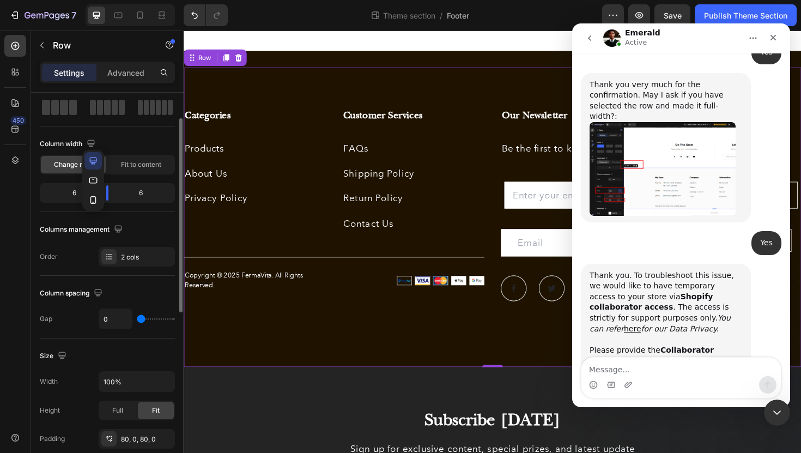
scroll to position [612, 0]
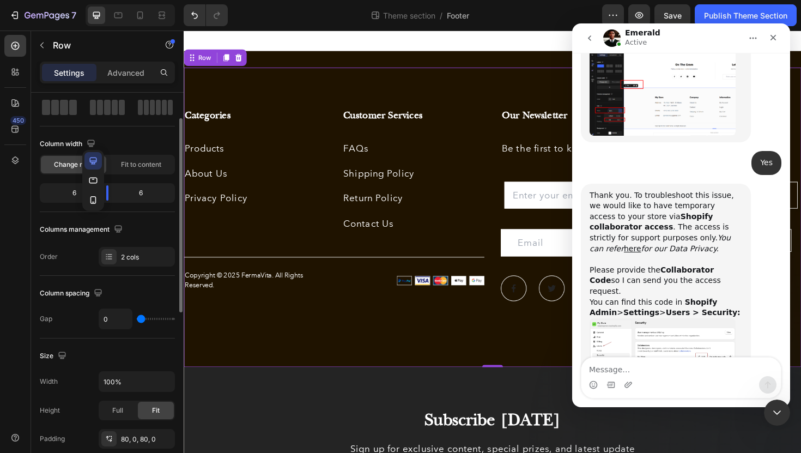
click at [146, 138] on div "Column width" at bounding box center [107, 143] width 135 height 17
click at [77, 194] on div "6" at bounding box center [70, 192] width 56 height 15
click at [72, 194] on div "6" at bounding box center [70, 192] width 56 height 15
drag, startPoint x: 105, startPoint y: 195, endPoint x: 113, endPoint y: 195, distance: 7.7
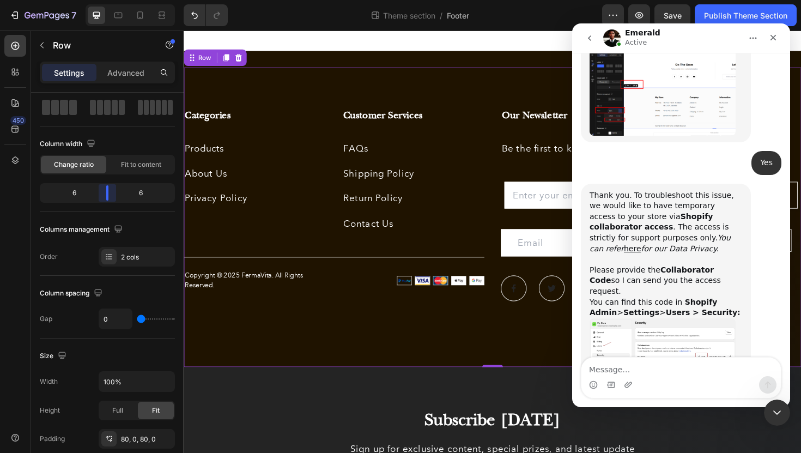
click at [113, 0] on body "7 Theme section / Footer Preview Save Publish Theme Section 450 Sections(18) El…" at bounding box center [400, 0] width 801 height 0
drag, startPoint x: 134, startPoint y: 195, endPoint x: 122, endPoint y: 193, distance: 12.0
click at [123, 194] on div "6" at bounding box center [145, 192] width 56 height 15
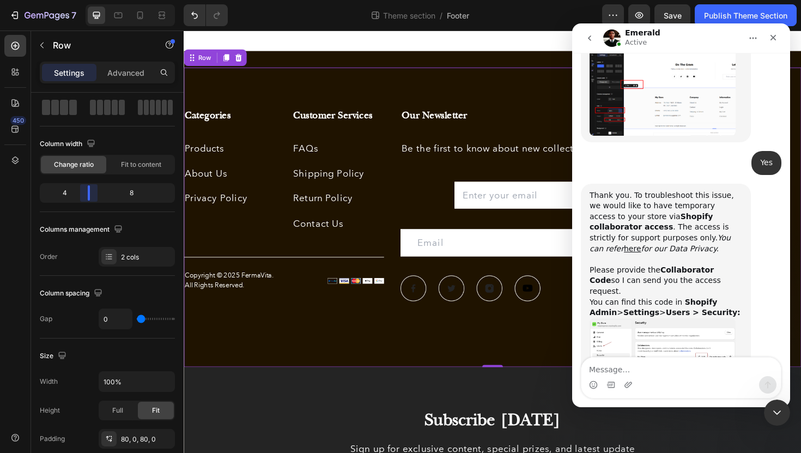
drag, startPoint x: 108, startPoint y: 193, endPoint x: 90, endPoint y: 193, distance: 18.0
click at [90, 0] on body "7 Theme section / Footer Preview Save Publish Theme Section 450 Sections(18) El…" at bounding box center [400, 0] width 801 height 0
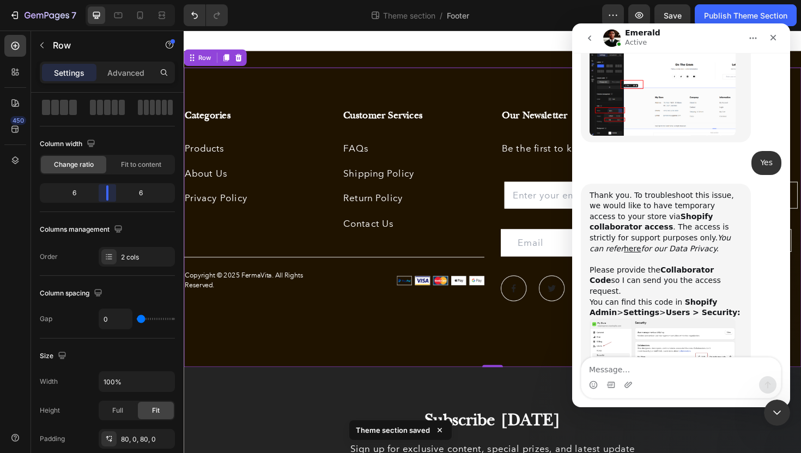
drag, startPoint x: 90, startPoint y: 193, endPoint x: 104, endPoint y: 198, distance: 13.8
click at [104, 0] on body "7 Theme section / Footer Preview Save Publish Theme Section 450 Sections(18) El…" at bounding box center [400, 0] width 801 height 0
click at [668, 8] on button "Save" at bounding box center [673, 15] width 36 height 22
click at [681, 318] on img "Emerald says…" at bounding box center [663, 347] width 146 height 58
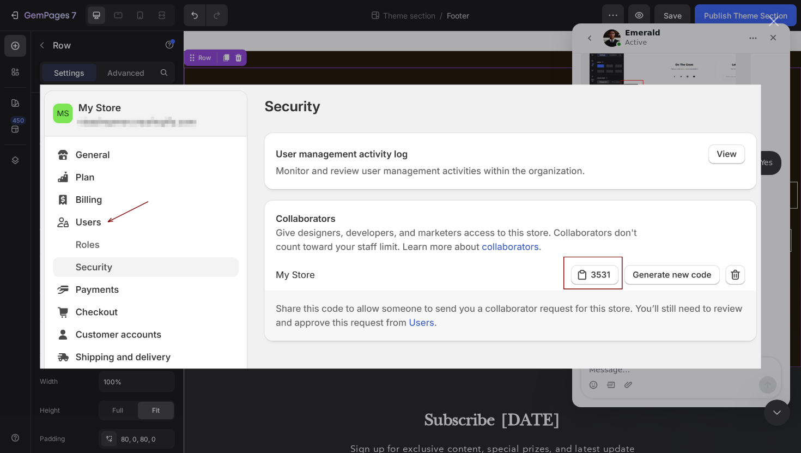
scroll to position [0, 0]
click at [376, 385] on div "Intercom messenger" at bounding box center [400, 226] width 801 height 453
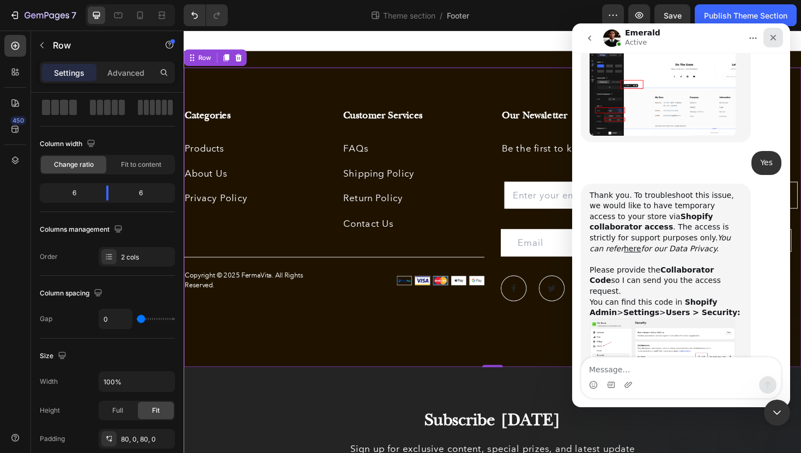
click at [775, 37] on icon "Close" at bounding box center [773, 37] width 9 height 9
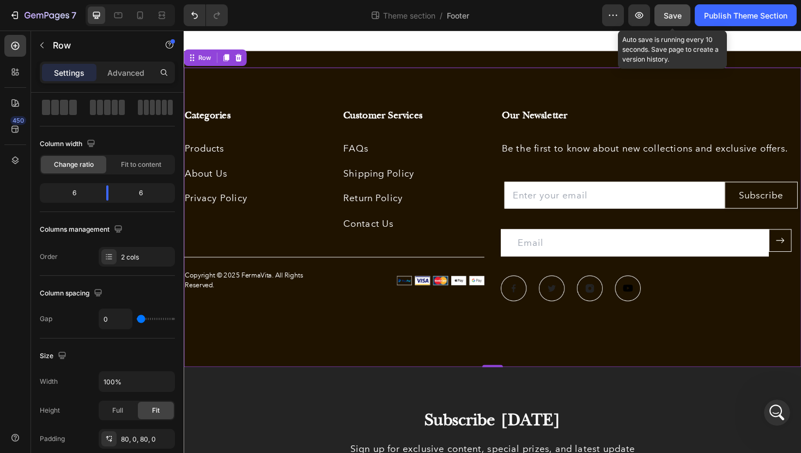
click at [670, 16] on span "Save" at bounding box center [673, 15] width 18 height 9
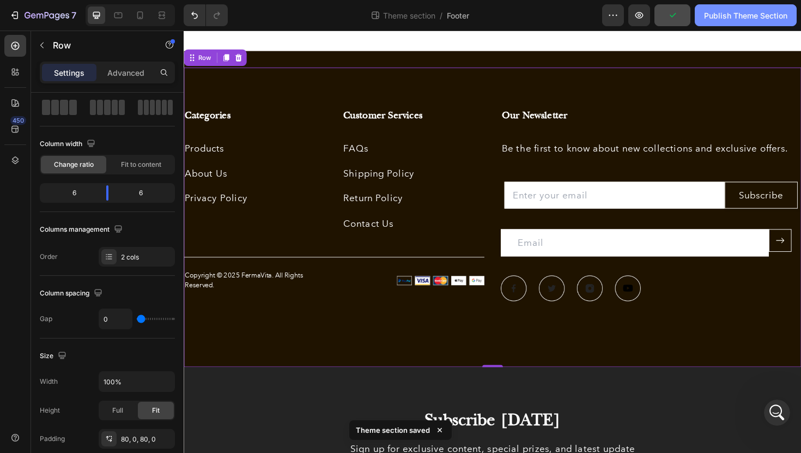
click at [736, 16] on div "Publish Theme Section" at bounding box center [745, 15] width 83 height 11
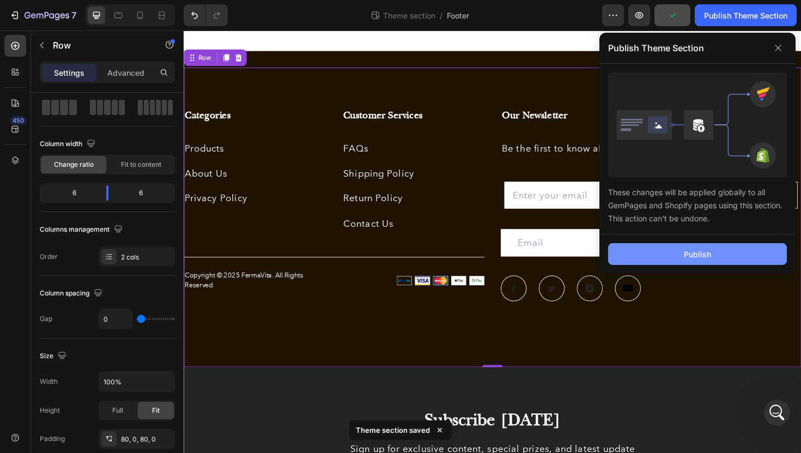
click at [693, 251] on div "Publish" at bounding box center [697, 254] width 27 height 11
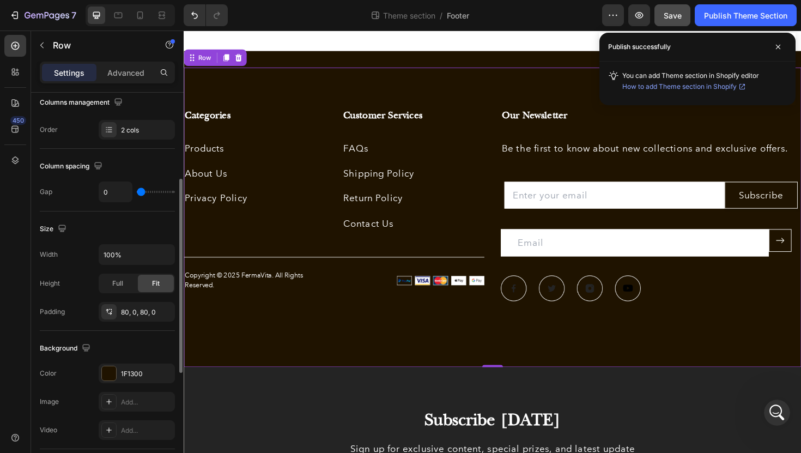
scroll to position [193, 0]
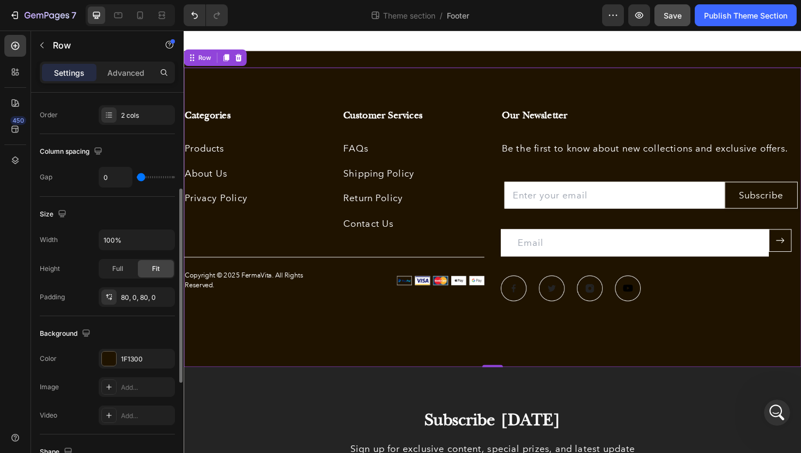
type input "1"
type input "3"
type input "4"
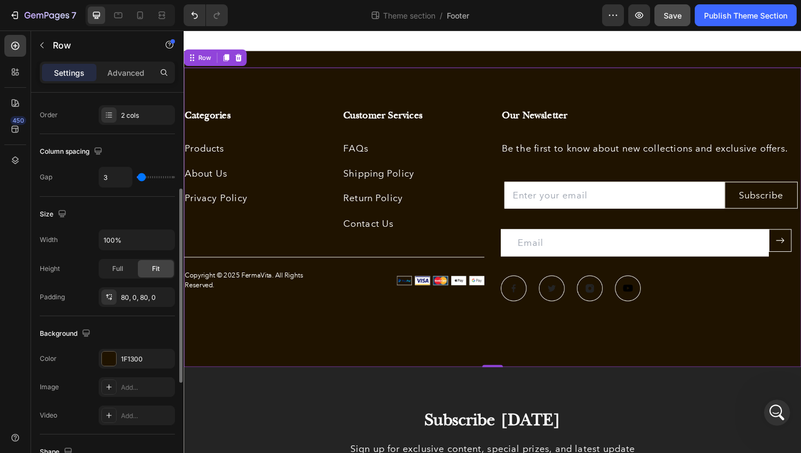
type input "4"
type input "5"
type input "8"
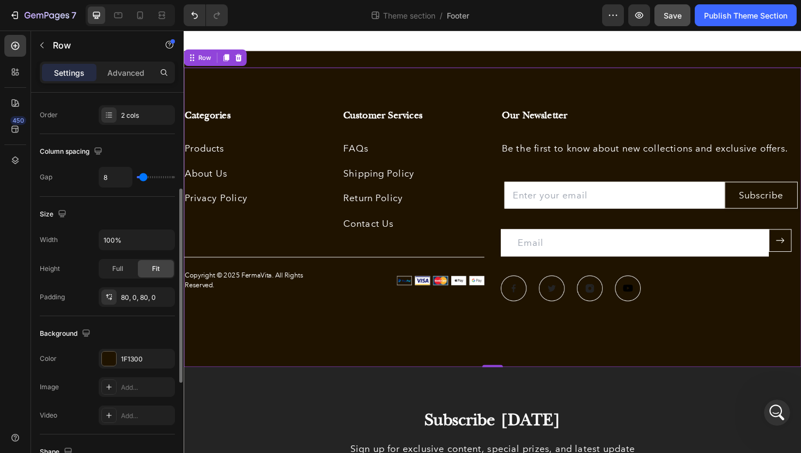
type input "10"
type input "12"
type input "14"
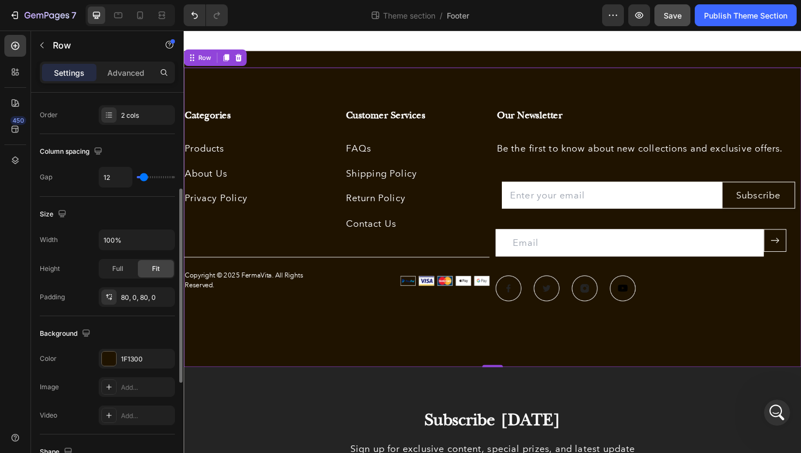
type input "14"
type input "16"
type input "18"
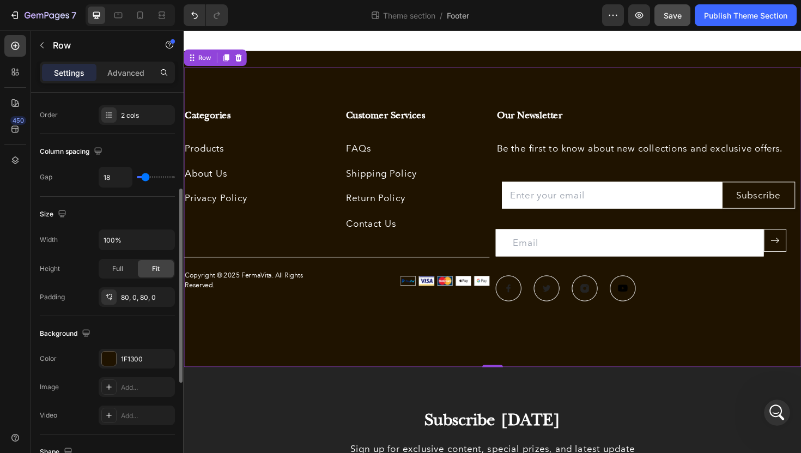
type input "19"
type input "21"
type input "24"
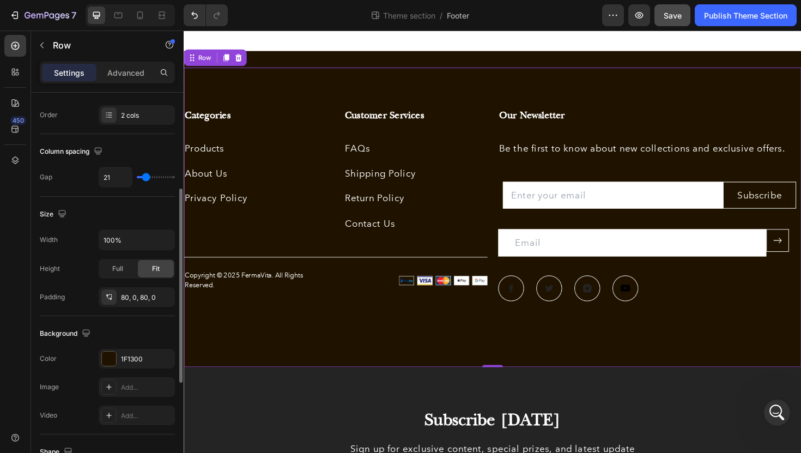
type input "24"
type input "34"
type input "37"
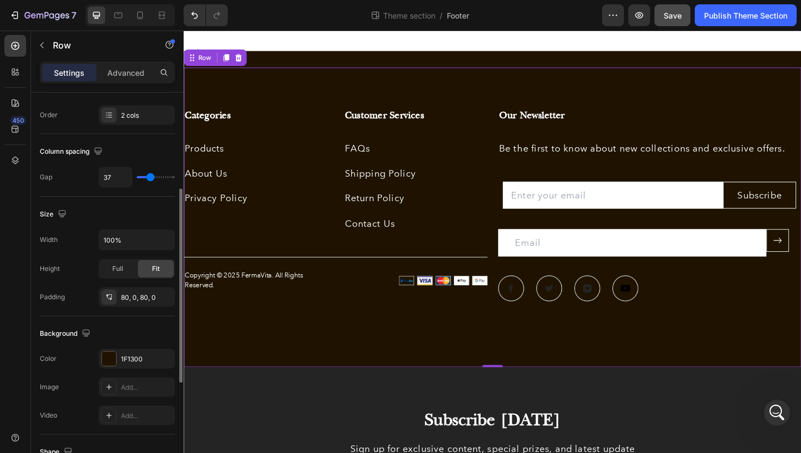
type input "39"
type input "41"
type input "42"
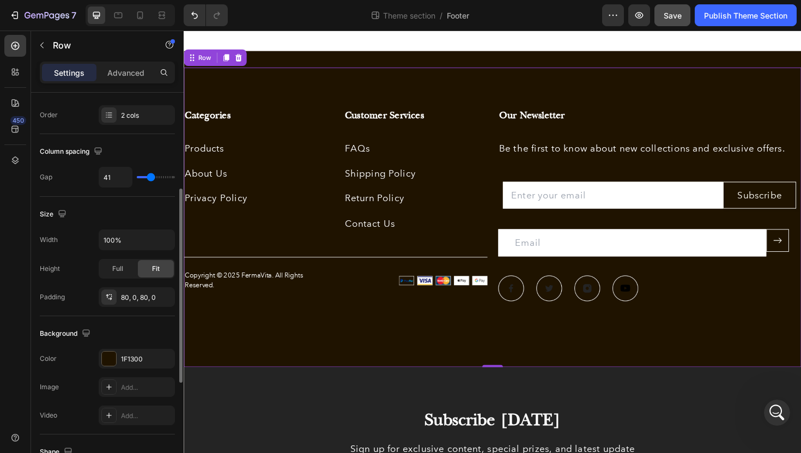
type input "42"
type input "43"
type input "44"
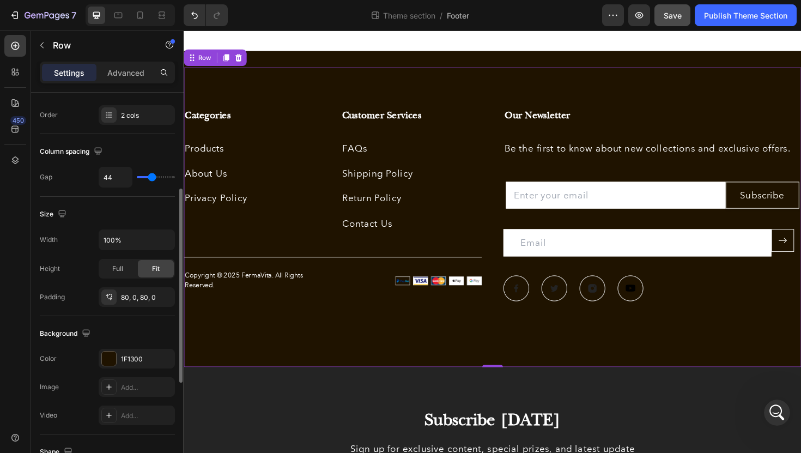
type input "46"
type input "47"
type input "49"
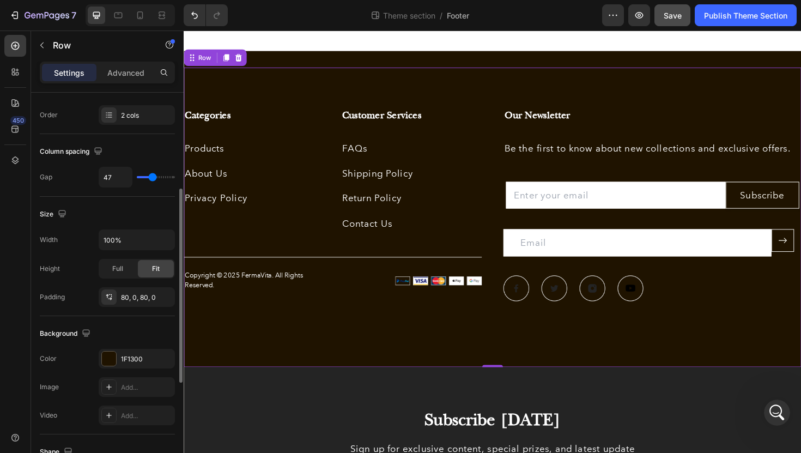
type input "49"
type input "51"
type input "52"
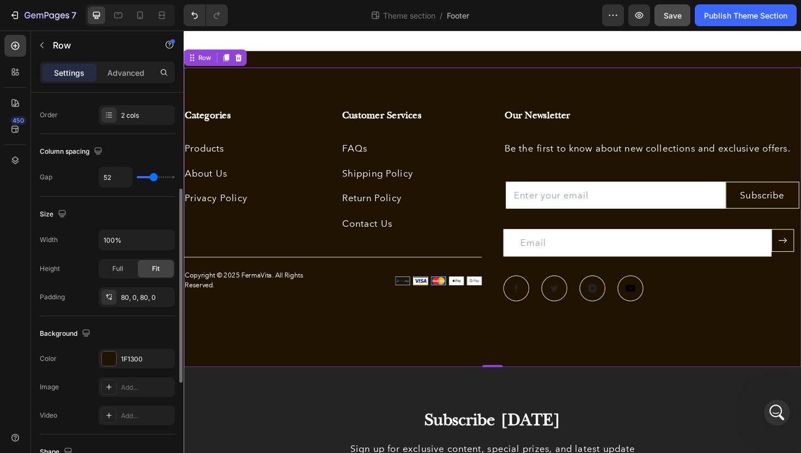
type input "53"
type input "48"
type input "41"
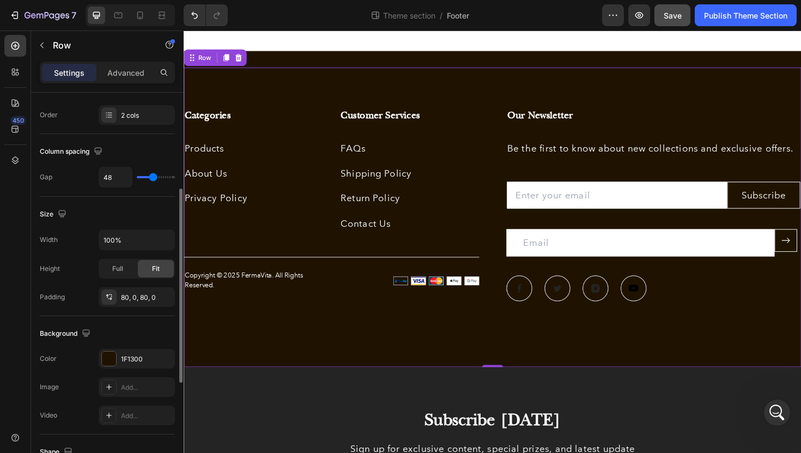
type input "41"
type input "38"
type input "34"
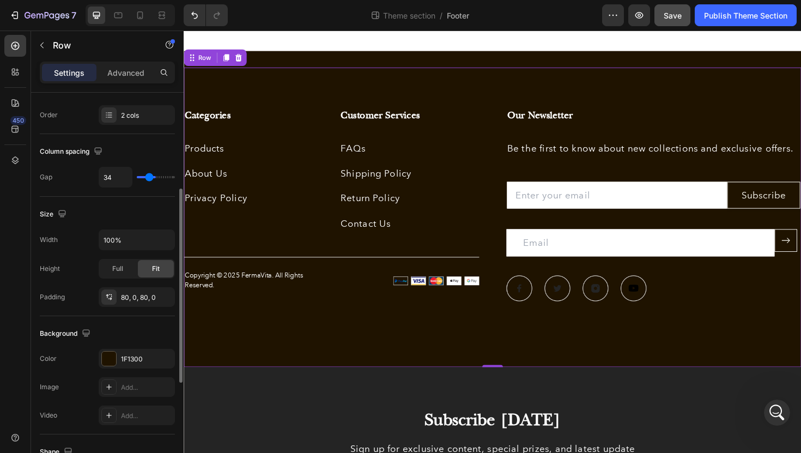
type input "29"
type input "25"
type input "20"
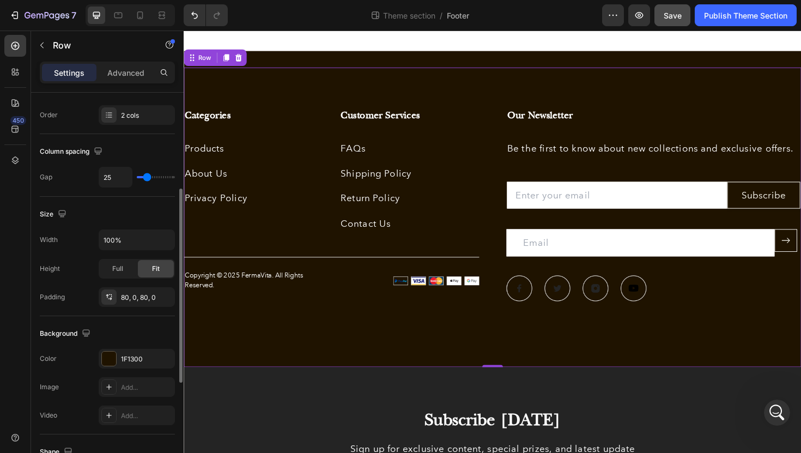
type input "20"
type input "16"
type input "11"
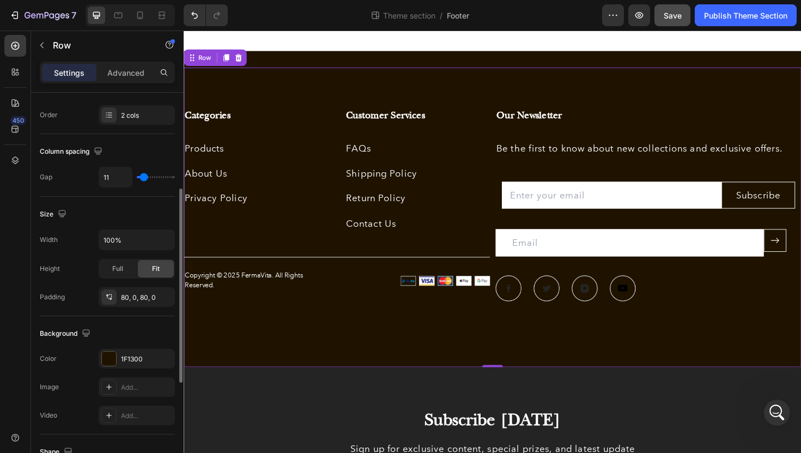
type input "6"
type input "0"
type input "36"
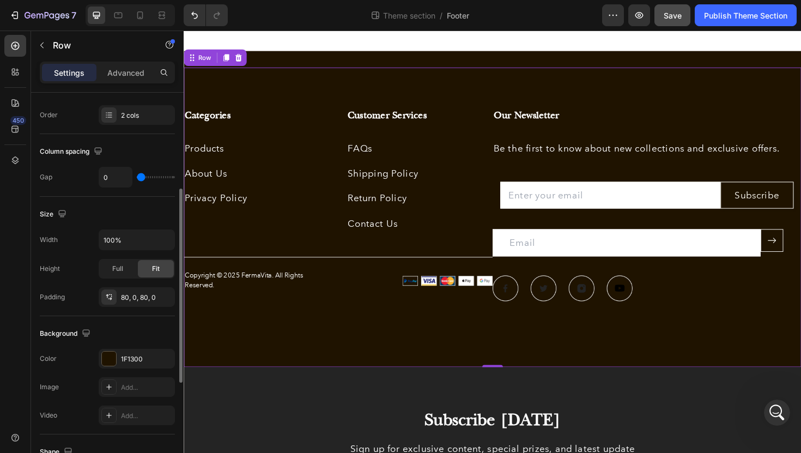
type input "36"
type input "58"
type input "59"
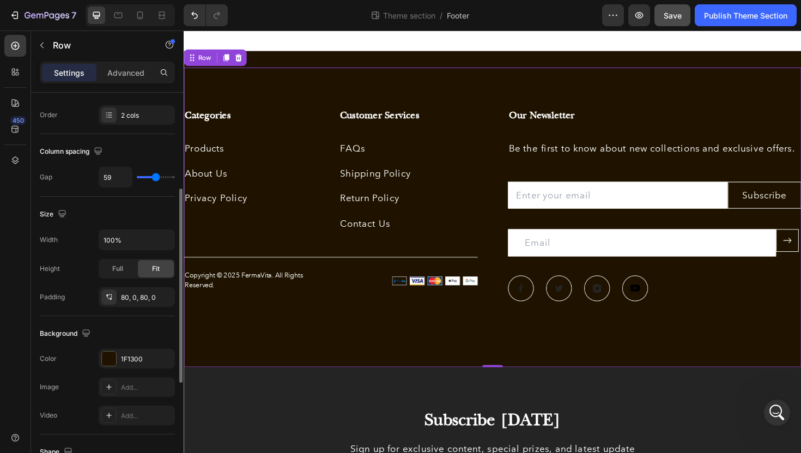
type input "60"
type input "68"
type input "67"
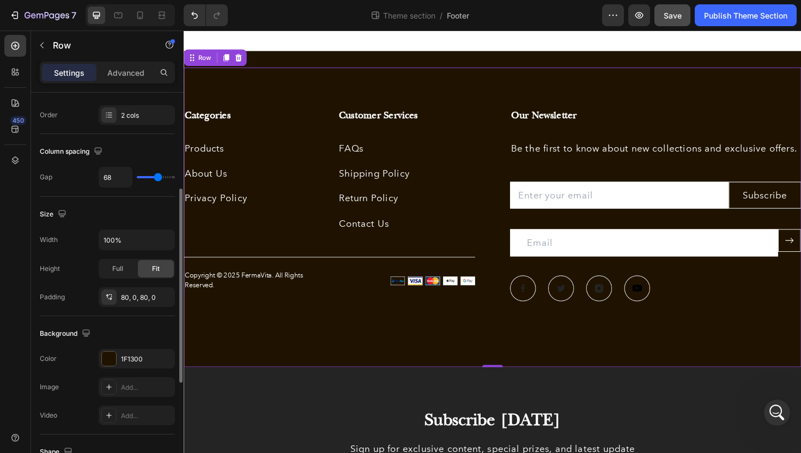
type input "67"
type input "64"
type input "59"
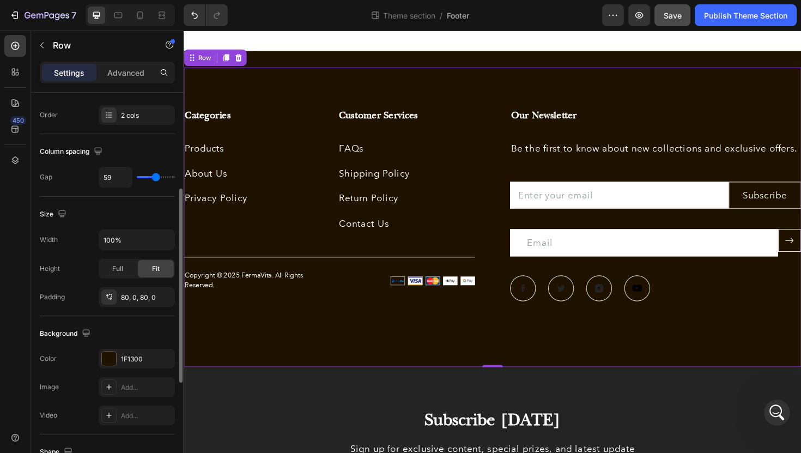
type input "55"
type input "51"
type input "47"
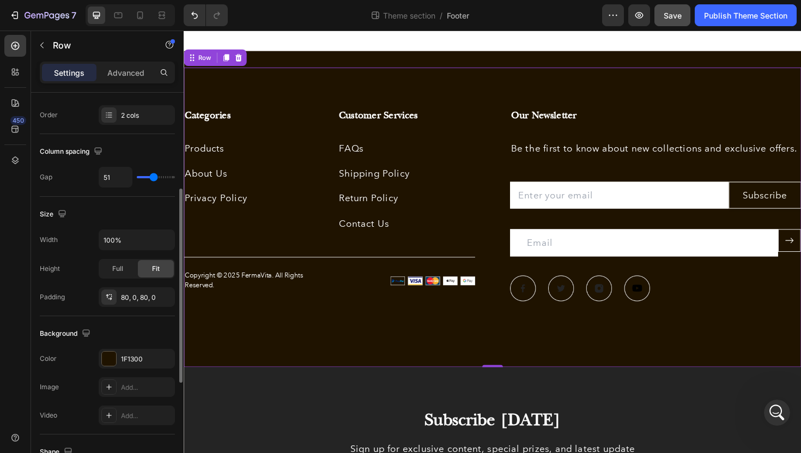
type input "47"
type input "45"
type input "43"
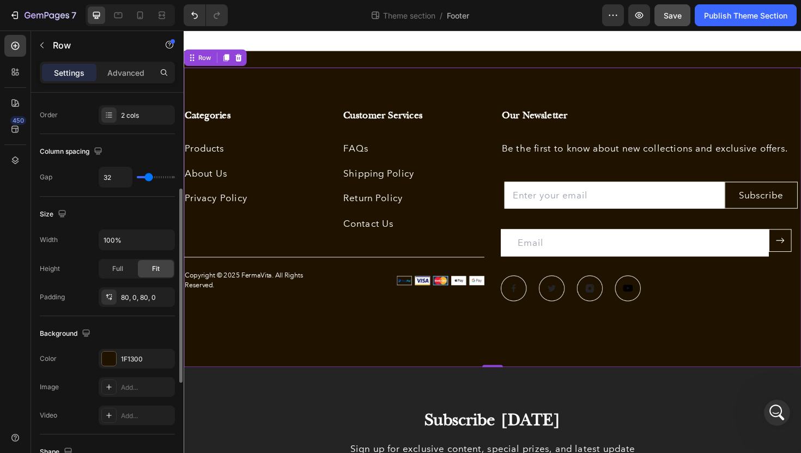
drag, startPoint x: 140, startPoint y: 178, endPoint x: 149, endPoint y: 180, distance: 8.9
click at [149, 178] on input "range" at bounding box center [156, 177] width 38 height 2
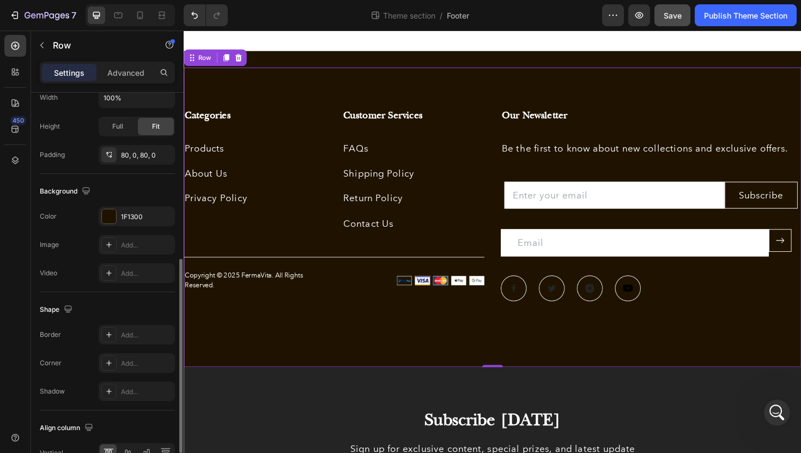
scroll to position [398, 0]
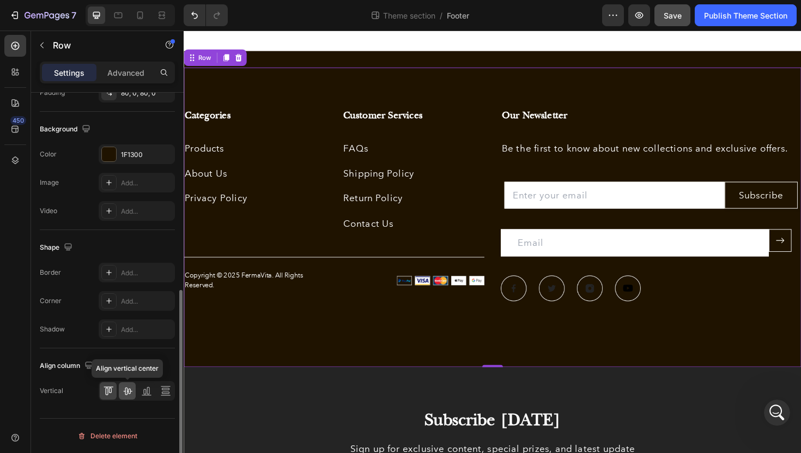
click at [121, 391] on div at bounding box center [127, 390] width 17 height 17
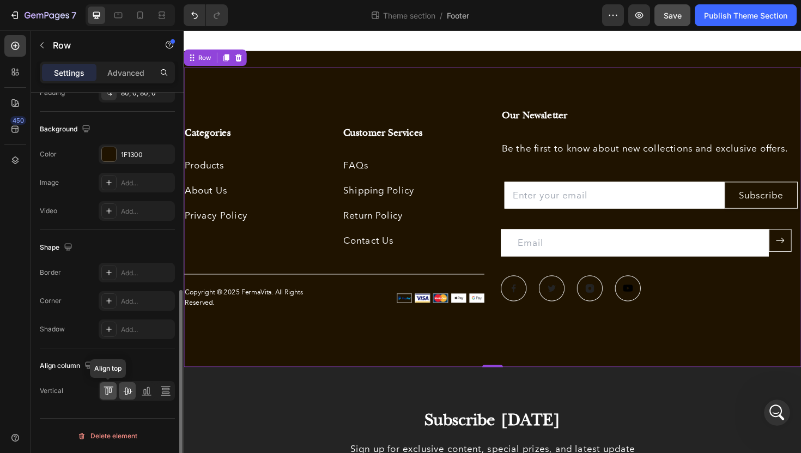
click at [105, 393] on icon at bounding box center [106, 392] width 3 height 8
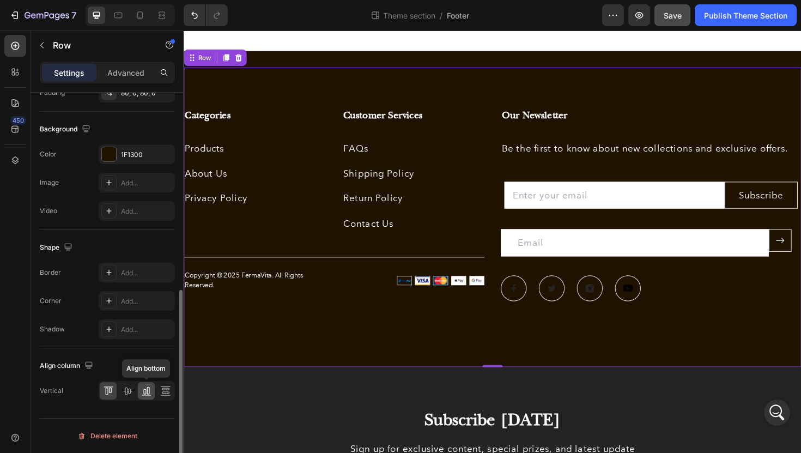
click at [144, 390] on icon at bounding box center [146, 390] width 11 height 11
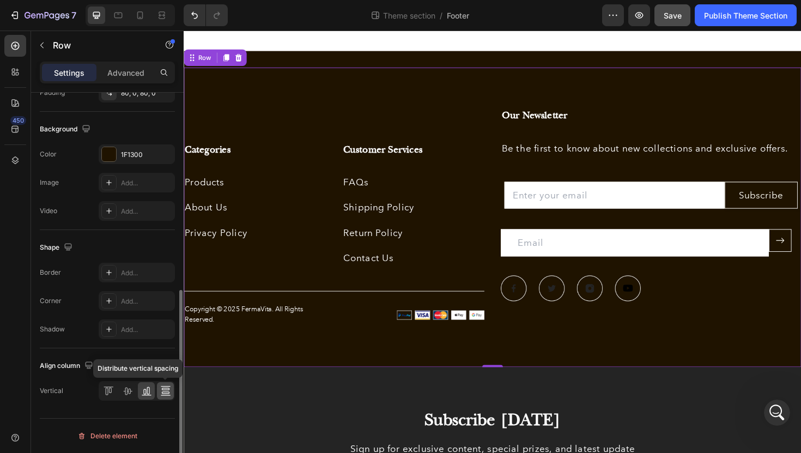
click at [162, 391] on icon at bounding box center [165, 390] width 11 height 11
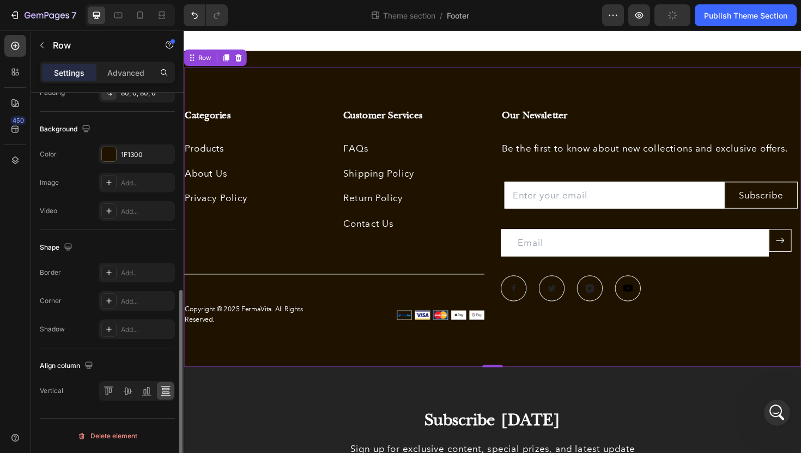
click at [117, 394] on div at bounding box center [137, 391] width 76 height 20
click at [106, 392] on icon at bounding box center [106, 392] width 3 height 8
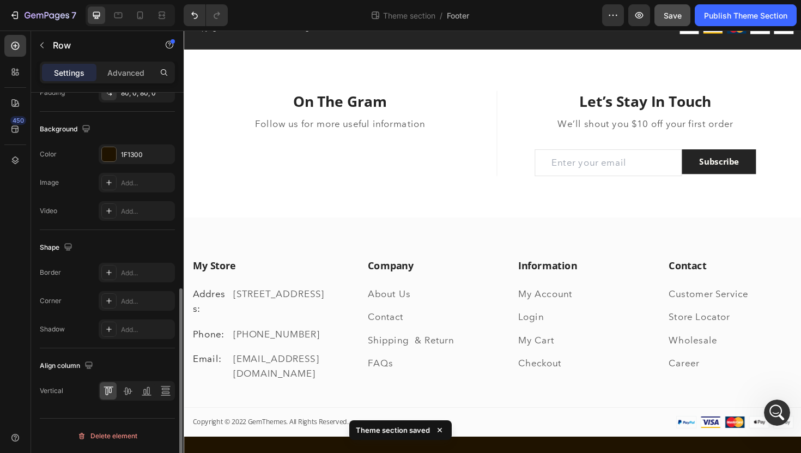
scroll to position [0, 0]
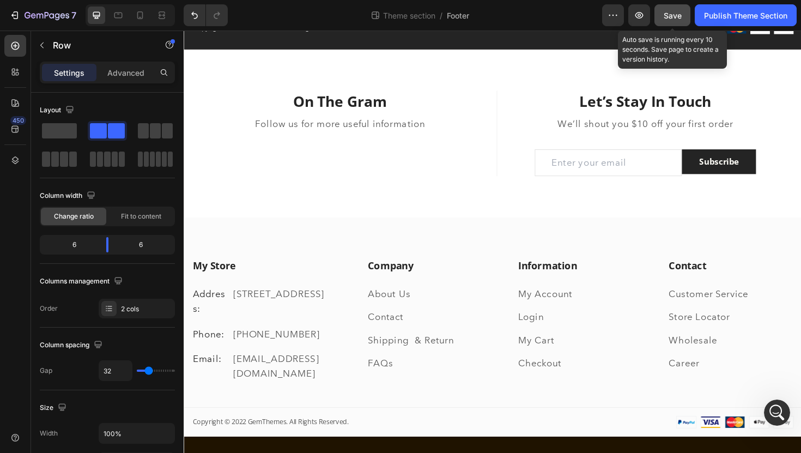
click at [676, 16] on span "Save" at bounding box center [673, 15] width 18 height 9
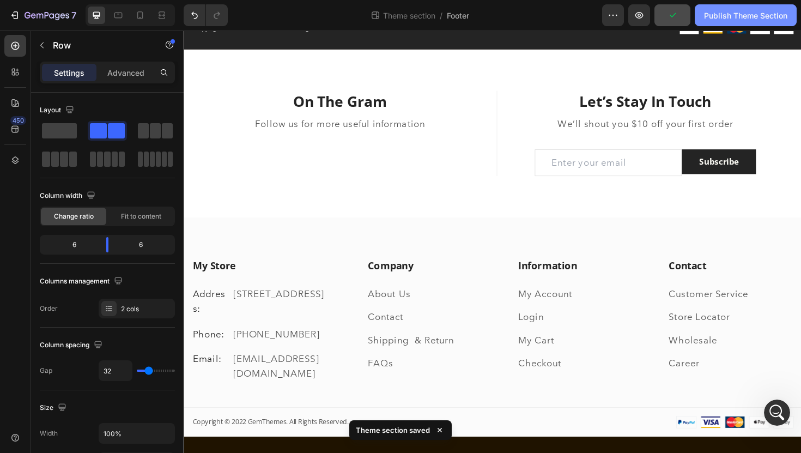
click at [739, 16] on div "Publish Theme Section" at bounding box center [745, 15] width 83 height 11
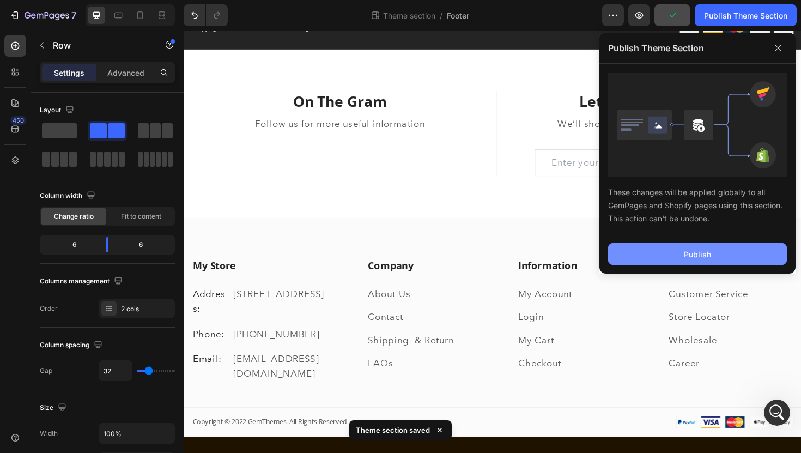
click at [680, 252] on button "Publish" at bounding box center [697, 254] width 179 height 22
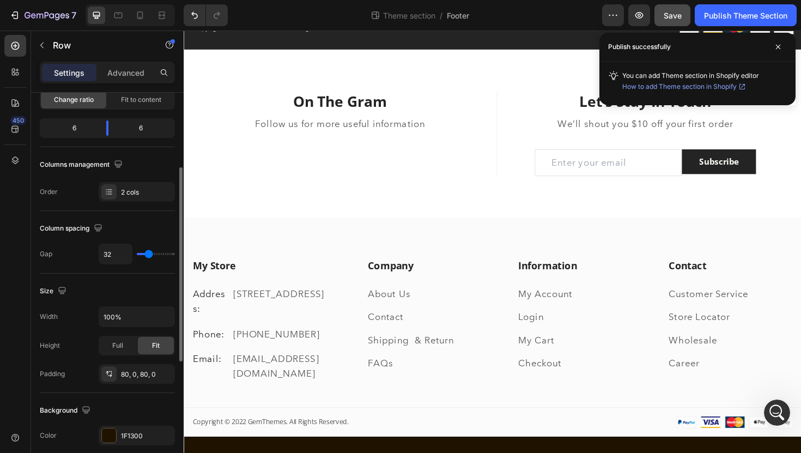
scroll to position [143, 0]
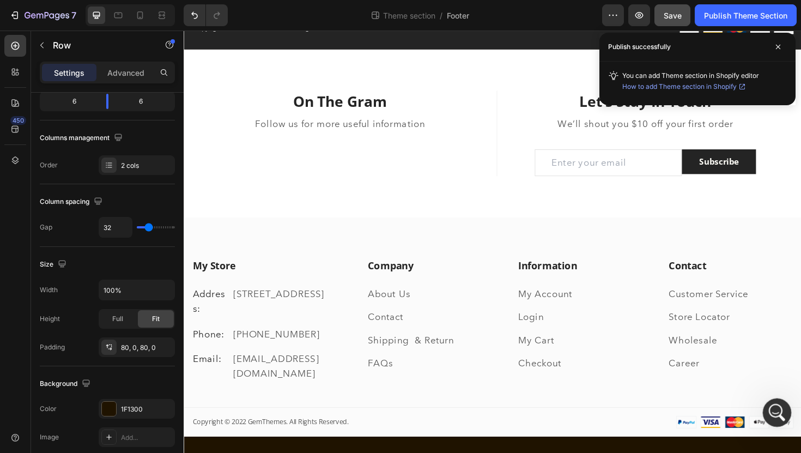
click at [773, 412] on icon "Open Intercom Messenger" at bounding box center [776, 411] width 8 height 9
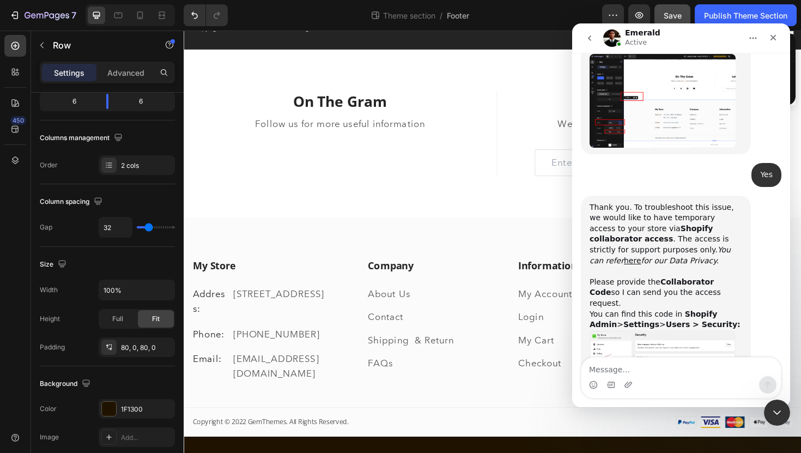
scroll to position [612, 0]
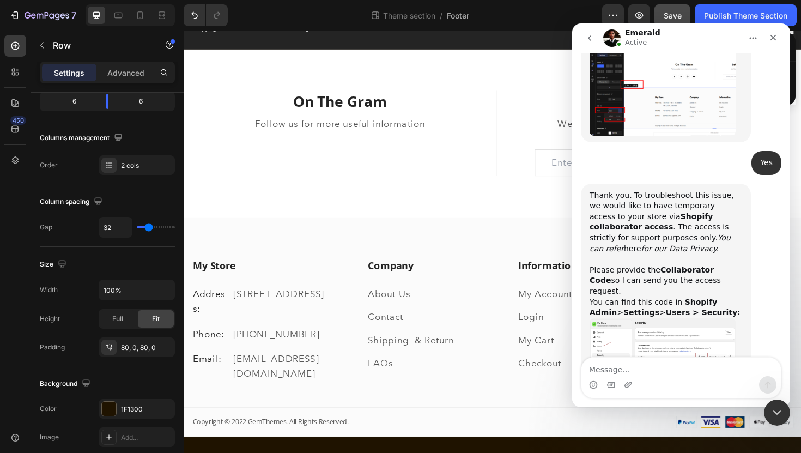
click at [751, 39] on icon "Home" at bounding box center [753, 38] width 9 height 9
click at [703, 47] on div "Emerald Active" at bounding box center [672, 38] width 138 height 19
click at [774, 42] on div "Close" at bounding box center [774, 38] width 20 height 20
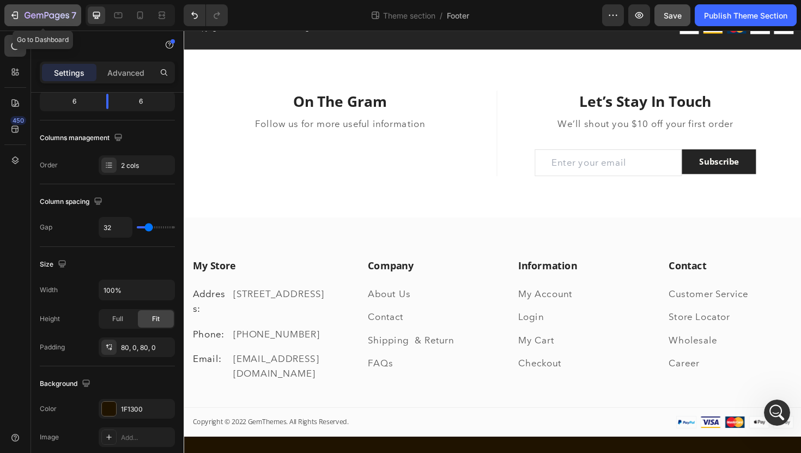
click at [34, 19] on icon "button" at bounding box center [47, 15] width 45 height 9
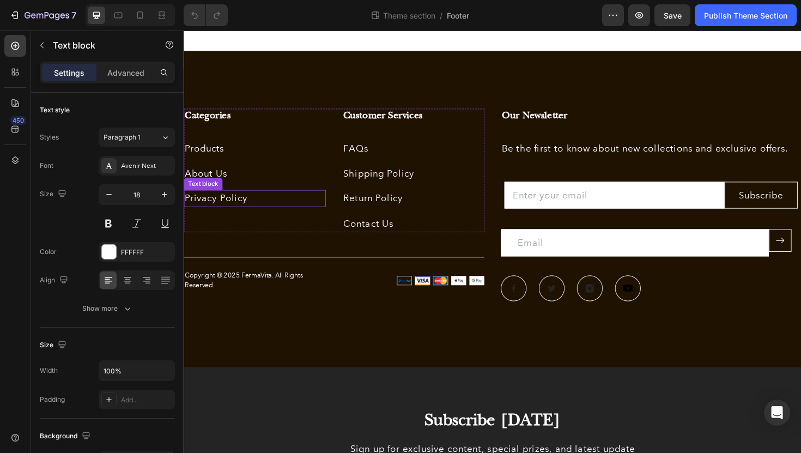
click at [265, 208] on p "Privacy Policy" at bounding box center [259, 209] width 148 height 16
click at [267, 190] on icon at bounding box center [268, 189] width 7 height 8
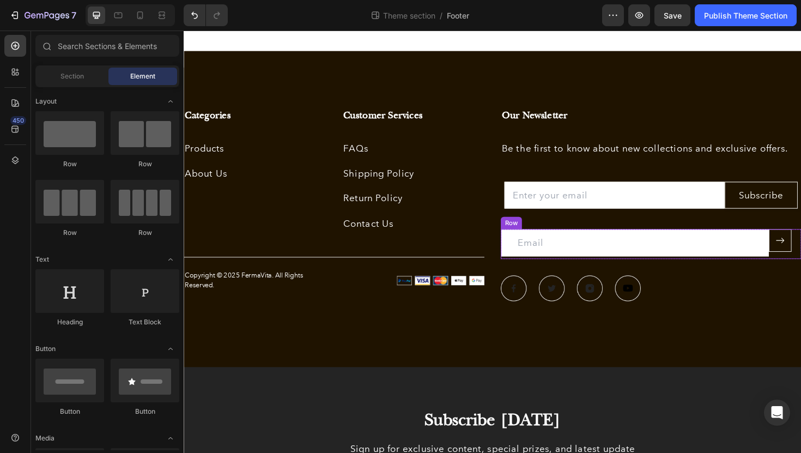
click at [801, 251] on div "Email Field Submit Button Row" at bounding box center [678, 257] width 318 height 32
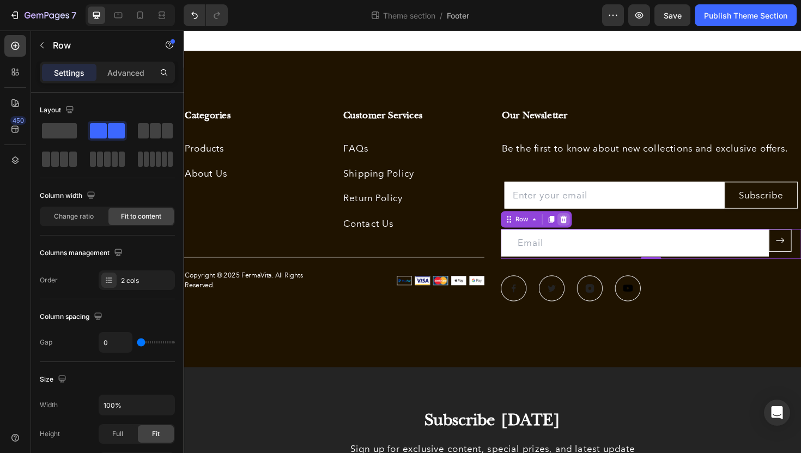
click at [584, 232] on icon at bounding box center [586, 231] width 7 height 8
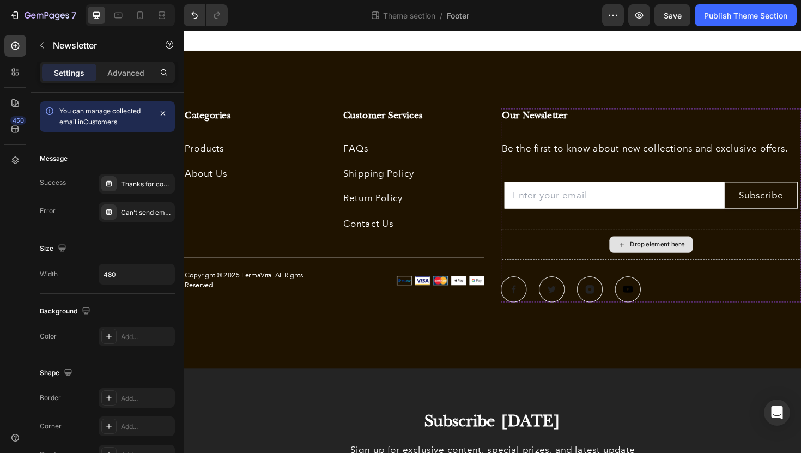
click at [597, 252] on div "Drop element here" at bounding box center [678, 257] width 318 height 33
click at [776, 271] on div "Drop element here" at bounding box center [678, 257] width 318 height 33
click at [594, 259] on div "Drop element here" at bounding box center [678, 257] width 318 height 33
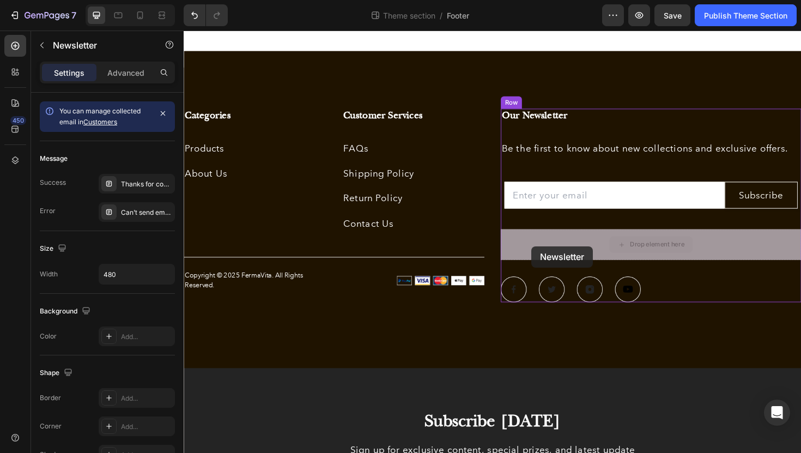
drag, startPoint x: 603, startPoint y: 256, endPoint x: 541, endPoint y: 261, distance: 62.8
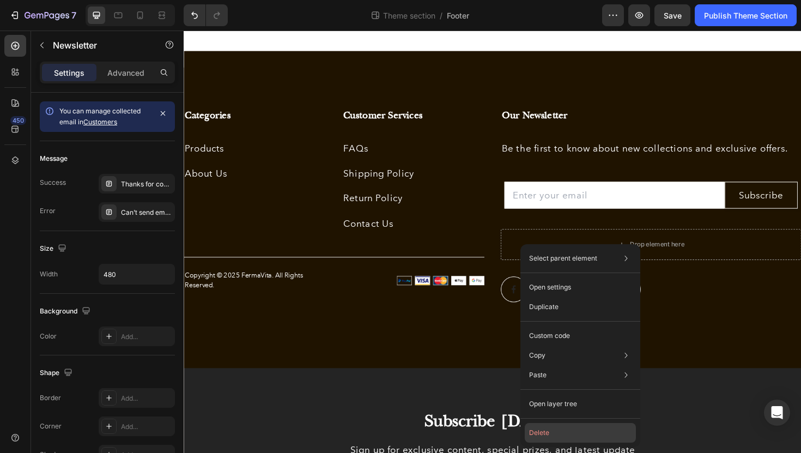
click at [561, 434] on button "Delete" at bounding box center [580, 433] width 111 height 20
